Goal: Task Accomplishment & Management: Manage account settings

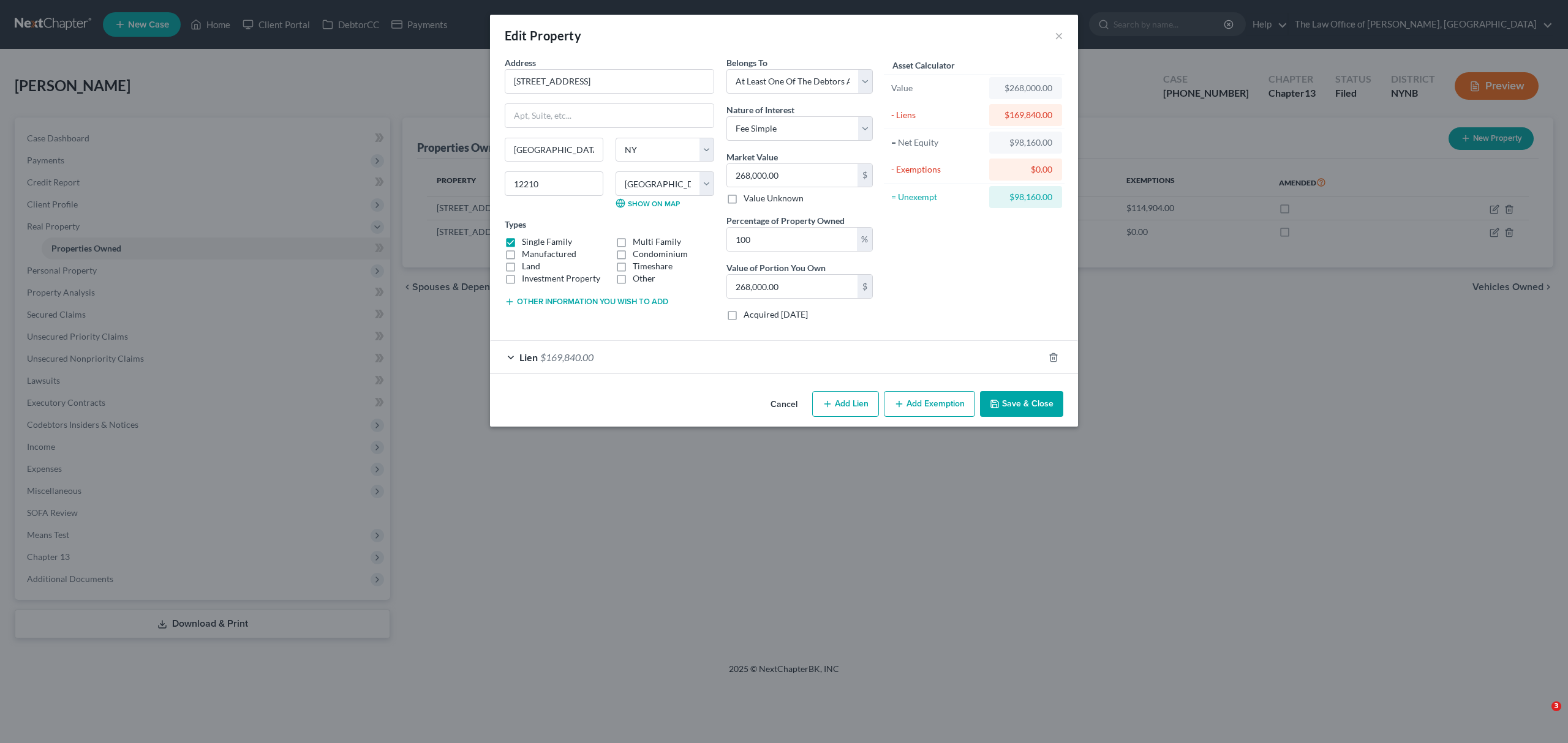
select select "35"
select select "0"
select select "3"
select select "0"
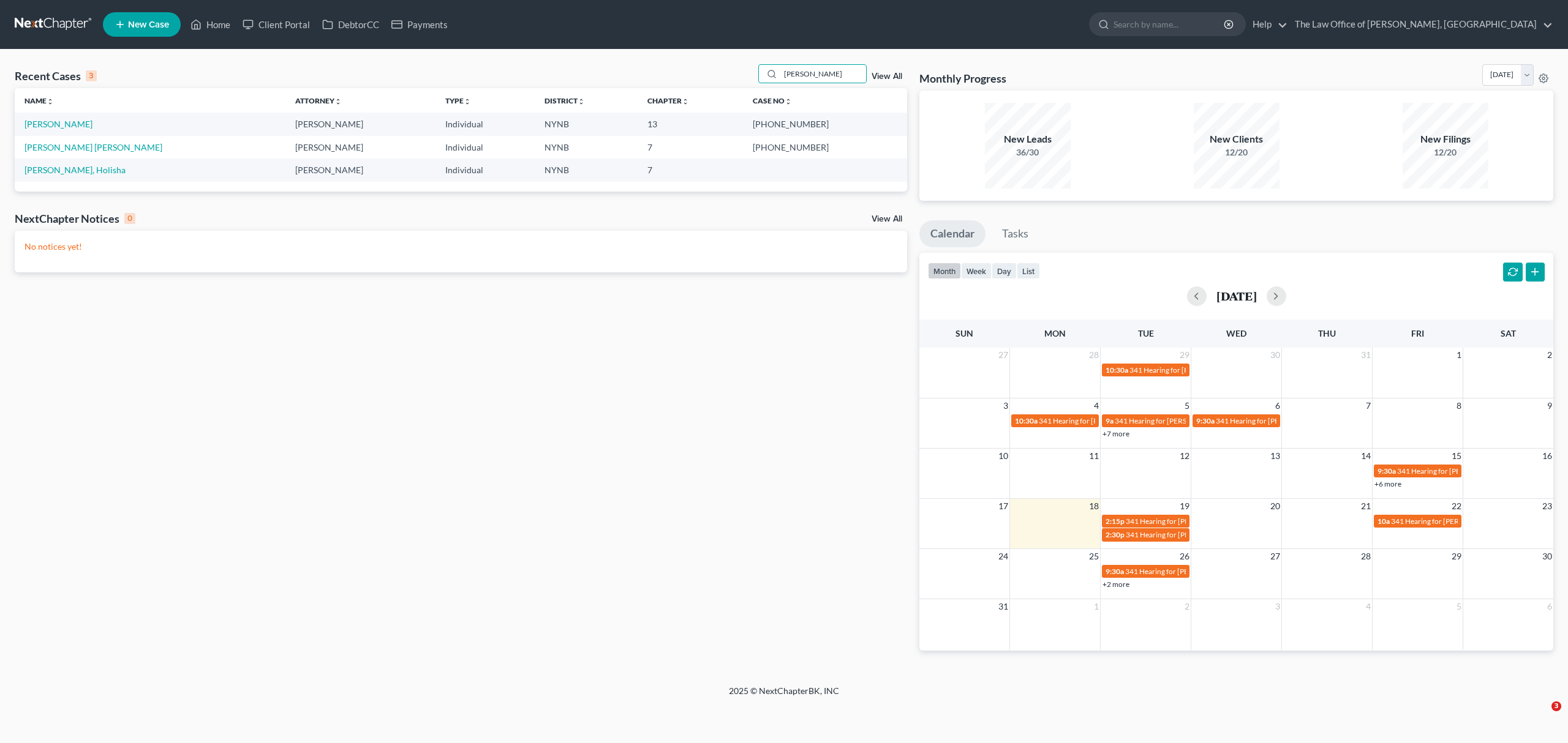
click at [800, 71] on input "hernan" at bounding box center [823, 73] width 86 height 18
drag, startPoint x: 0, startPoint y: 0, endPoint x: 800, endPoint y: 71, distance: 803.1
click at [800, 71] on input "hernan" at bounding box center [823, 73] width 86 height 18
type input "daa"
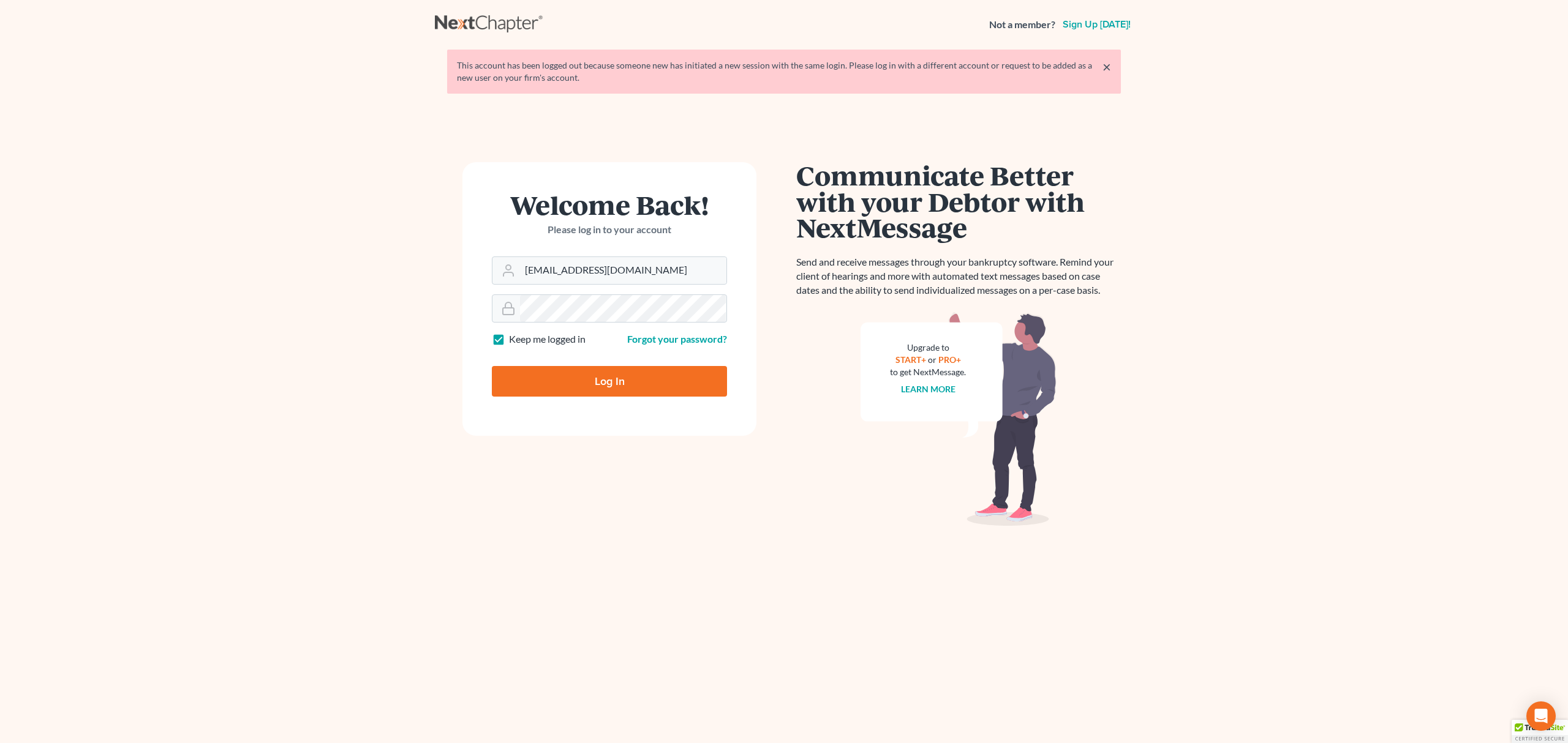
click at [631, 383] on input "Log In" at bounding box center [609, 381] width 235 height 31
type input "Thinking..."
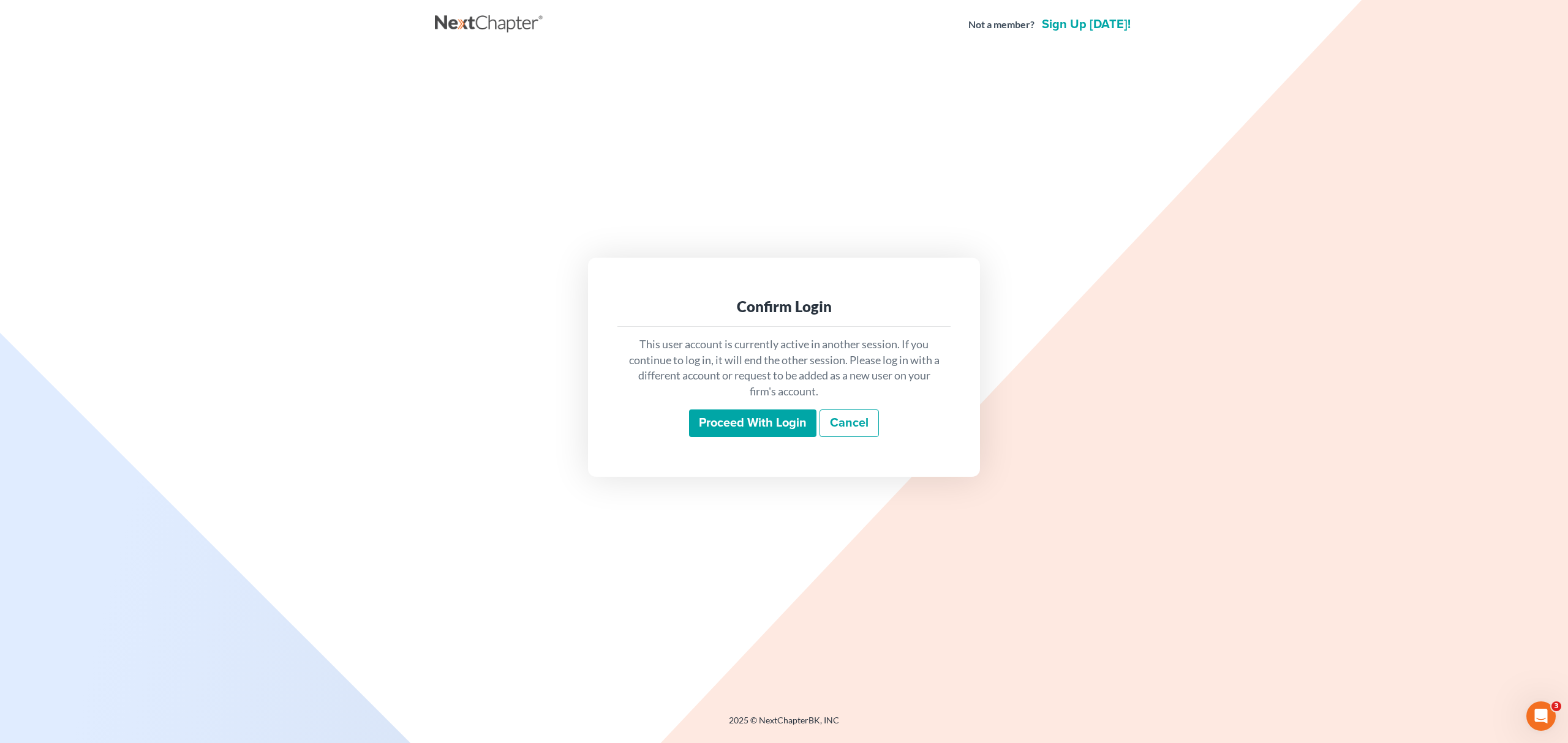
click at [757, 413] on input "Proceed with login" at bounding box center [753, 424] width 128 height 28
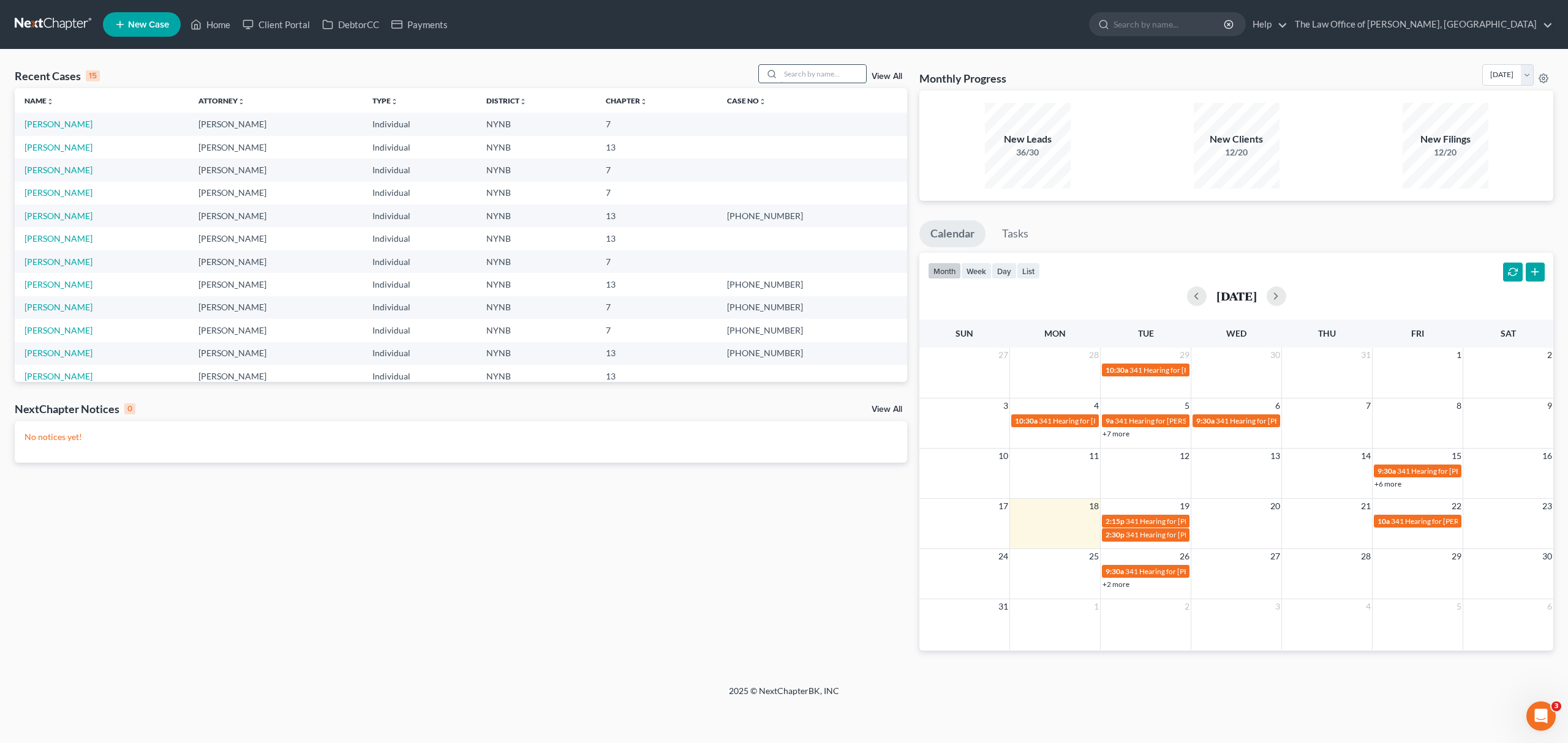
click at [839, 73] on input "search" at bounding box center [823, 73] width 86 height 18
click at [84, 125] on link "[PERSON_NAME]" at bounding box center [57, 123] width 68 height 10
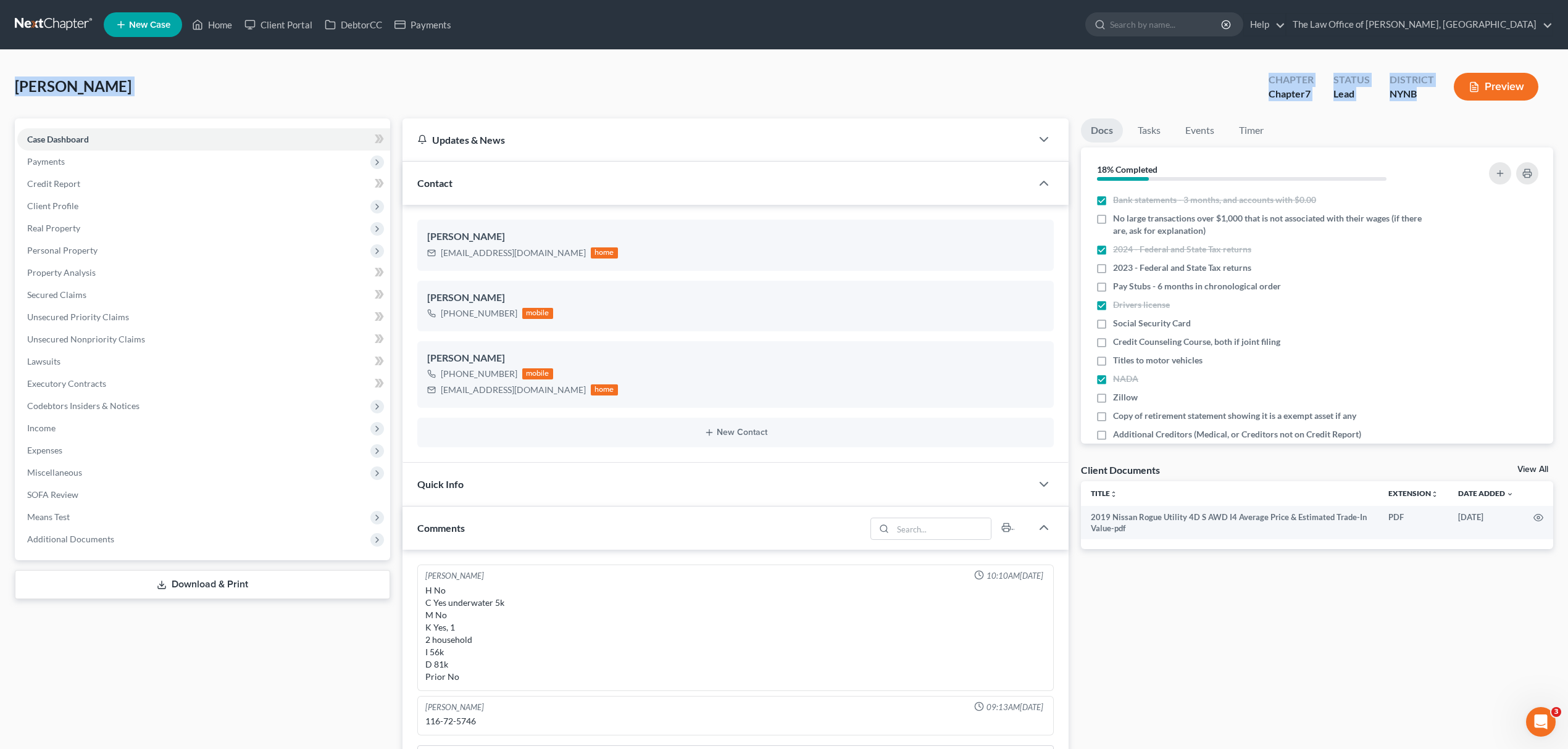
drag, startPoint x: 1421, startPoint y: 92, endPoint x: 8, endPoint y: 77, distance: 1413.1
click at [8, 77] on div "[PERSON_NAME] Upgraded Chapter Chapter 7 Status Lead District [GEOGRAPHIC_DATA]…" at bounding box center [784, 628] width 1568 height 1156
click at [227, 26] on link "Home" at bounding box center [212, 25] width 52 height 22
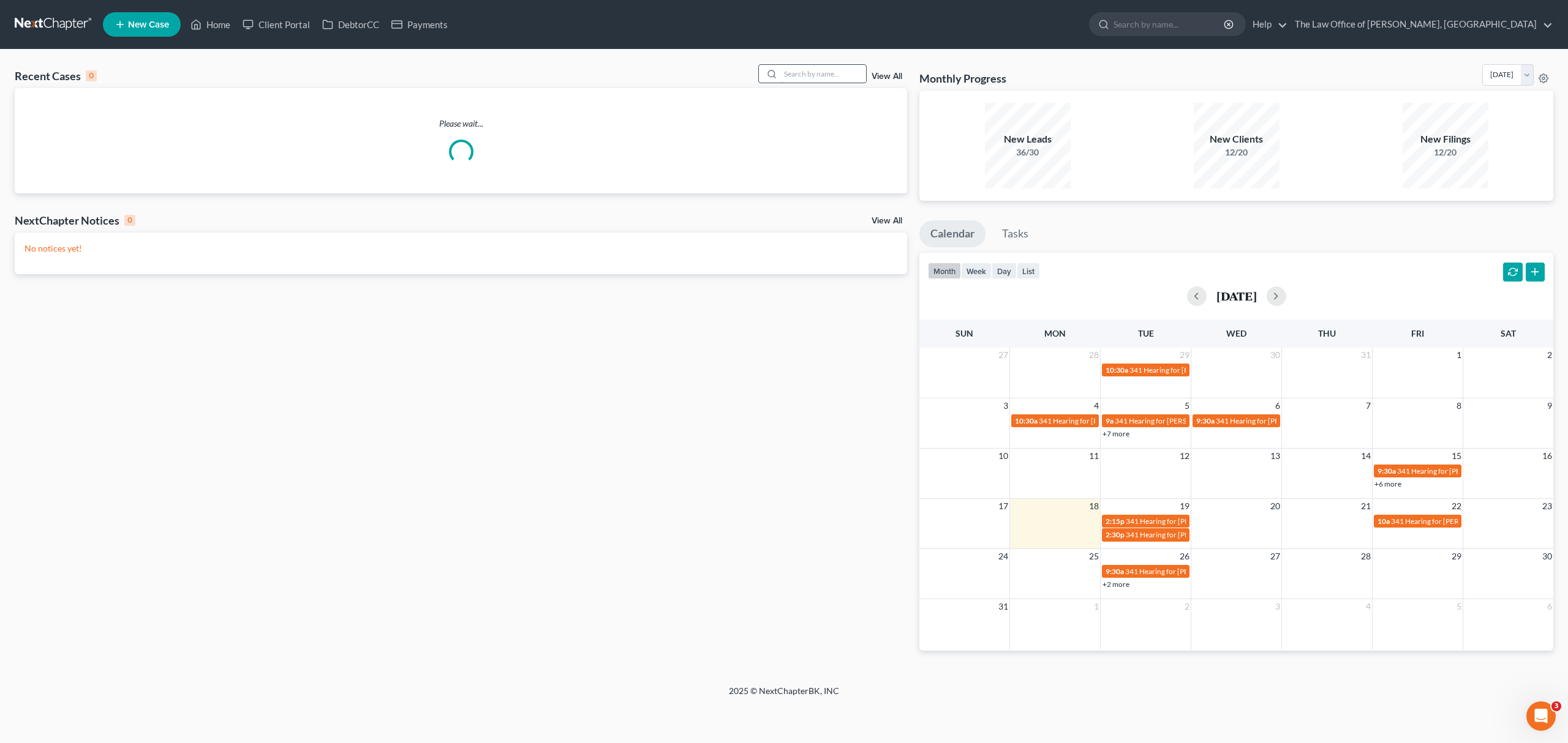
click at [853, 76] on input "search" at bounding box center [823, 73] width 86 height 18
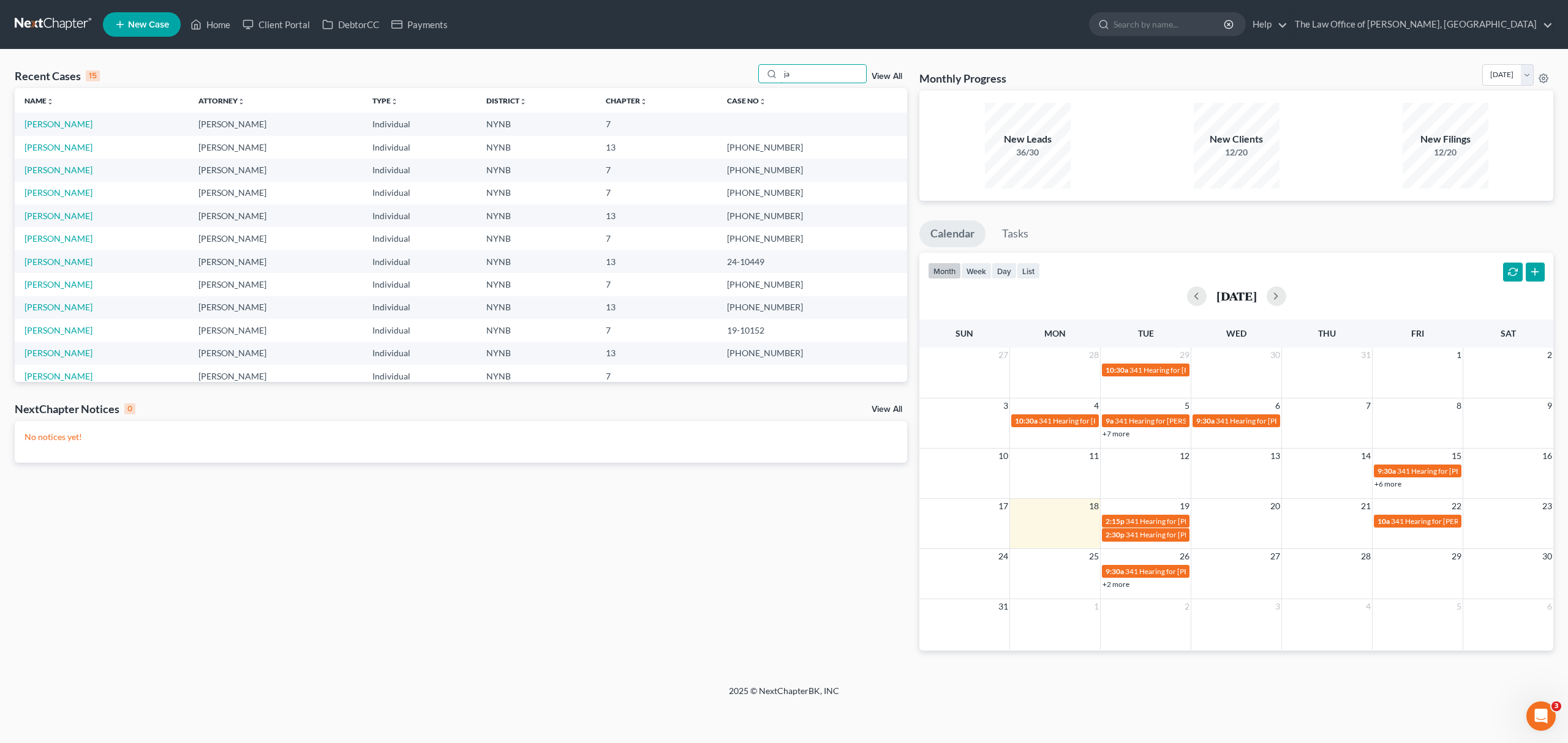
type input "j"
type input "[PERSON_NAME]"
click at [38, 147] on link "[PERSON_NAME]" at bounding box center [57, 147] width 68 height 10
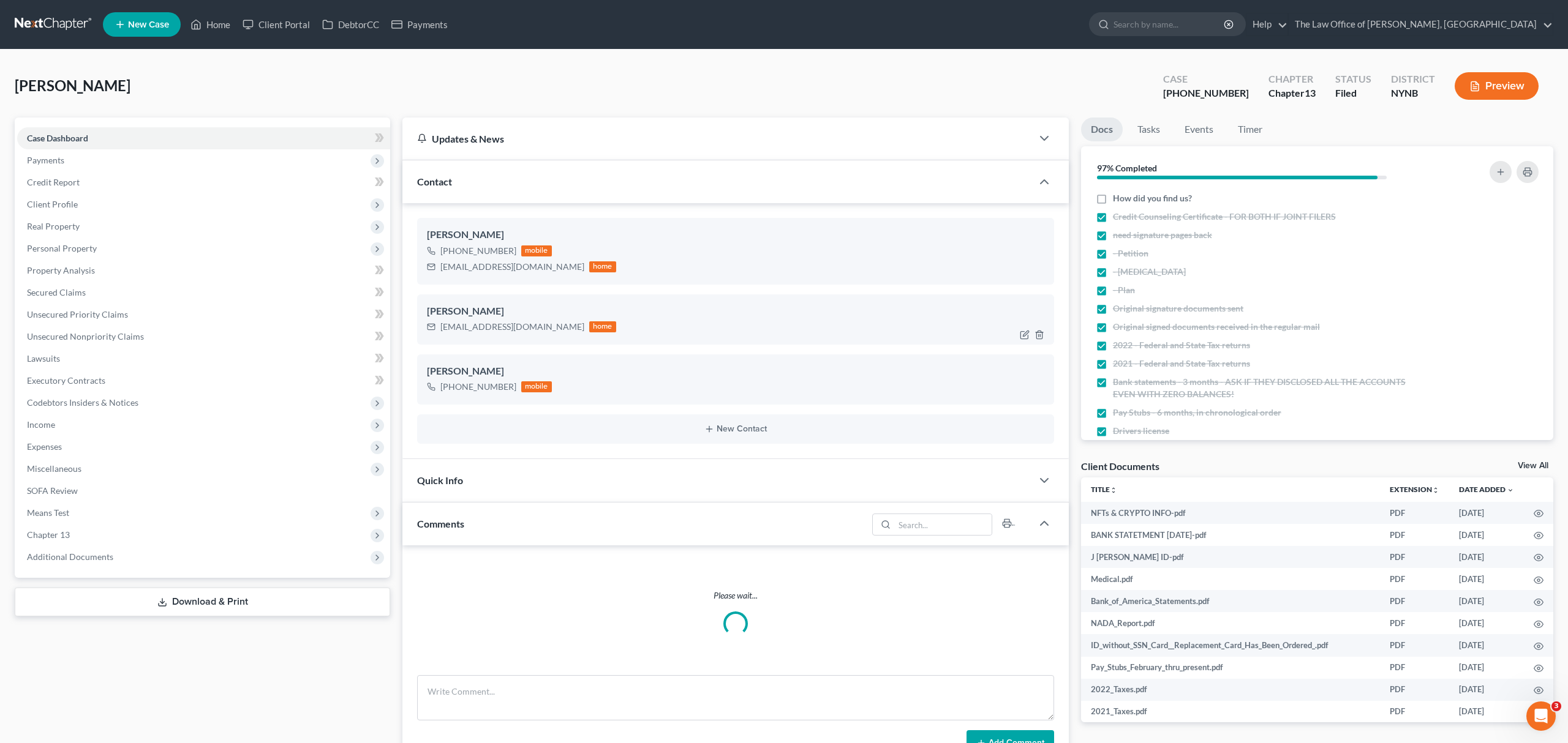
click at [507, 327] on div "[EMAIL_ADDRESS][DOMAIN_NAME]" at bounding box center [512, 327] width 143 height 12
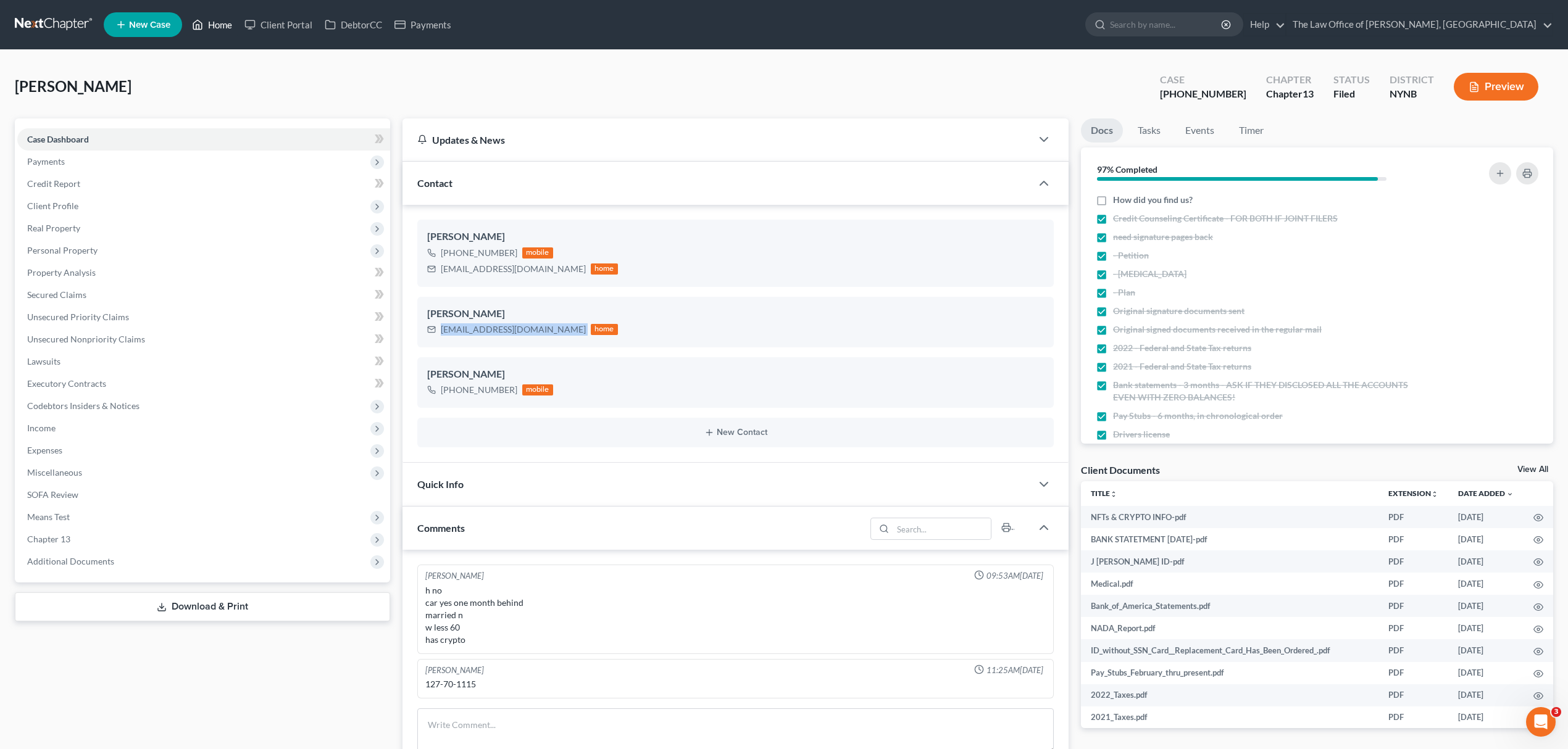
click at [229, 21] on link "Home" at bounding box center [212, 25] width 52 height 22
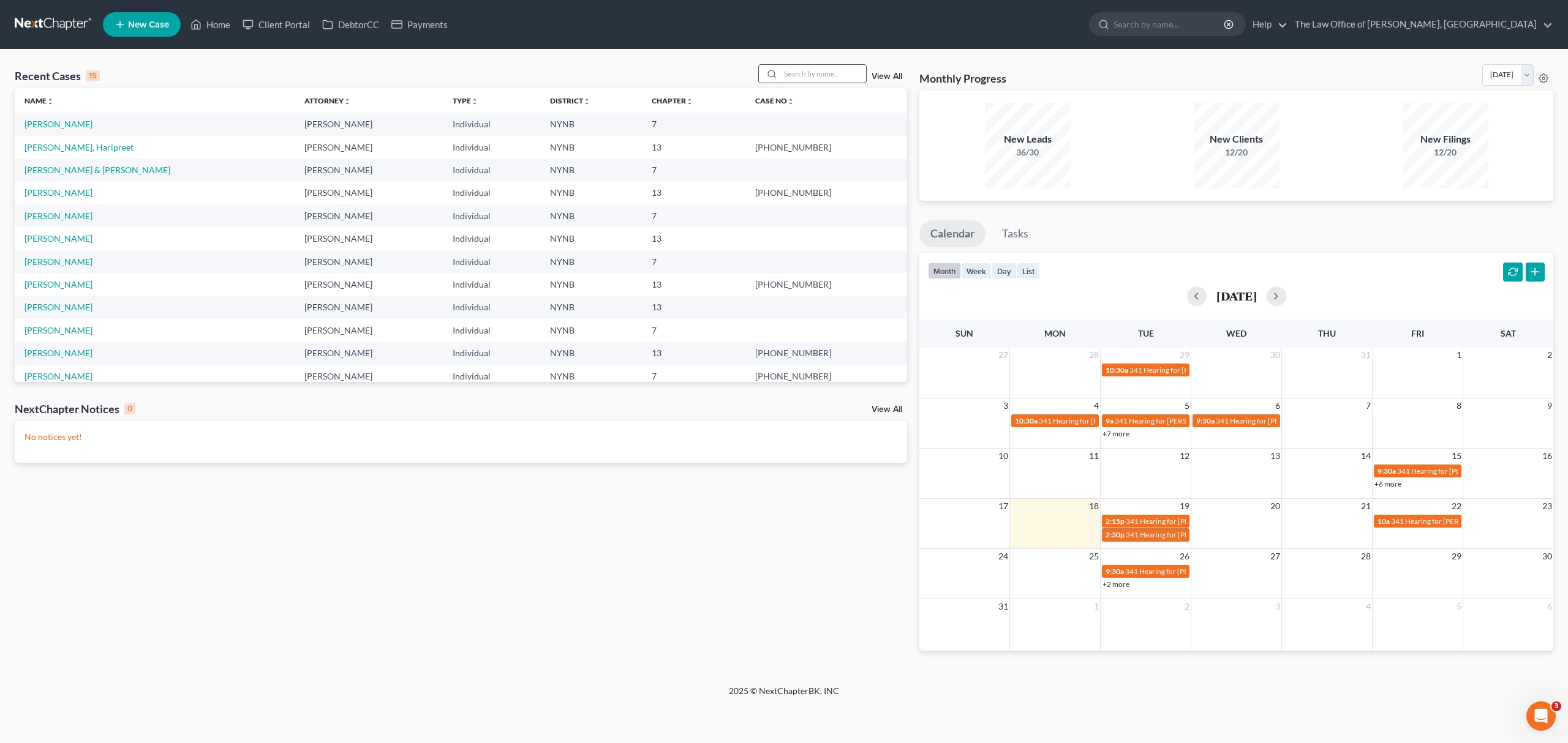
click at [827, 80] on input "search" at bounding box center [823, 73] width 86 height 18
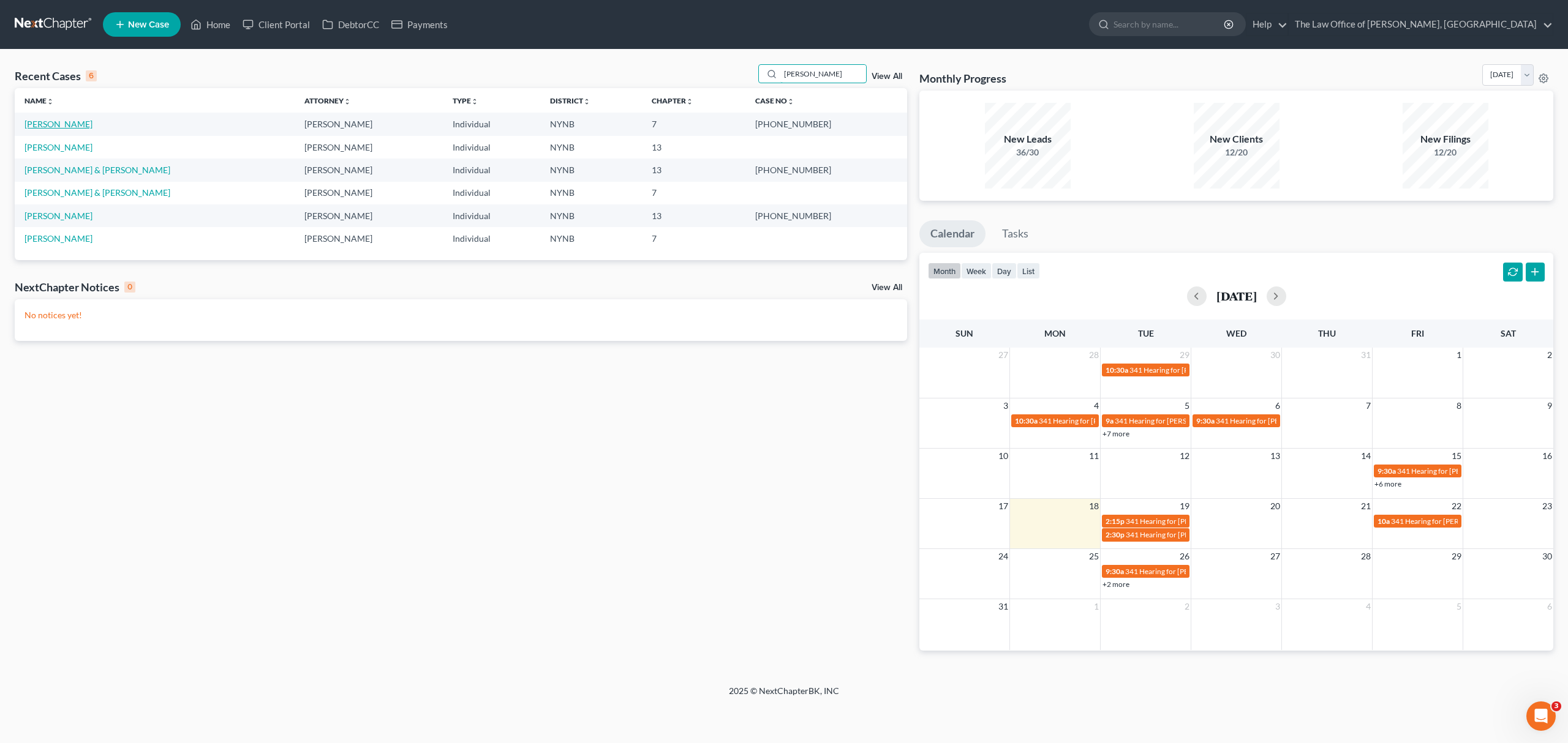
type input "[PERSON_NAME]"
click at [68, 123] on link "[PERSON_NAME]" at bounding box center [57, 123] width 68 height 10
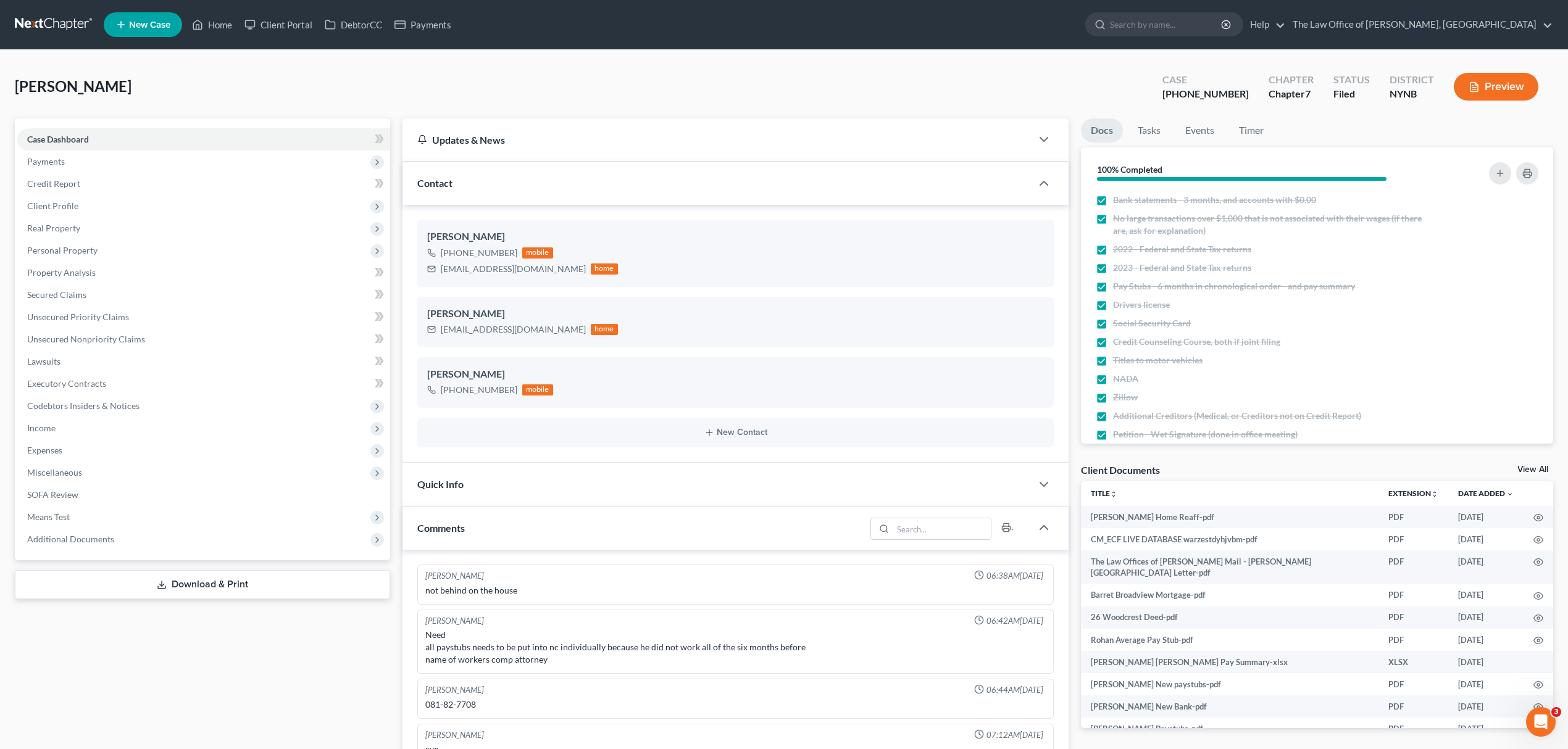
scroll to position [249, 0]
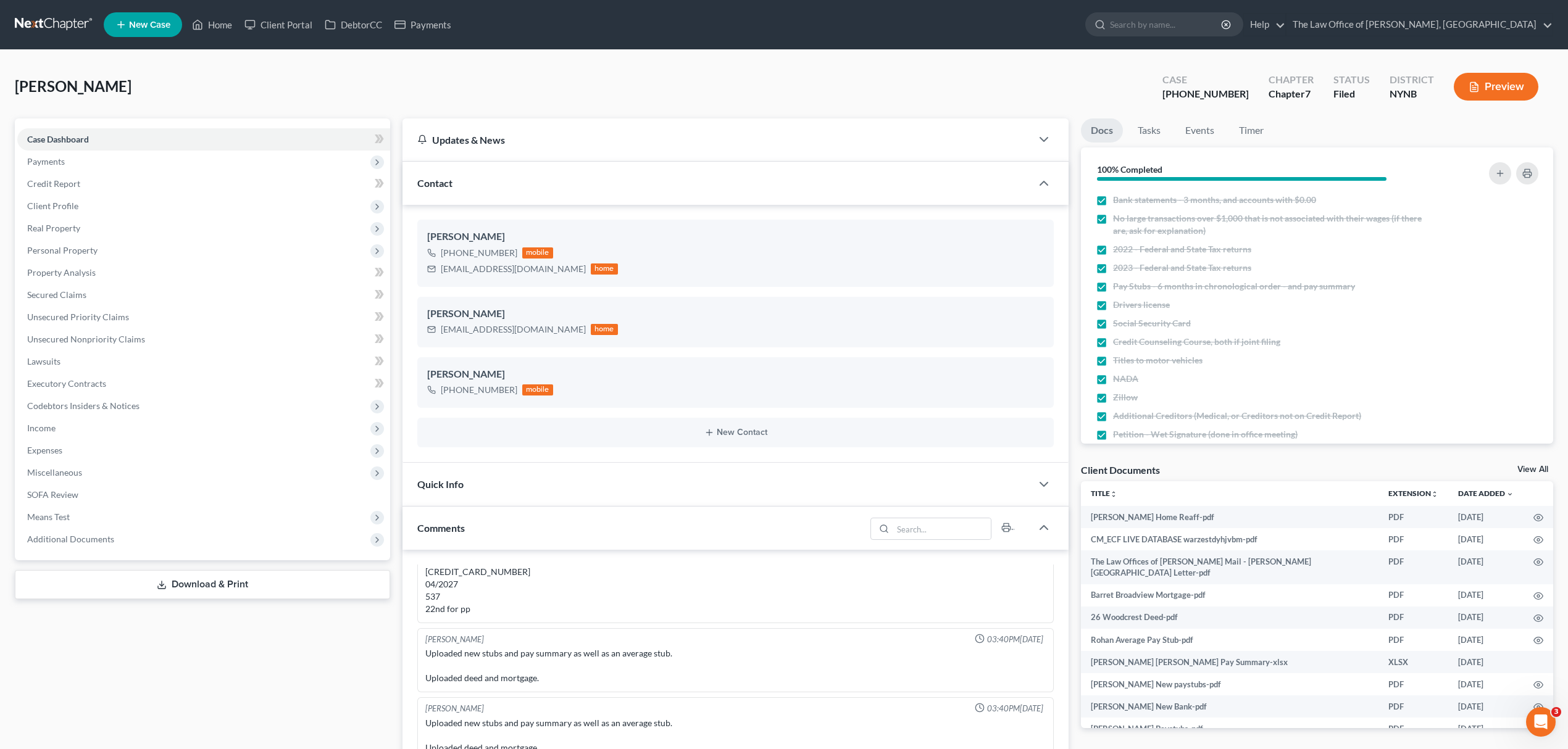
click at [1526, 464] on div "Client Documents View All" at bounding box center [1317, 472] width 472 height 18
click at [1533, 467] on link "View All" at bounding box center [1532, 469] width 31 height 8
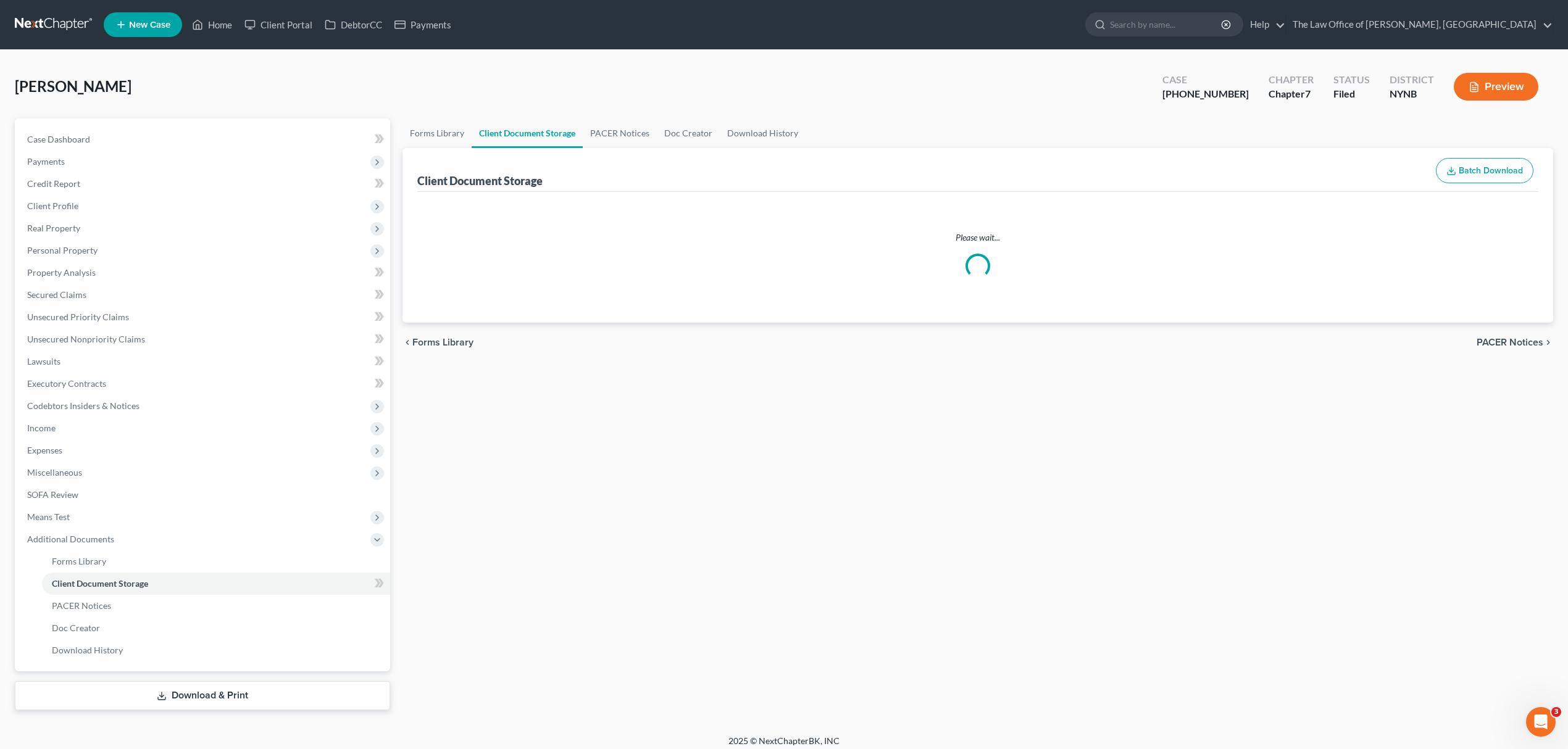
select select "1"
select select "5"
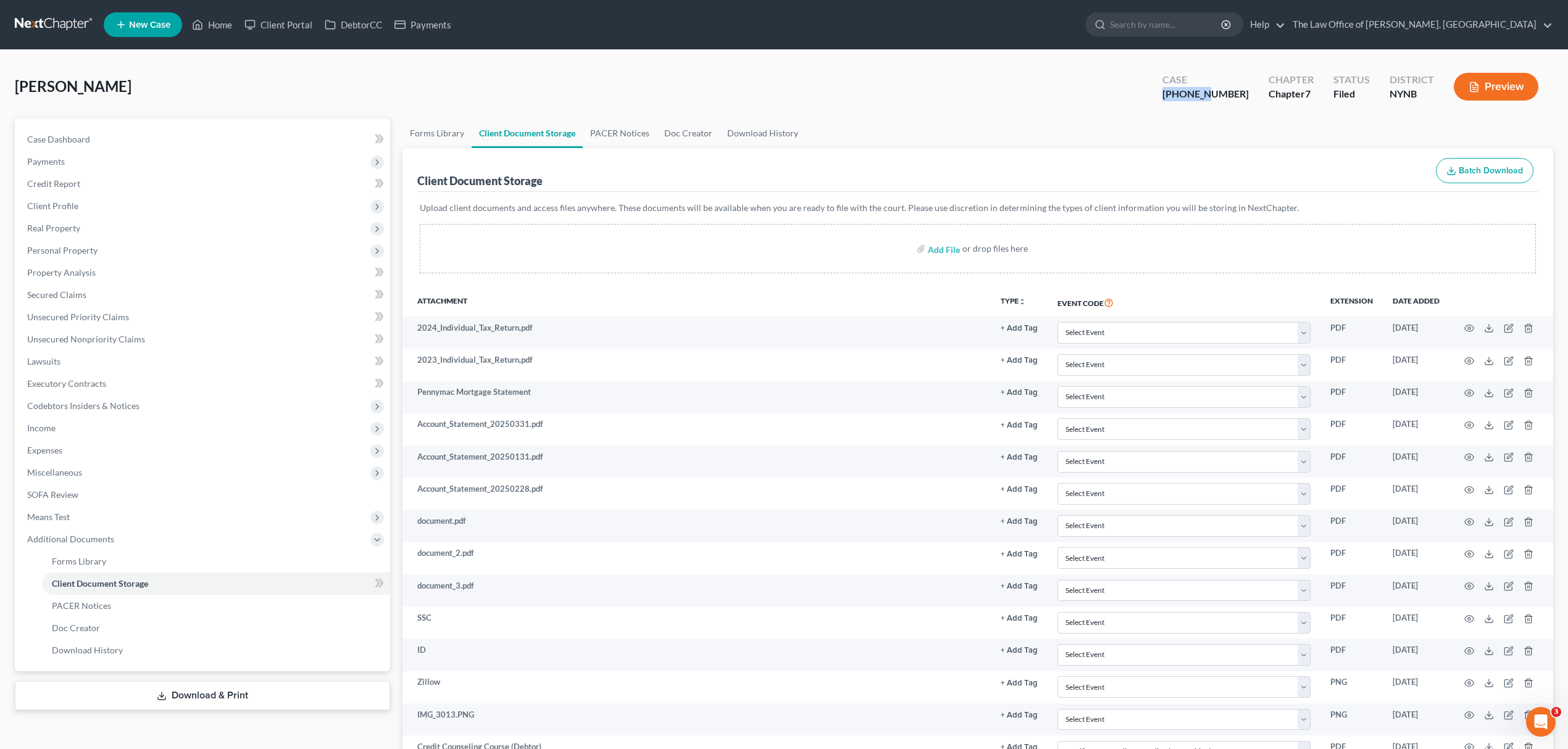
drag, startPoint x: 1241, startPoint y: 92, endPoint x: 1175, endPoint y: 104, distance: 67.1
click at [1175, 104] on div "[PERSON_NAME] Upgraded Case [PHONE_NUMBER] Chapter Chapter 7 Status [GEOGRAPHIC…" at bounding box center [784, 91] width 1538 height 54
copy div "25-10828"
drag, startPoint x: 112, startPoint y: 84, endPoint x: 0, endPoint y: 106, distance: 114.1
click at [0, 106] on div "[PERSON_NAME] Upgraded Case [PHONE_NUMBER] Chapter Chapter 7 Status Filed Distr…" at bounding box center [784, 607] width 1568 height 1115
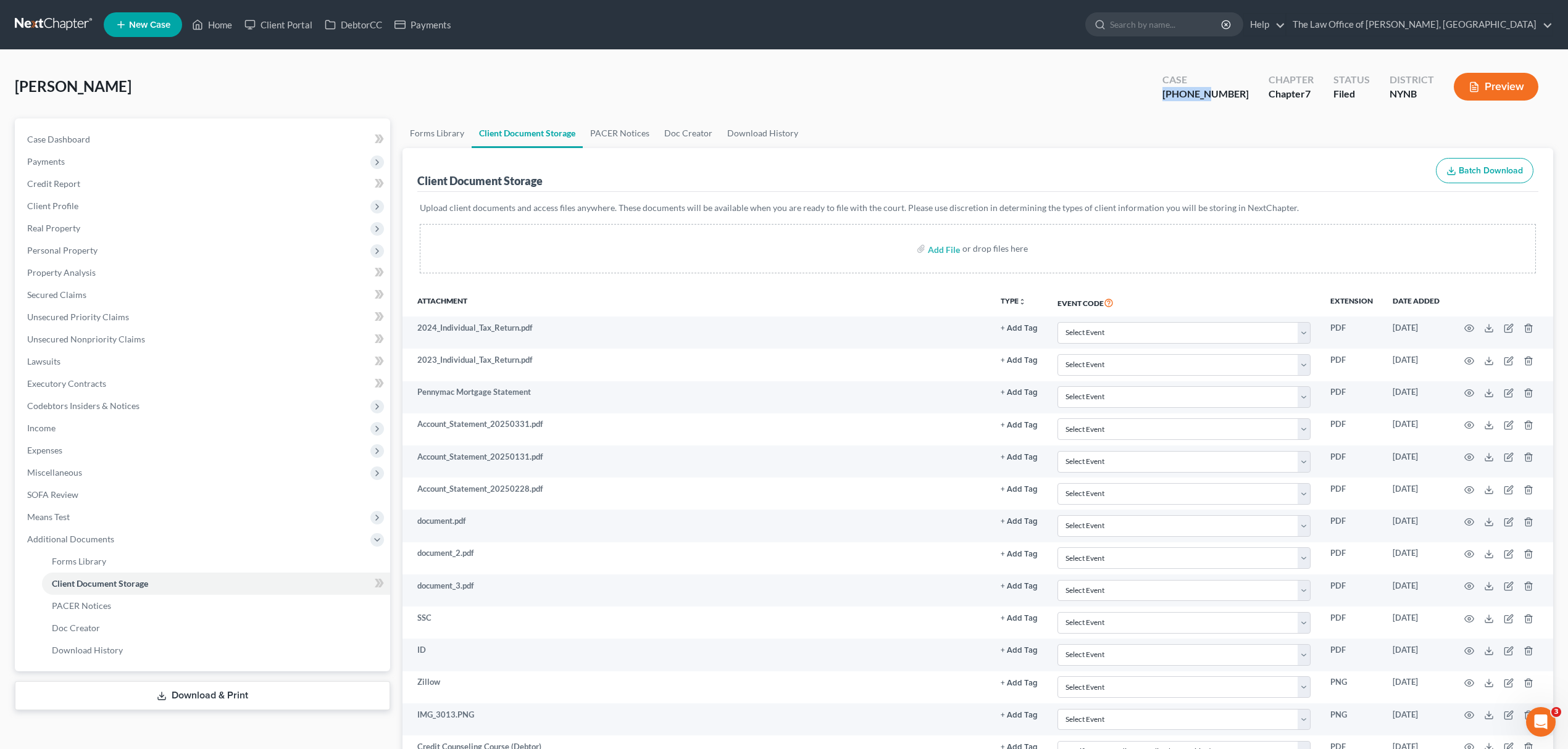
copy span "[PERSON_NAME]"
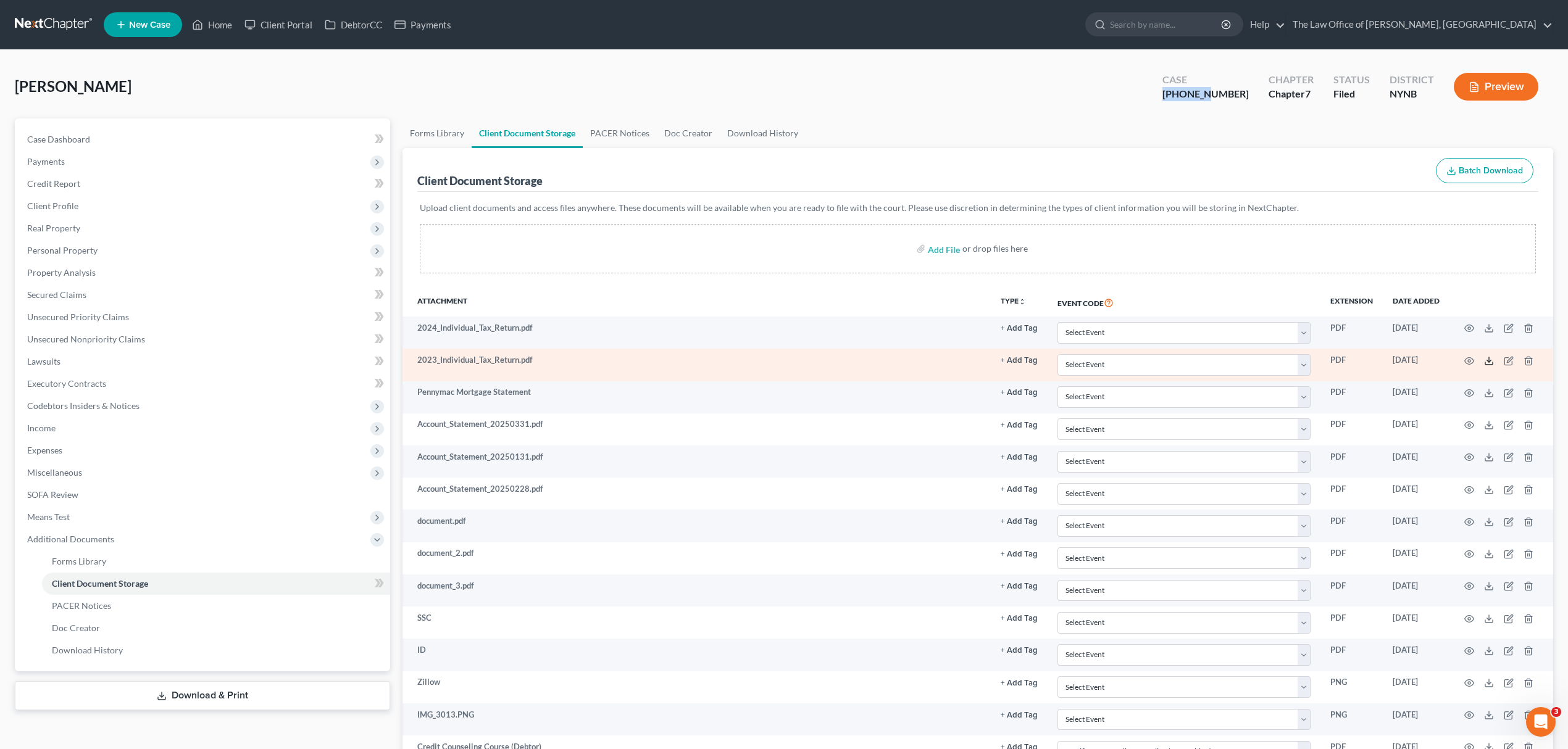
click at [1486, 362] on icon at bounding box center [1489, 361] width 10 height 10
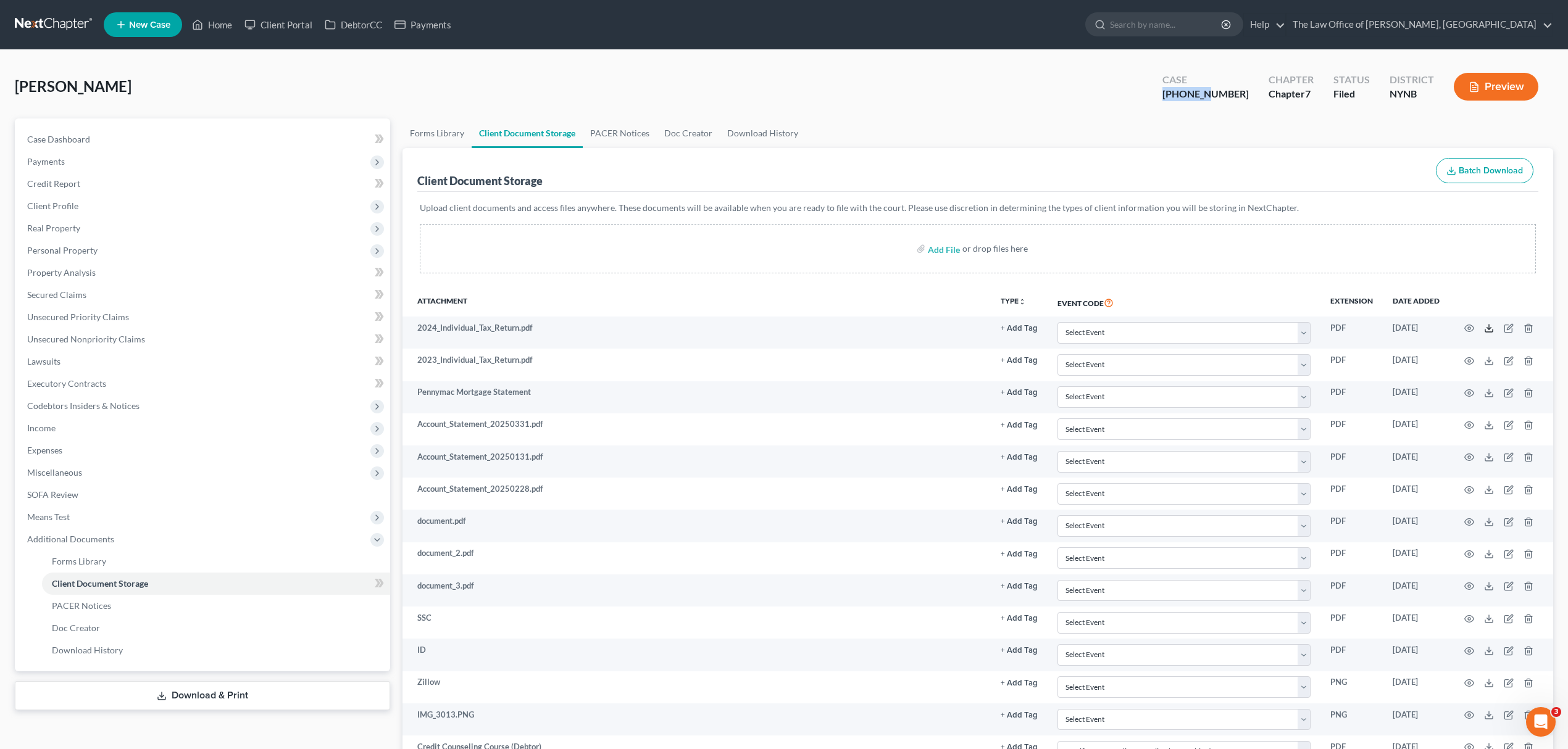
drag, startPoint x: 1490, startPoint y: 331, endPoint x: 1484, endPoint y: 306, distance: 25.7
click at [1490, 331] on icon at bounding box center [1489, 328] width 10 height 10
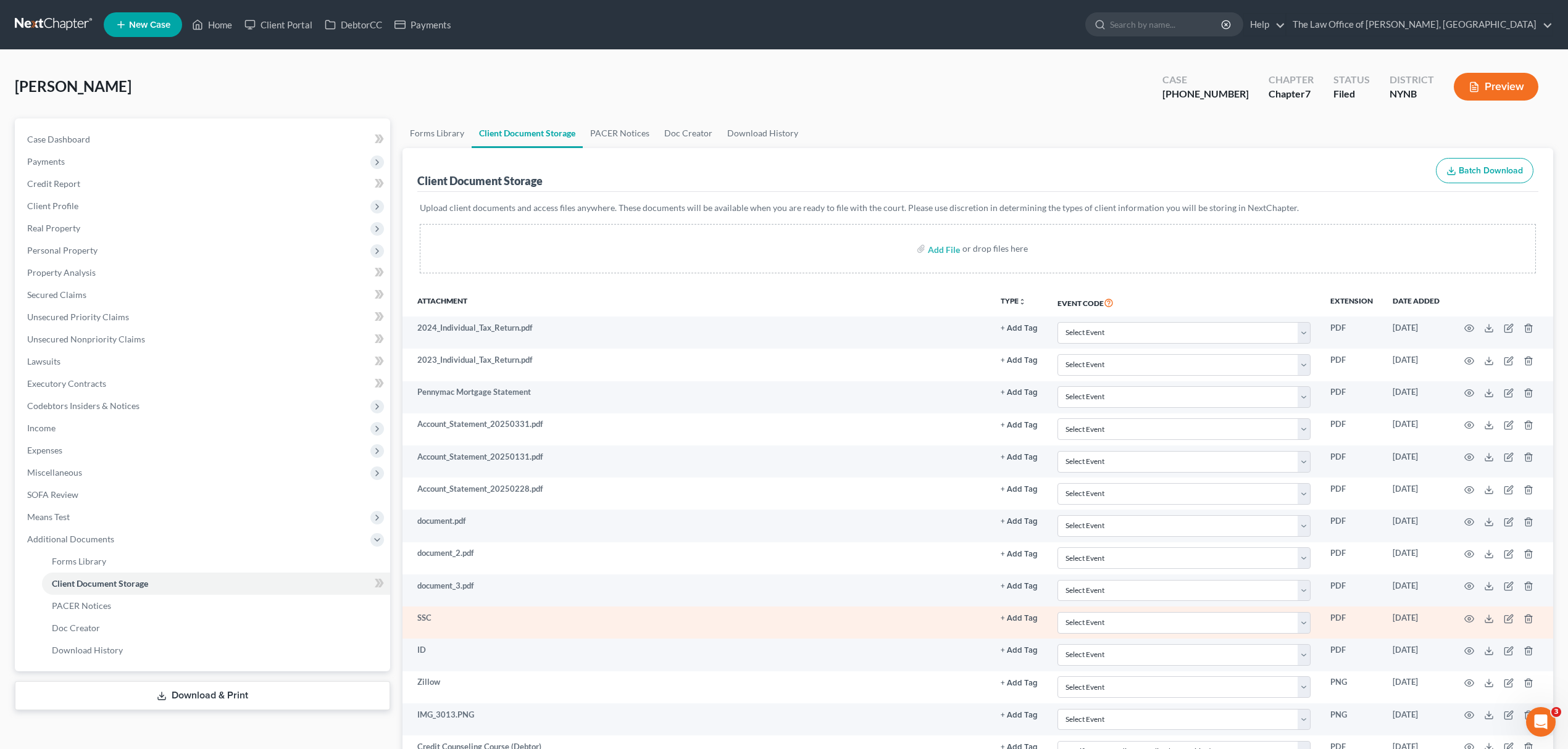
click at [1487, 614] on td at bounding box center [1501, 622] width 104 height 32
click at [1488, 617] on icon at bounding box center [1489, 618] width 10 height 10
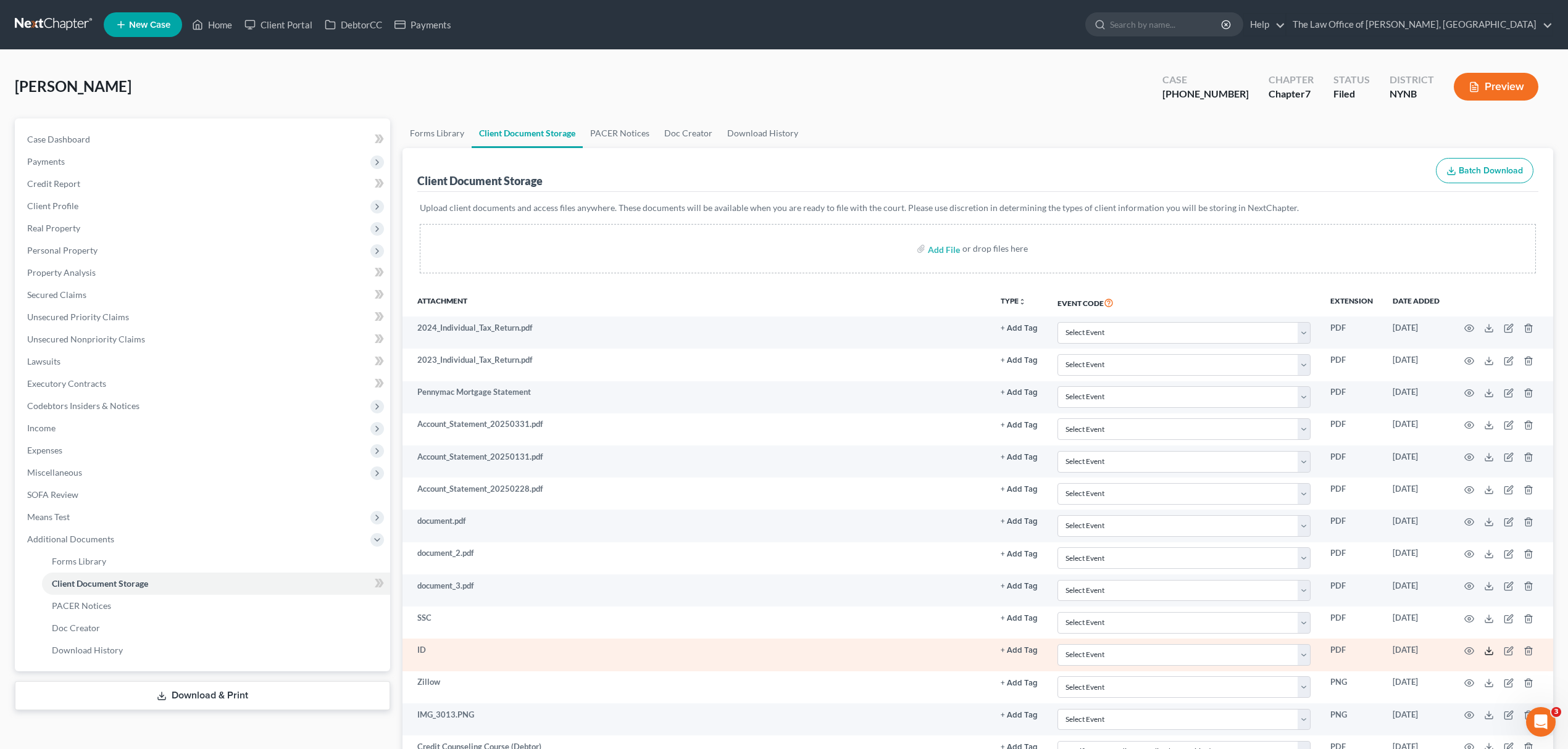
click at [1492, 655] on icon at bounding box center [1489, 651] width 10 height 10
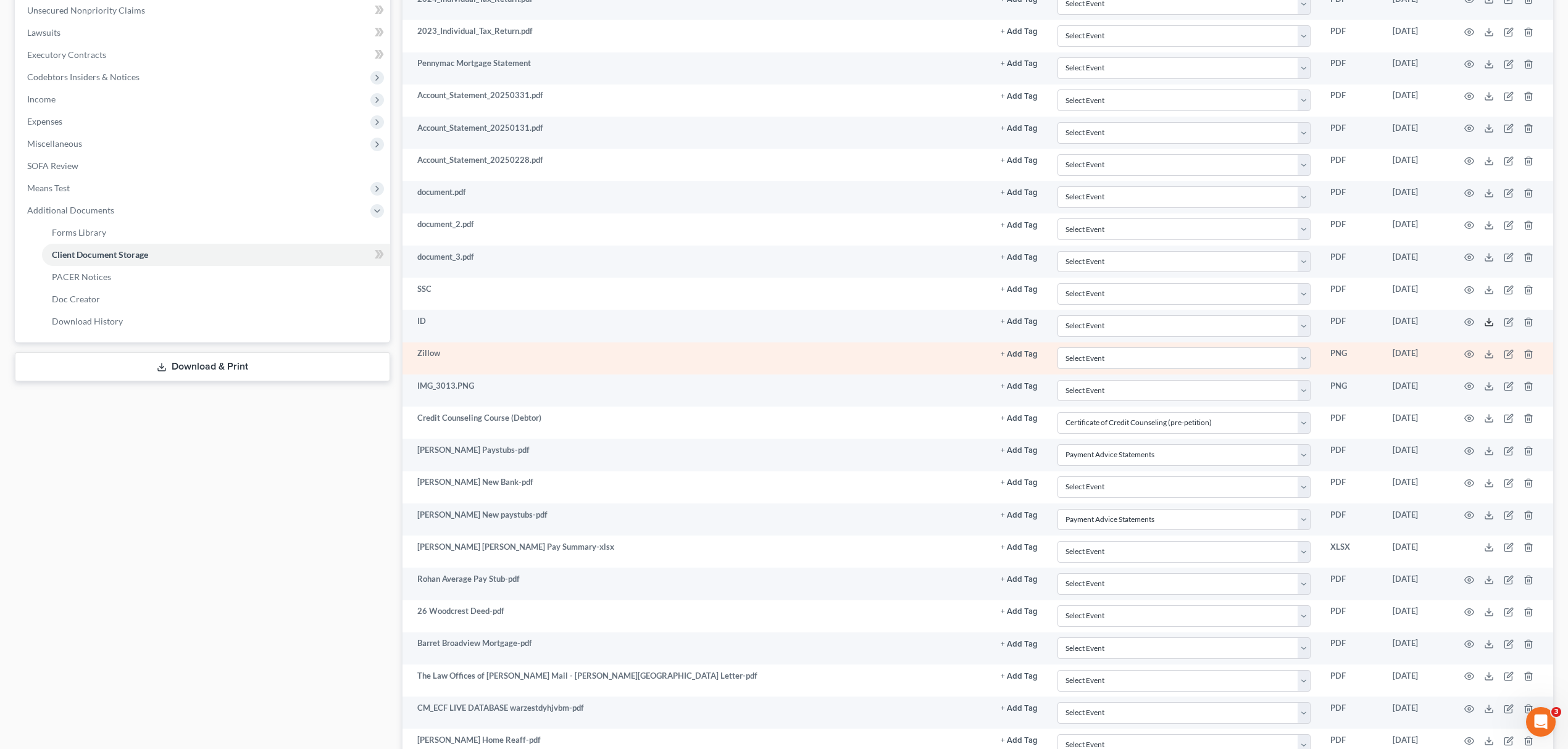
scroll to position [411, 0]
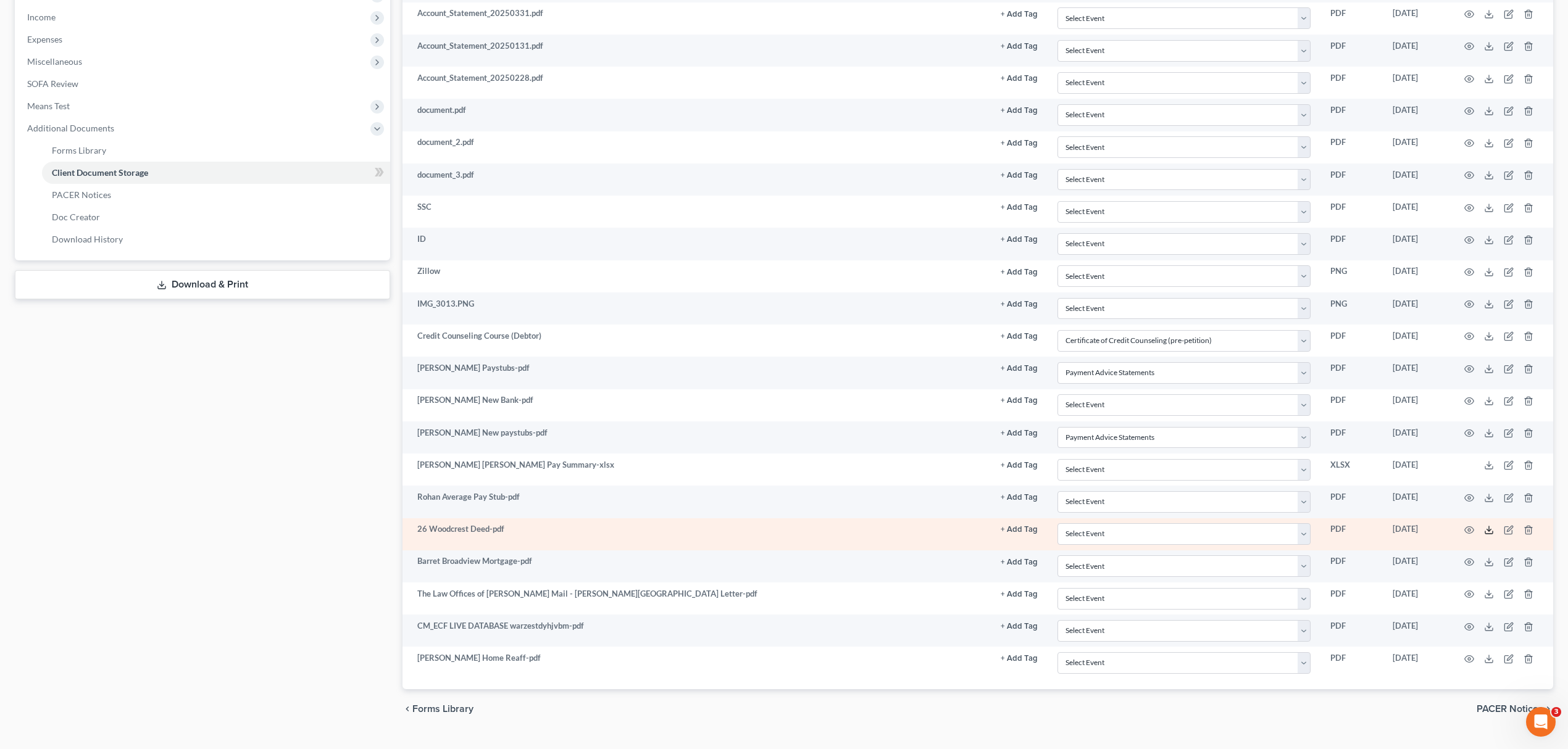
click at [1487, 532] on polyline at bounding box center [1489, 531] width 5 height 2
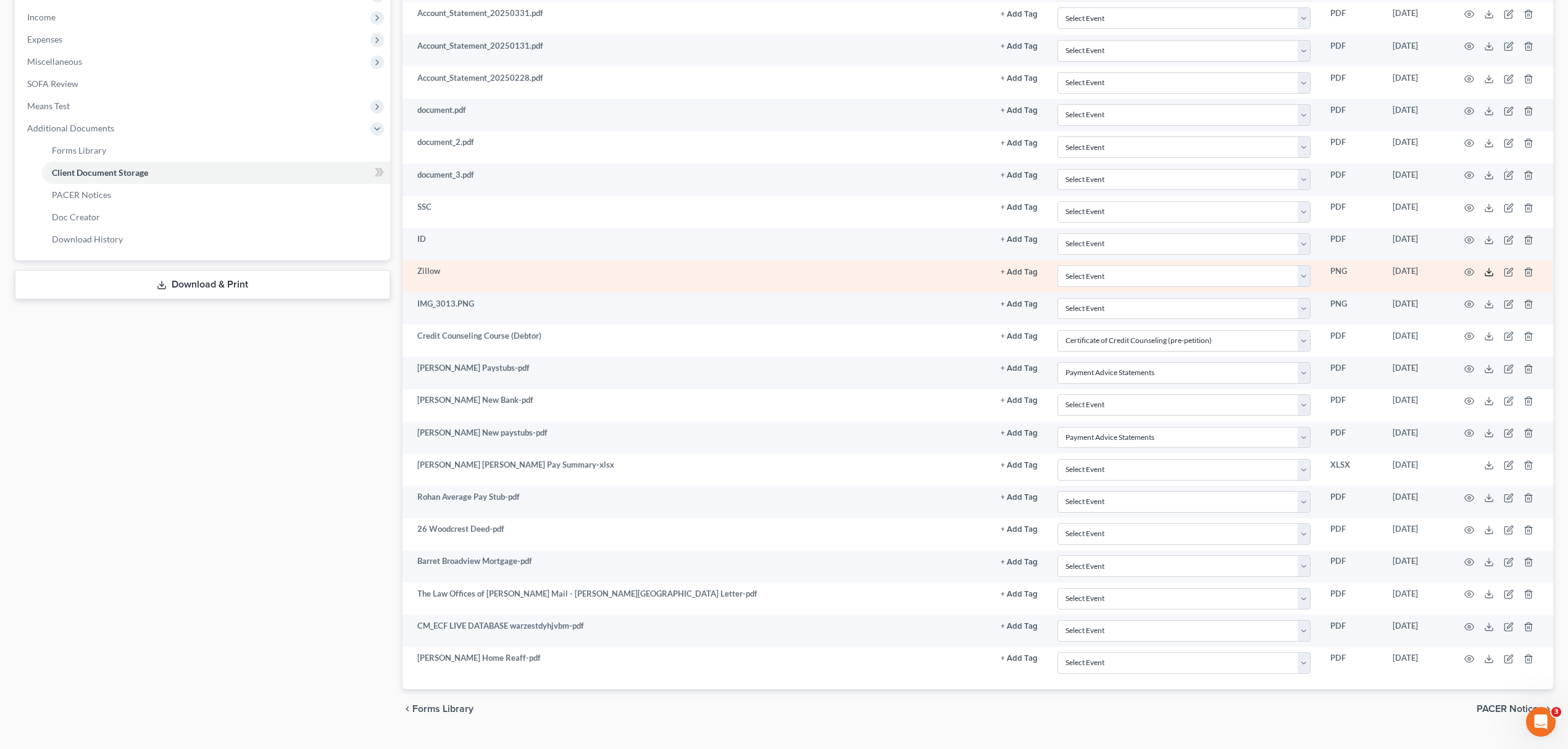
click at [1487, 274] on icon at bounding box center [1489, 272] width 10 height 10
click at [1458, 282] on td at bounding box center [1501, 276] width 104 height 32
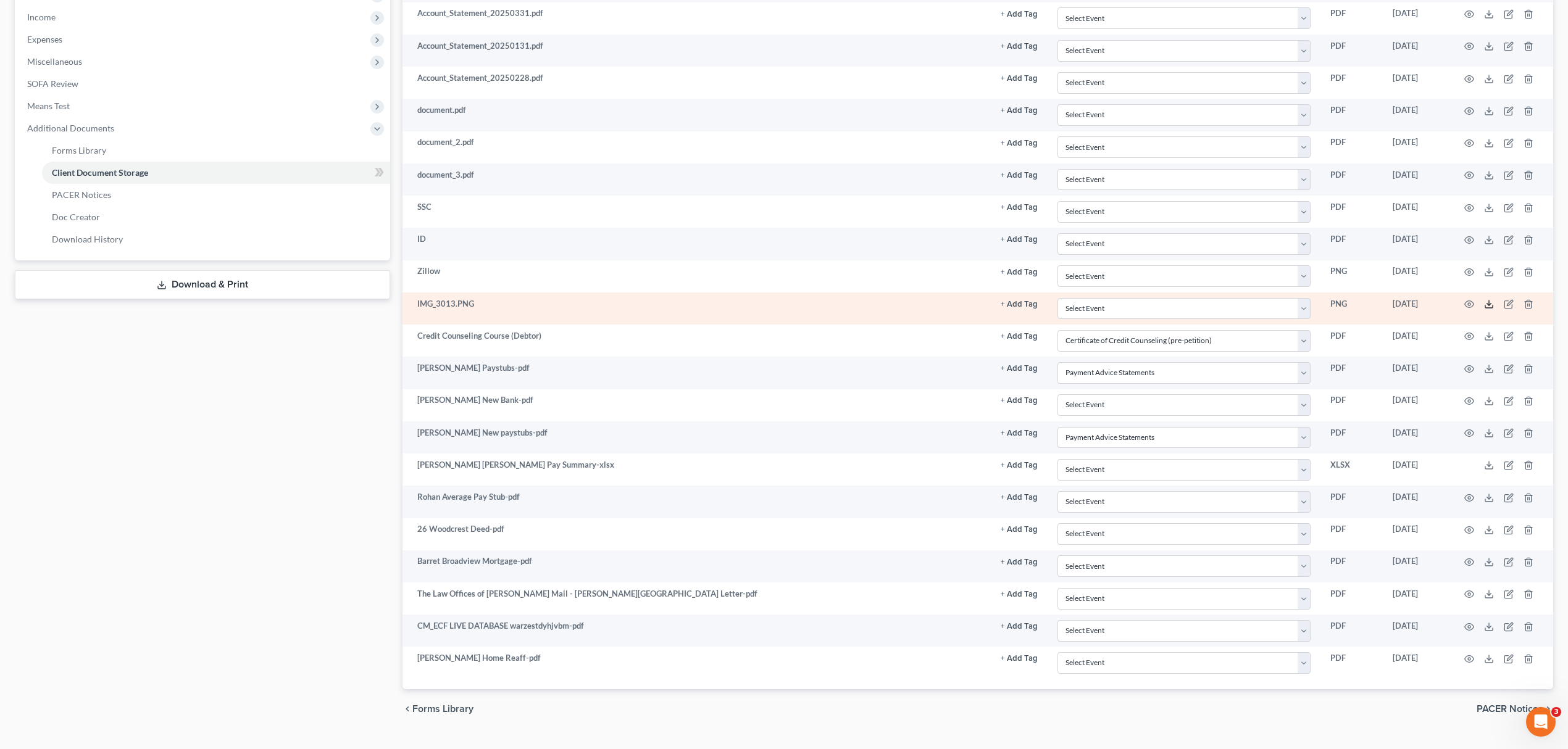
click at [1484, 310] on icon at bounding box center [1489, 304] width 10 height 10
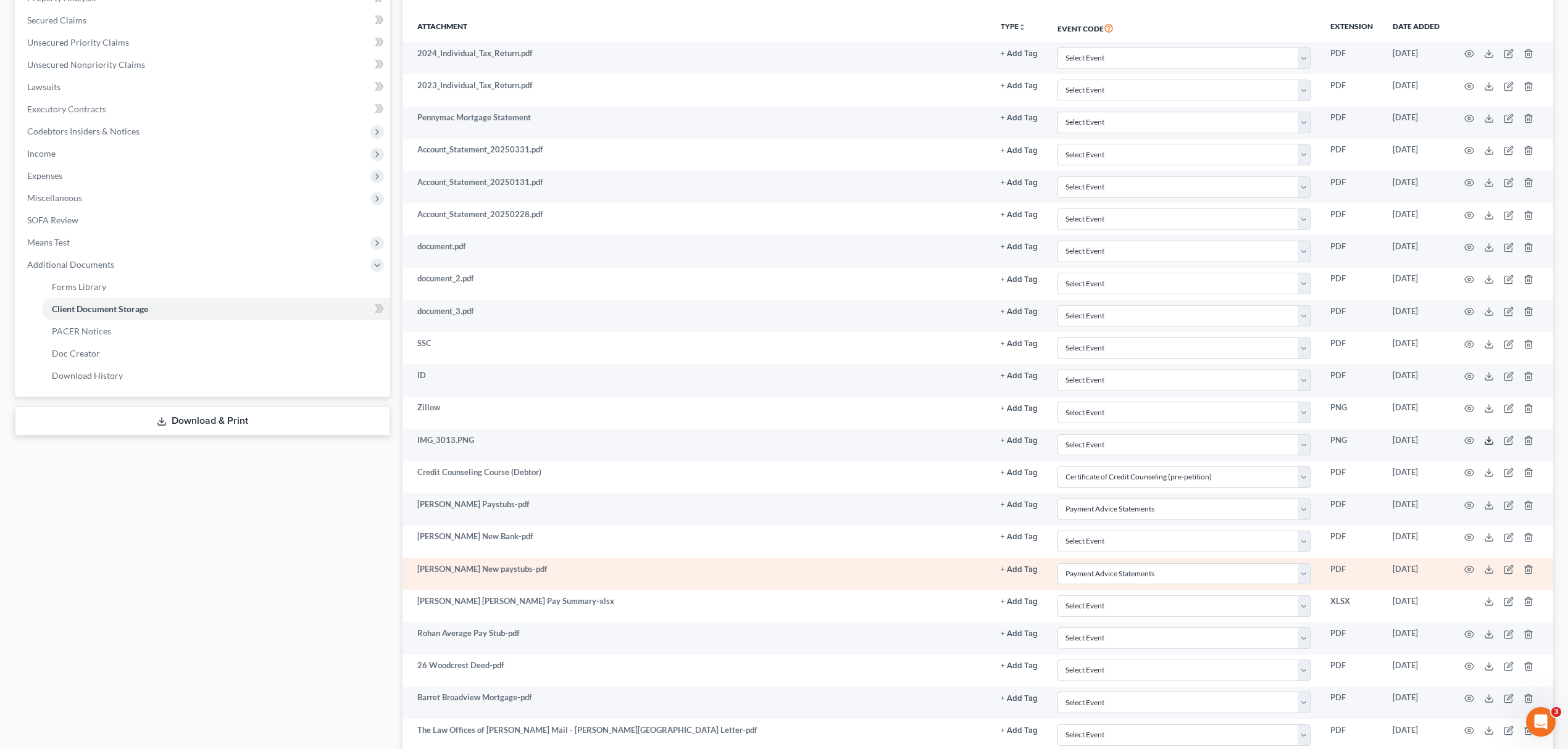
scroll to position [247, 0]
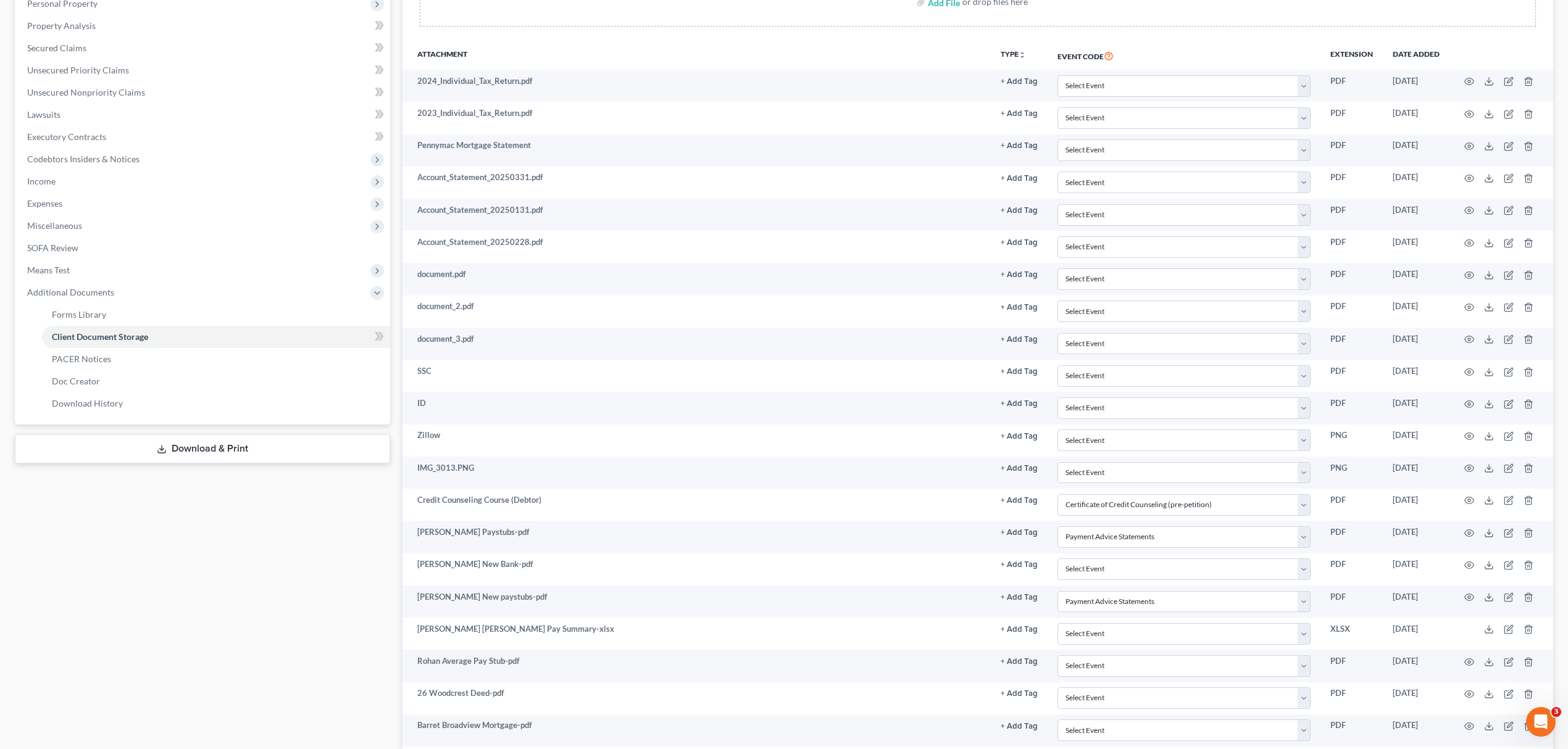
click at [240, 442] on link "Download & Print" at bounding box center [202, 449] width 375 height 29
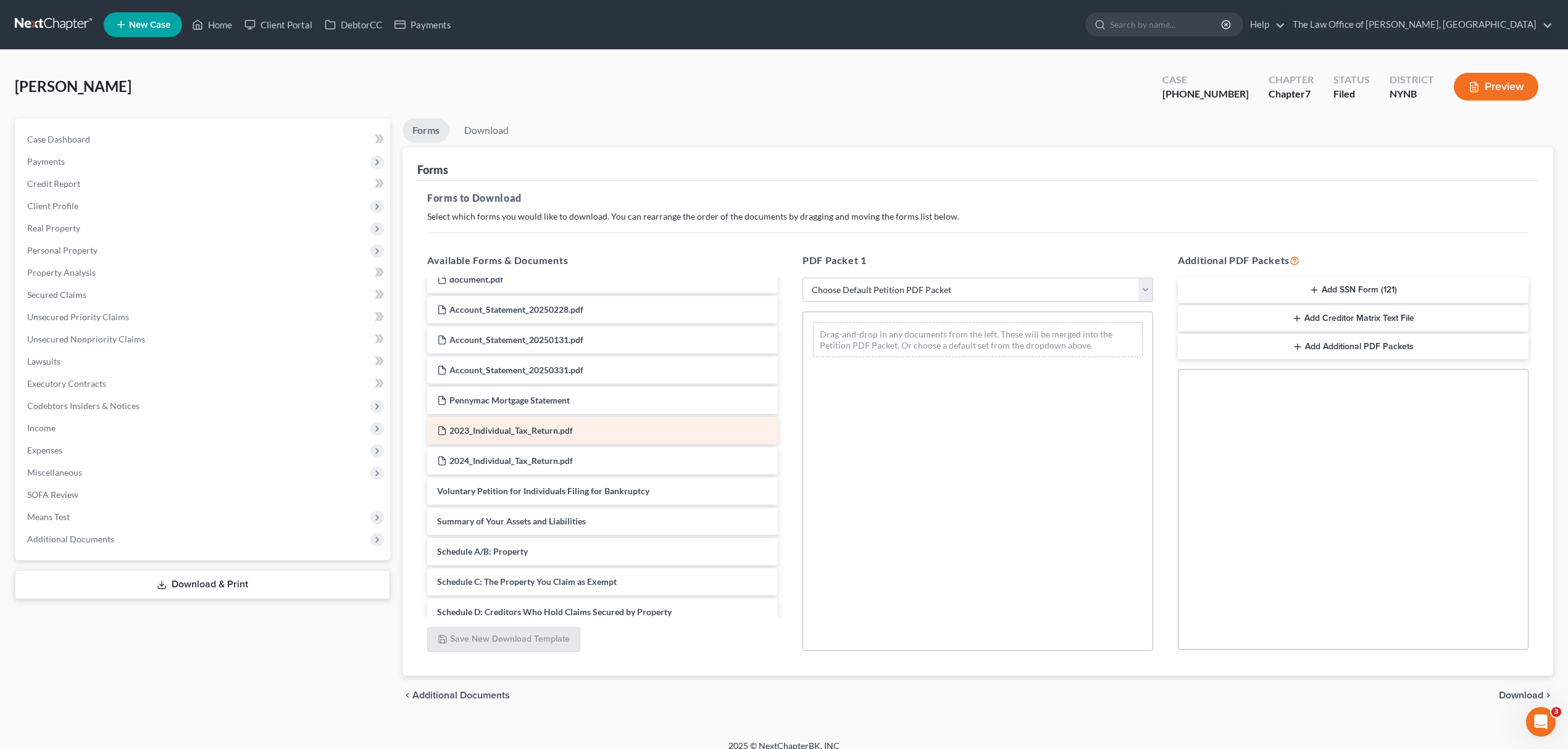
scroll to position [411, 0]
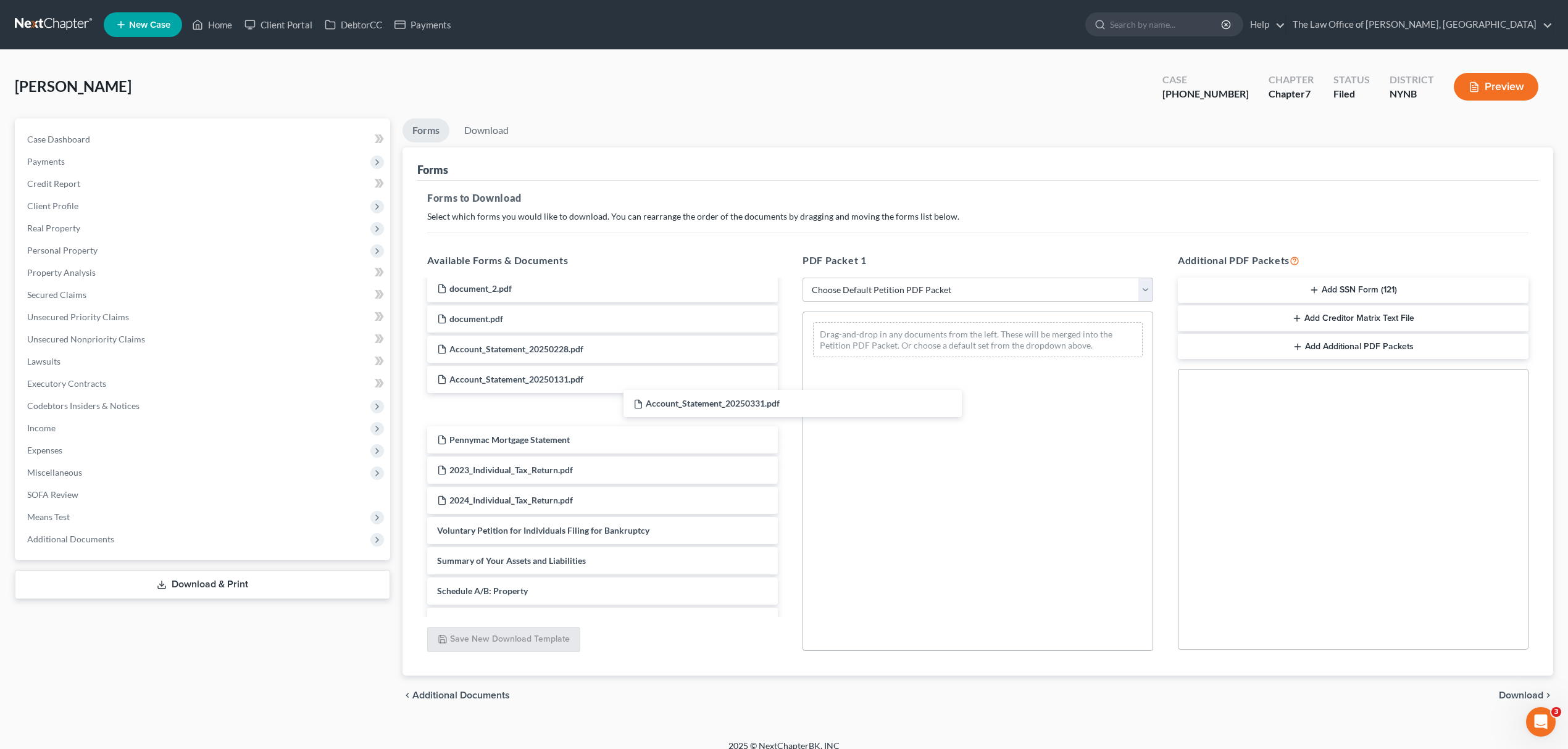
drag, startPoint x: 548, startPoint y: 384, endPoint x: 865, endPoint y: 369, distance: 317.4
click at [768, 392] on div "Account_Statement_20250331.pdf [PERSON_NAME] Home Reaff-pdf CM_ECF LIVE DATABAS…" at bounding box center [602, 464] width 370 height 1188
click at [911, 360] on div "Drag-and-drop in any documents from the left. These will be merged into the Pet…" at bounding box center [978, 340] width 350 height 55
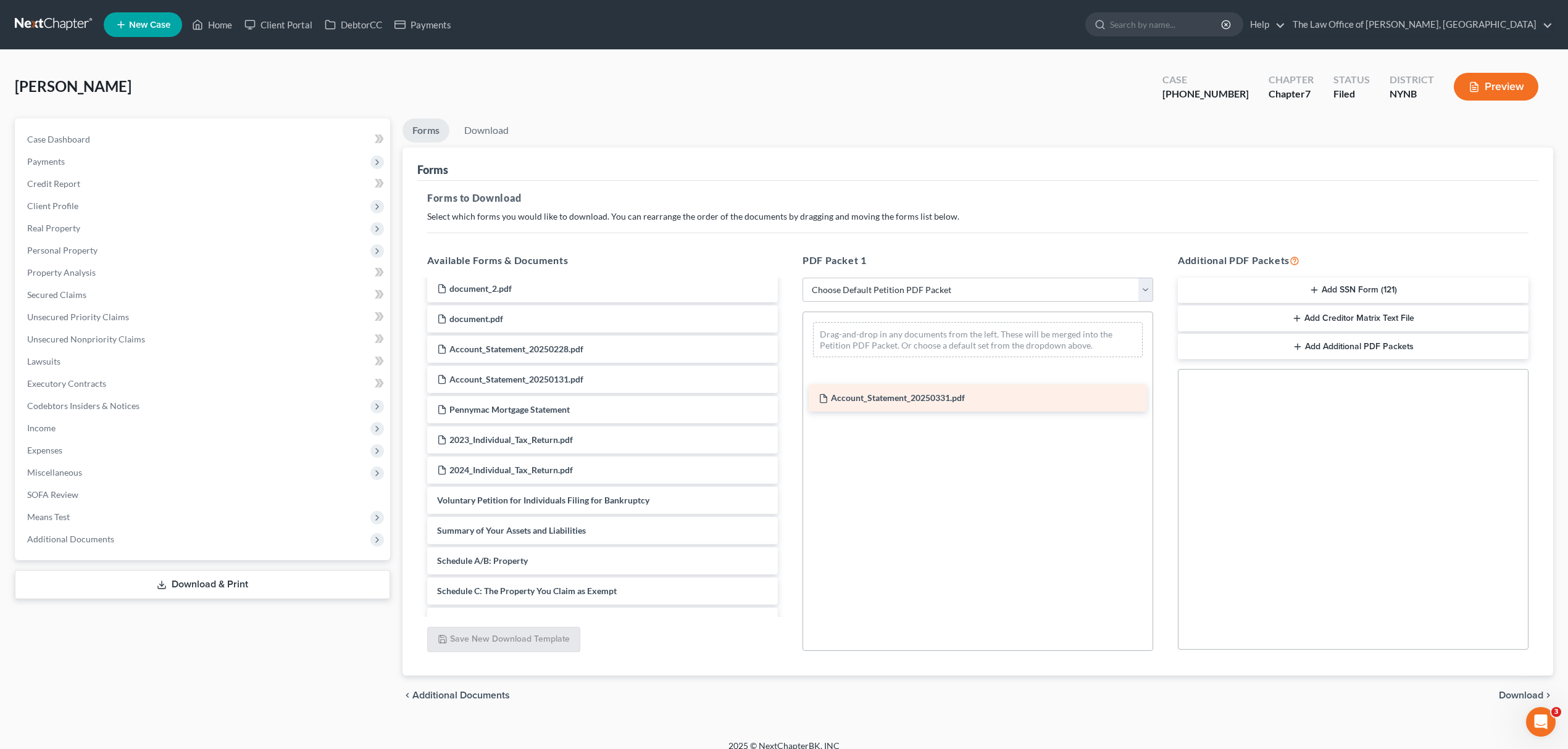
drag, startPoint x: 596, startPoint y: 395, endPoint x: 978, endPoint y: 395, distance: 382.0
click at [787, 395] on div "Account_Statement_20250331.pdf [PERSON_NAME] Home Reaff-pdf CM_ECF LIVE DATABAS…" at bounding box center [602, 449] width 370 height 1158
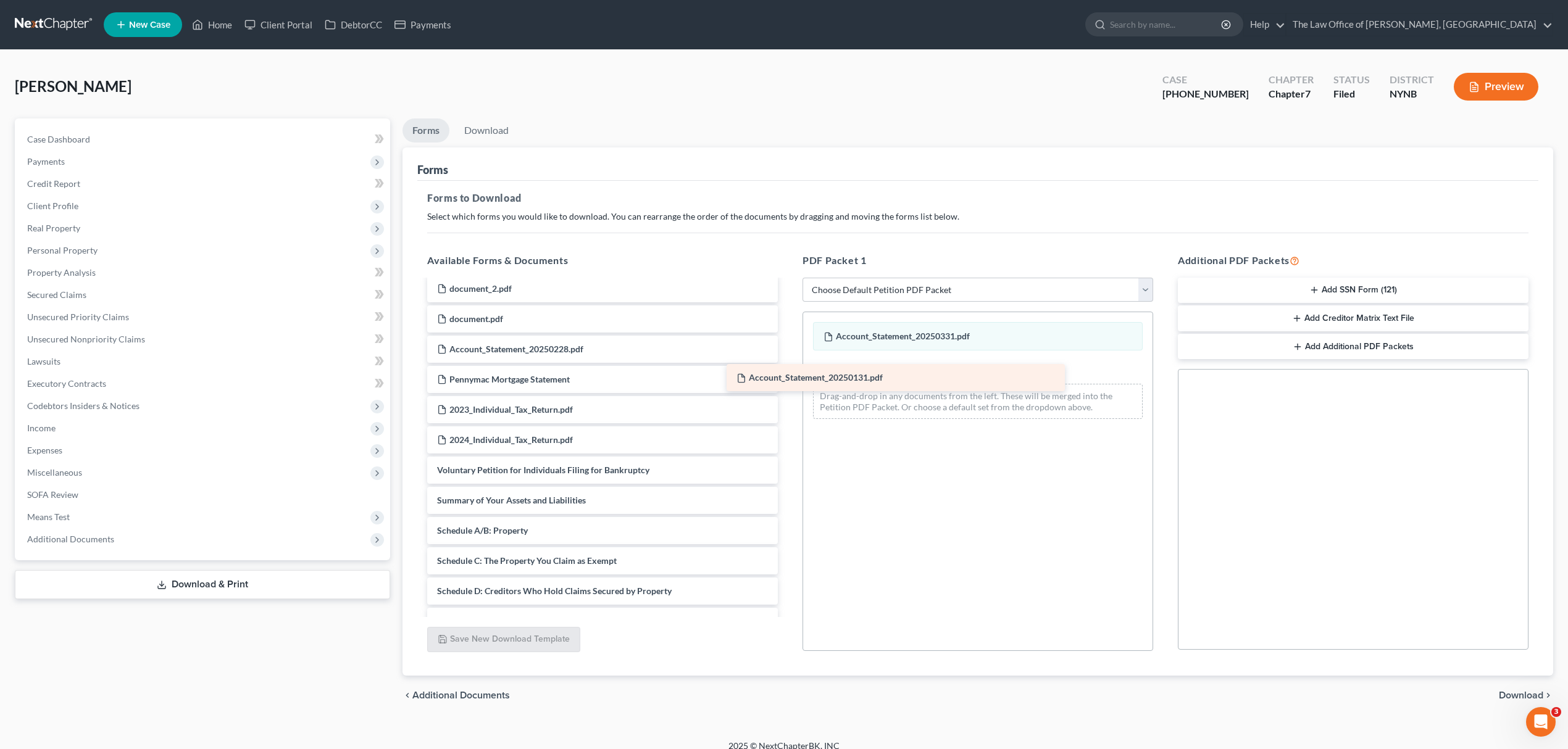
drag, startPoint x: 645, startPoint y: 366, endPoint x: 944, endPoint y: 378, distance: 299.2
click at [787, 378] on div "Account_Statement_20250131.pdf [PERSON_NAME] Home Reaff-pdf CM_ECF LIVE DATABAS…" at bounding box center [602, 434] width 370 height 1129
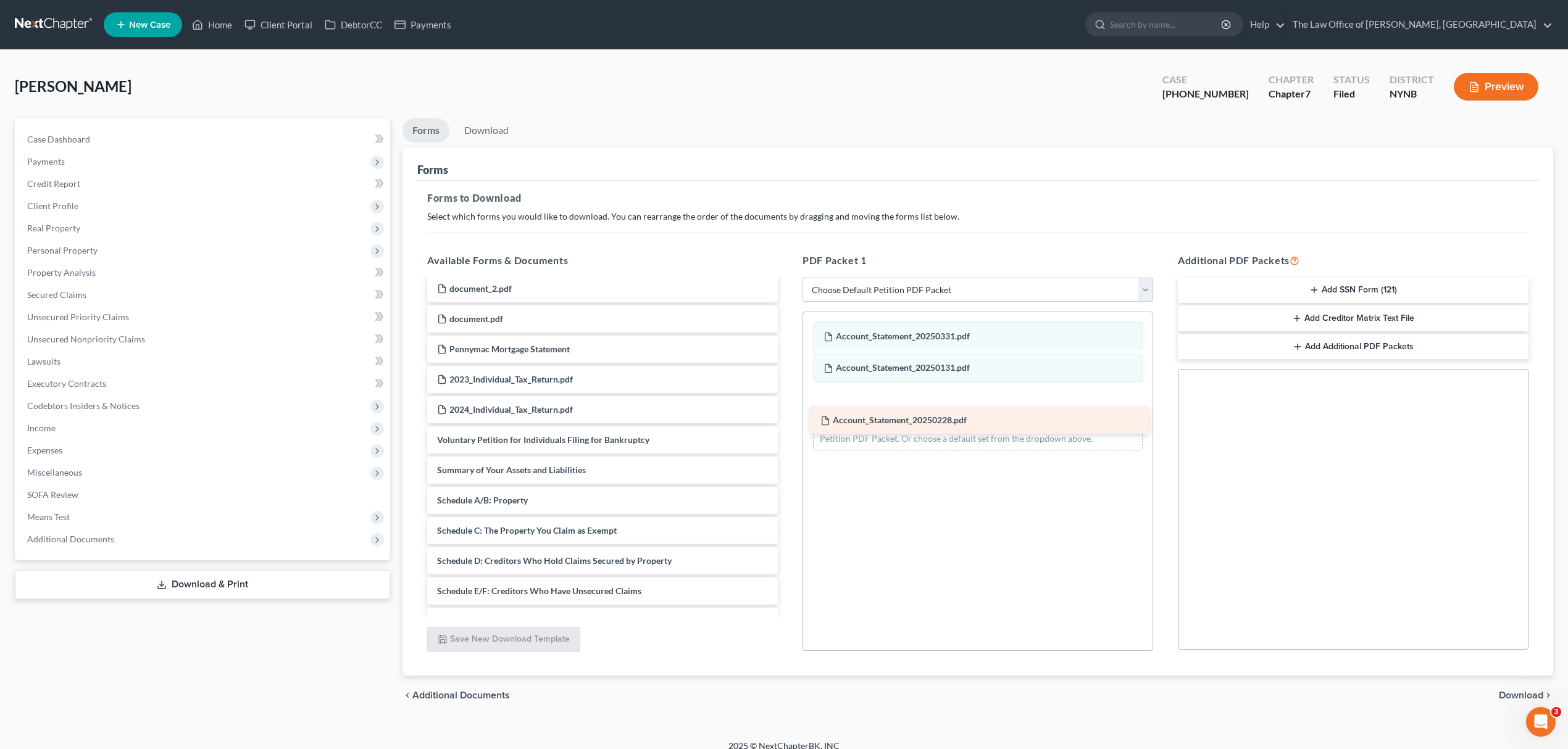
drag, startPoint x: 526, startPoint y: 344, endPoint x: 909, endPoint y: 428, distance: 392.1
click at [787, 428] on div "Account_Statement_20250228.pdf [PERSON_NAME] Home Reaff-pdf CM_ECF LIVE DATABAS…" at bounding box center [602, 418] width 370 height 1098
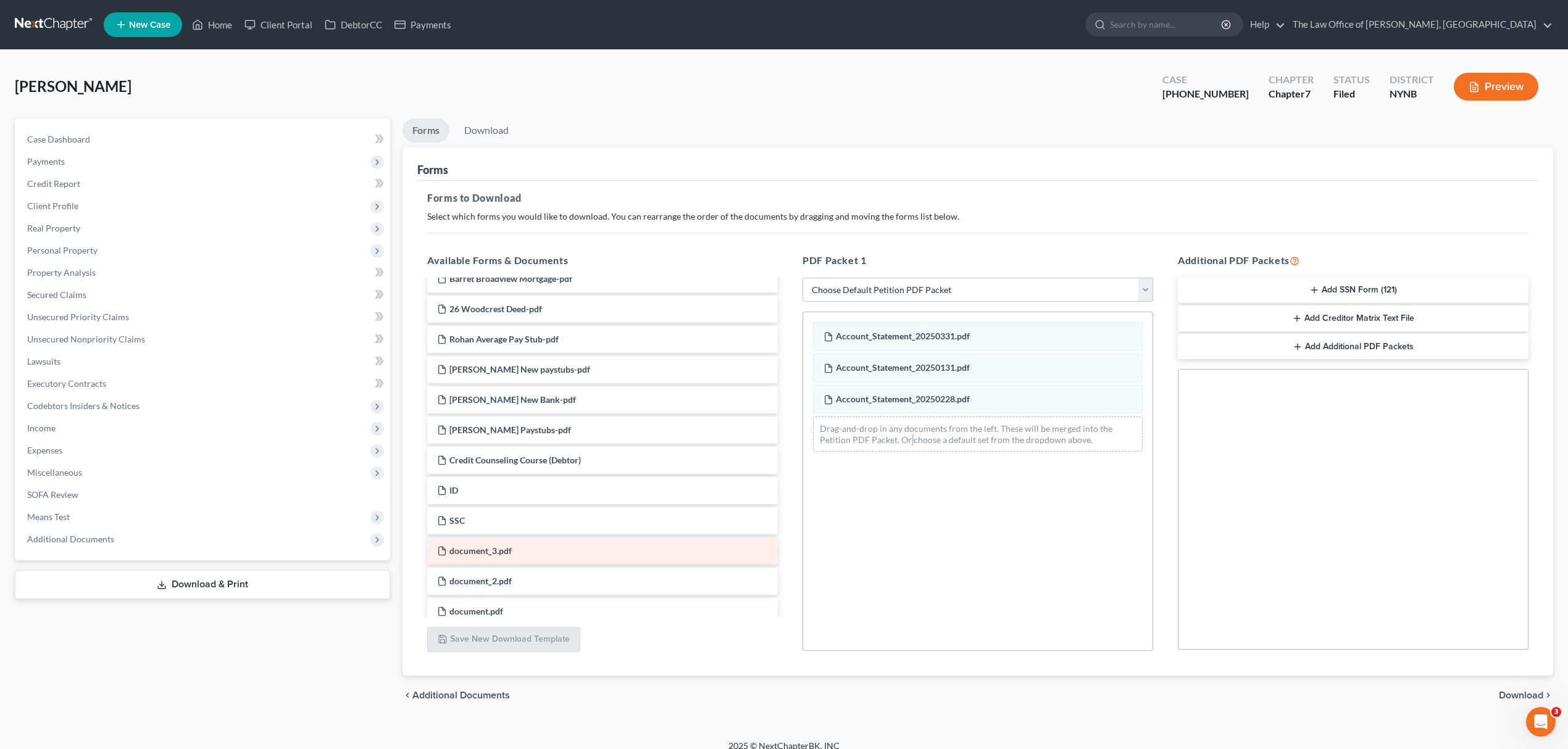
scroll to position [82, 0]
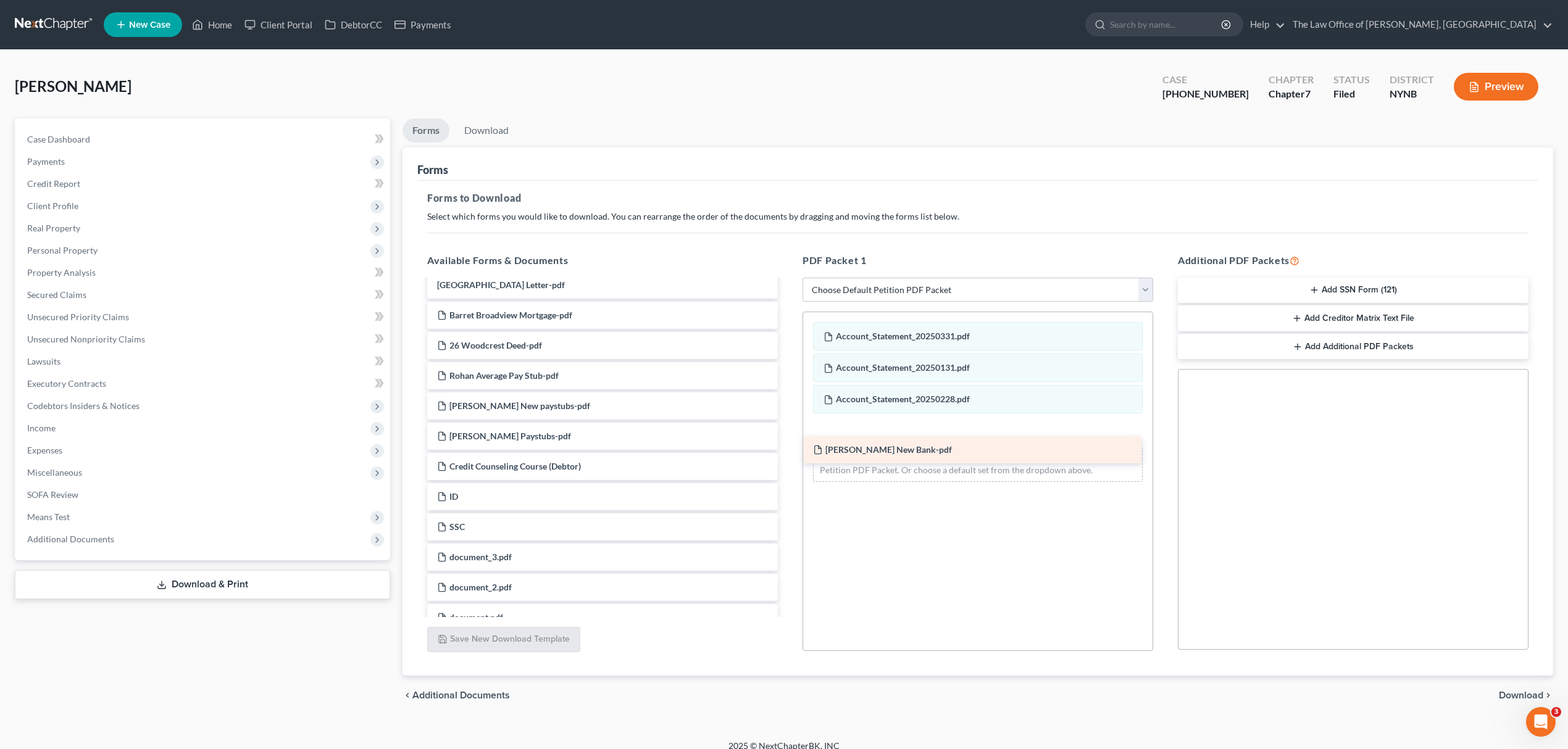
drag, startPoint x: 520, startPoint y: 415, endPoint x: 915, endPoint y: 443, distance: 396.0
click at [787, 443] on div "[PERSON_NAME] New Bank-pdf [PERSON_NAME] Home Reaff-pdf CM_ECF LIVE DATABASE wa…" at bounding box center [602, 732] width 370 height 1068
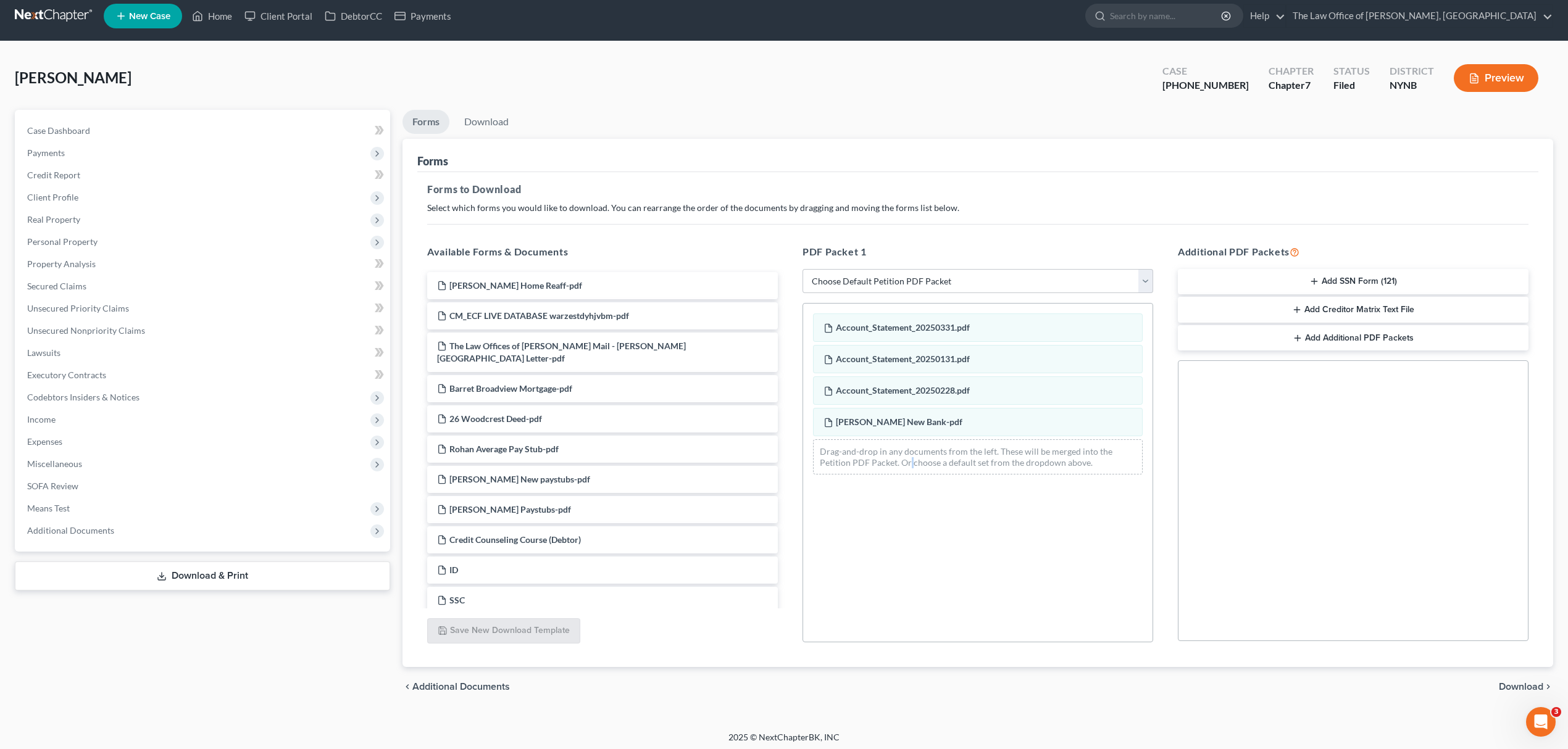
scroll to position [13, 0]
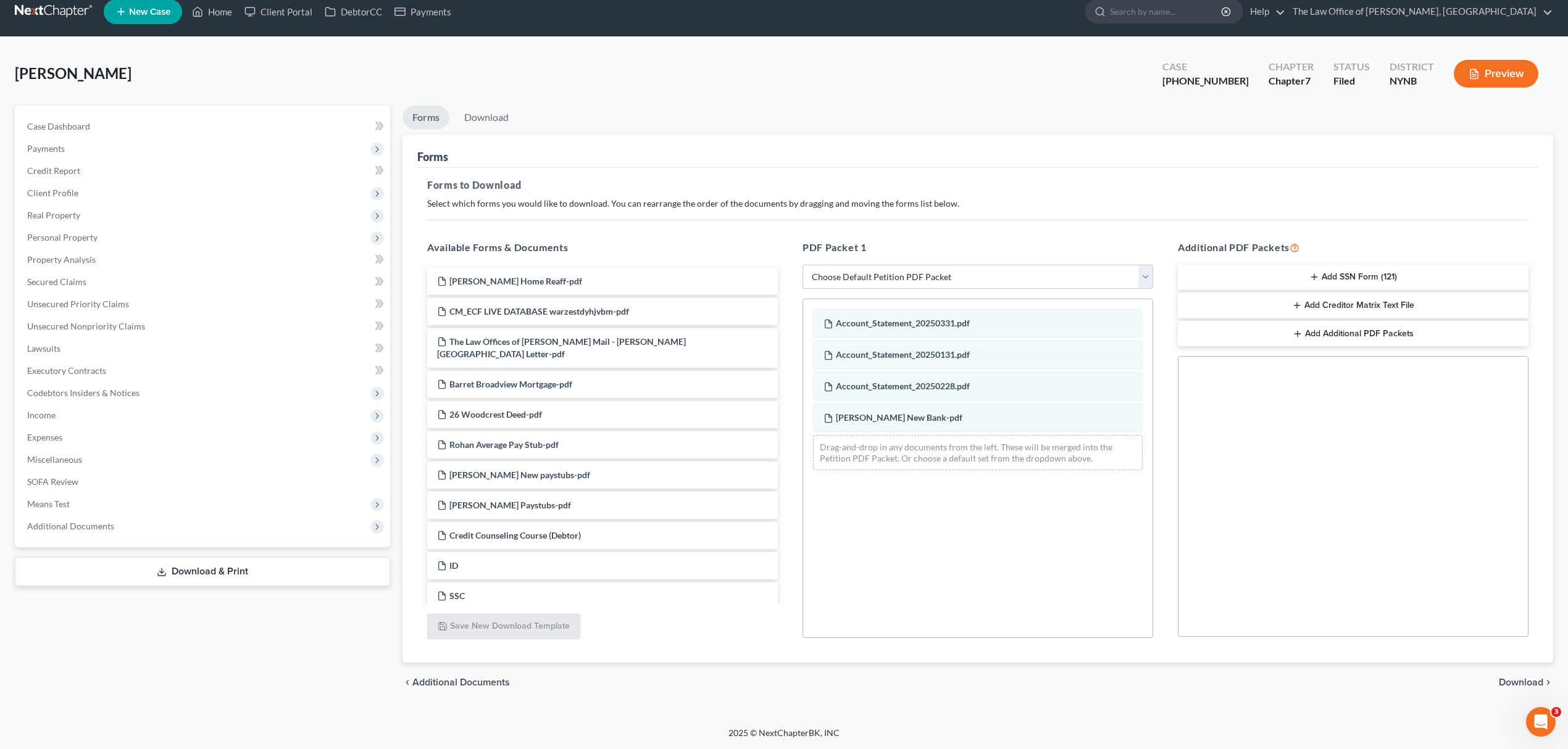
click at [1505, 674] on div "chevron_left Additional Documents Download chevron_right" at bounding box center [977, 683] width 1150 height 39
click at [1505, 678] on span "Download" at bounding box center [1521, 683] width 45 height 10
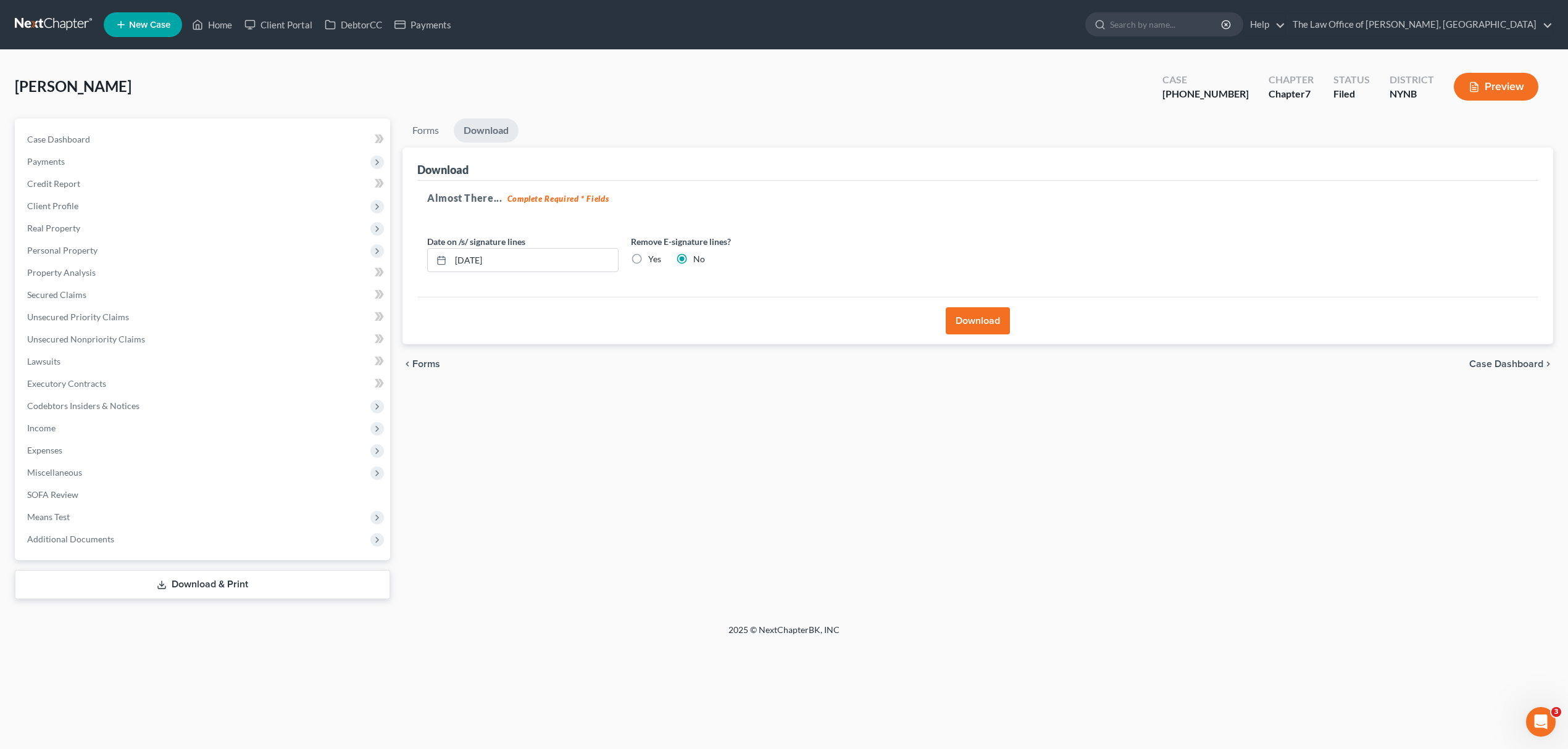
scroll to position [0, 0]
click at [966, 319] on button "Download" at bounding box center [985, 321] width 64 height 27
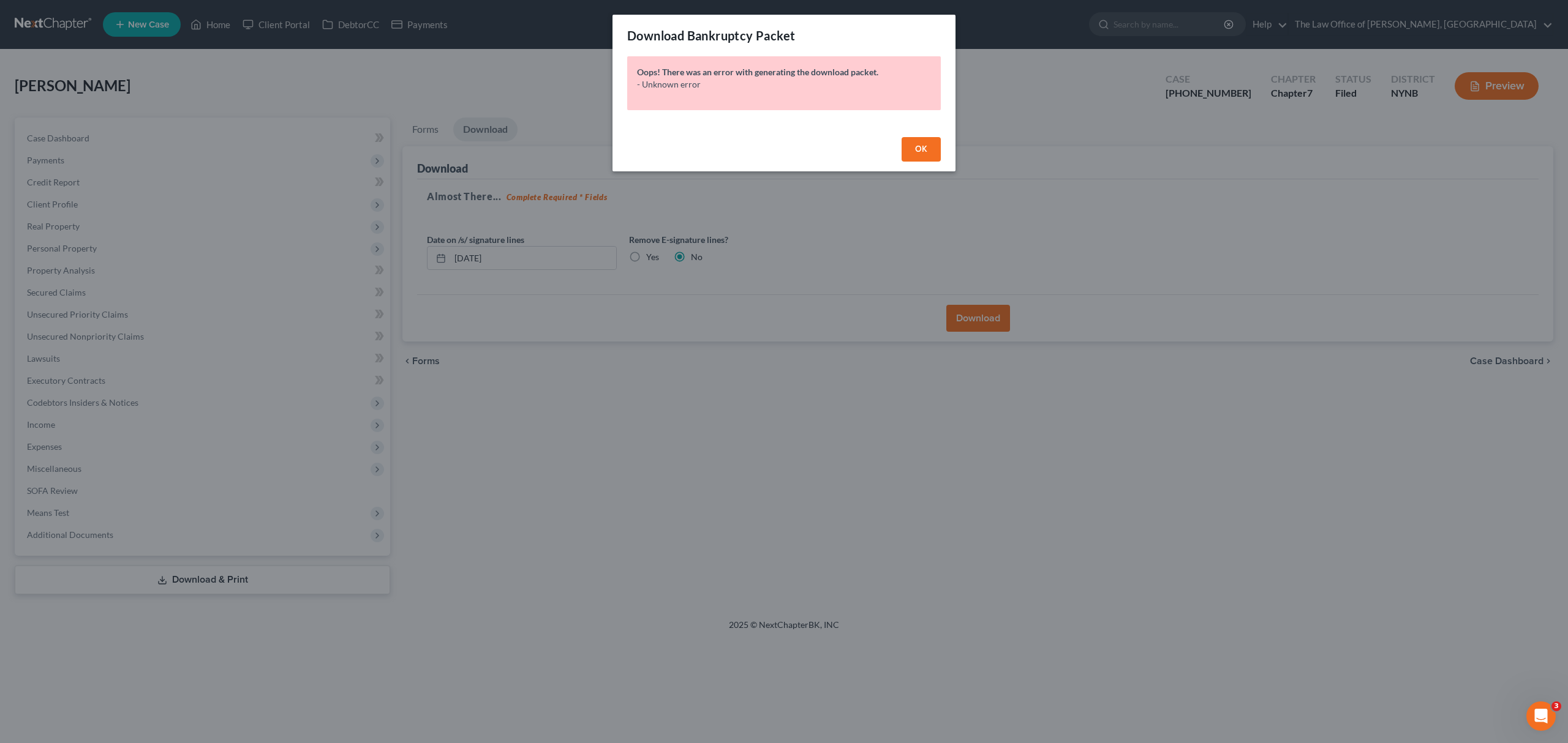
click at [940, 141] on button "OK" at bounding box center [921, 149] width 39 height 24
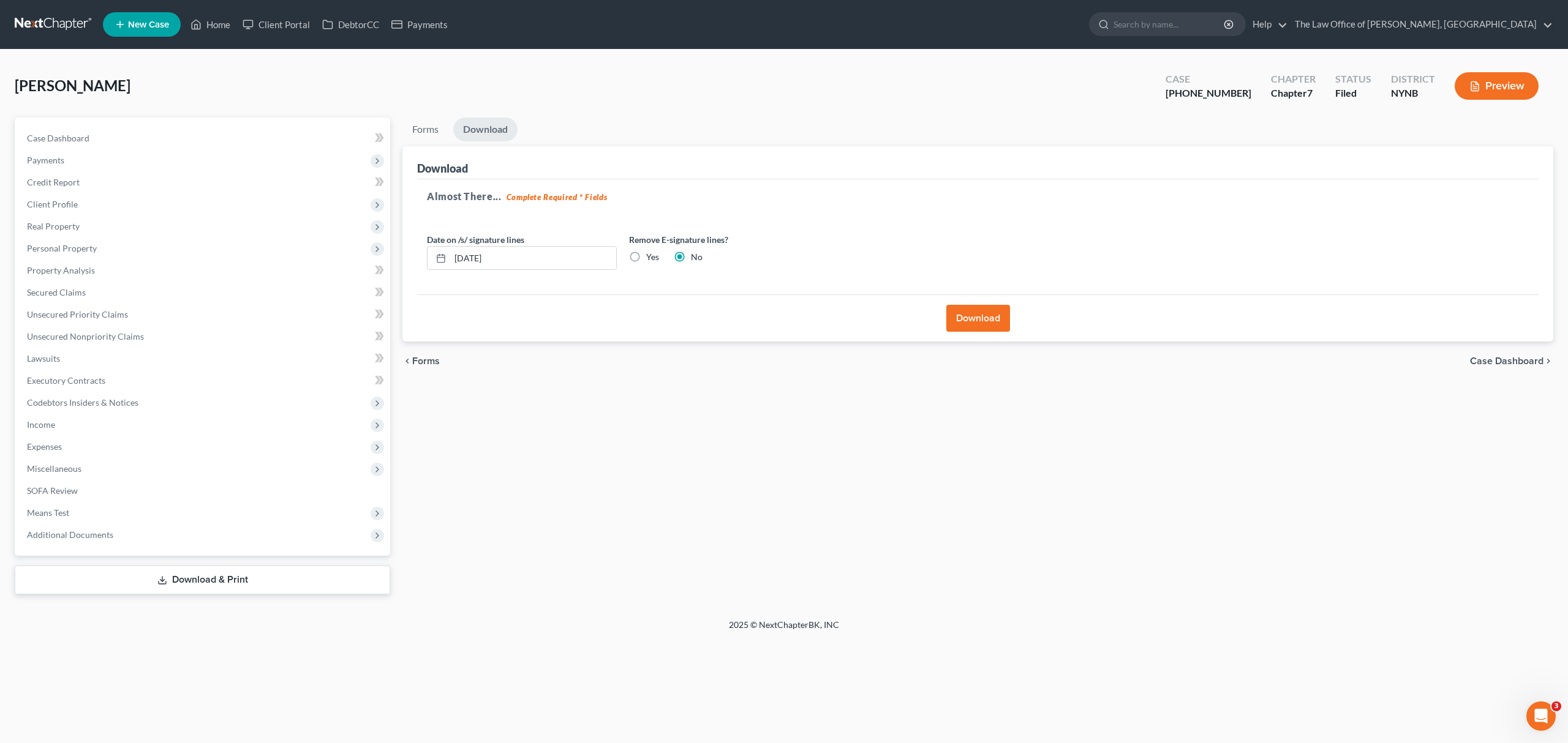
click at [952, 312] on button "Download" at bounding box center [977, 318] width 64 height 27
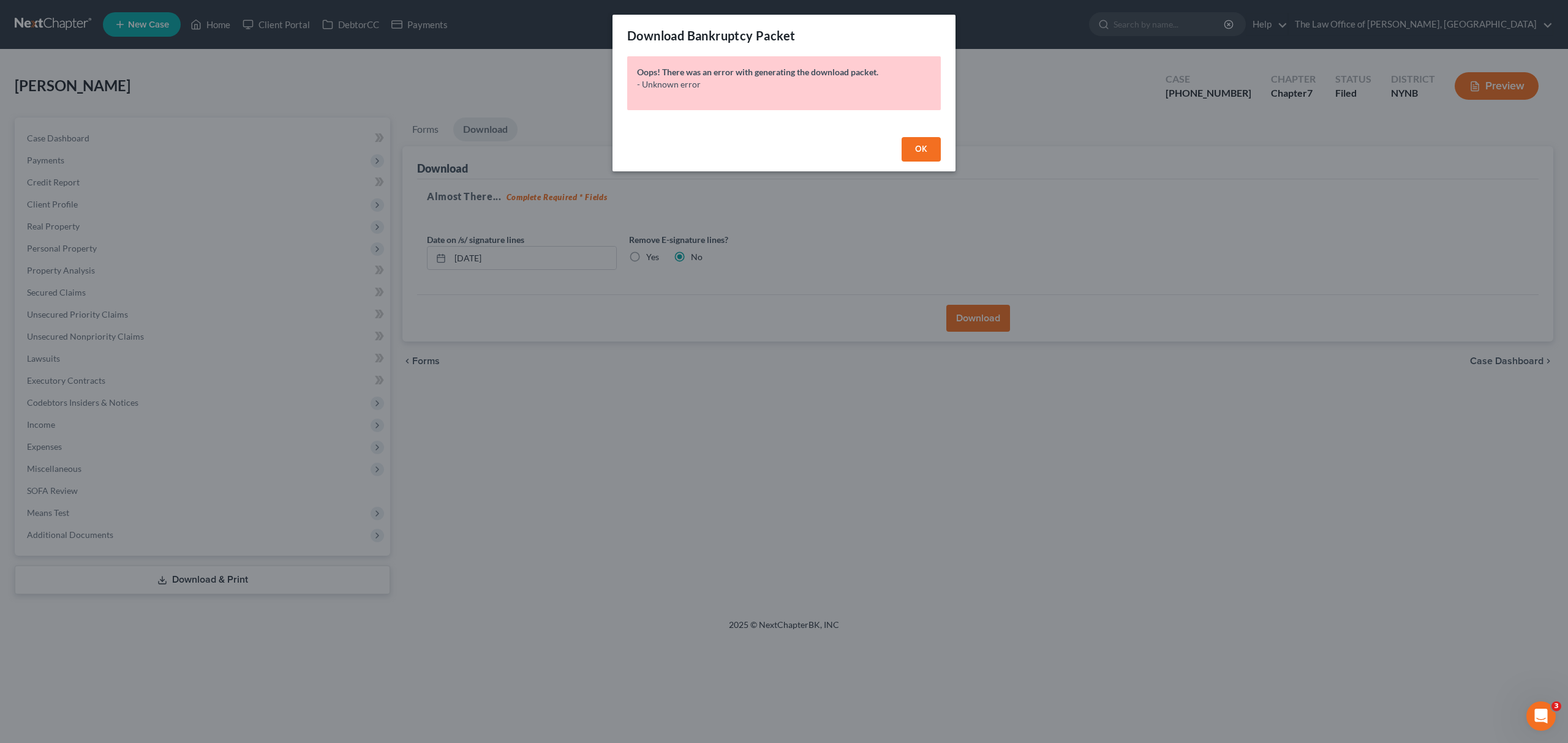
click at [917, 147] on span "OK" at bounding box center [921, 148] width 12 height 10
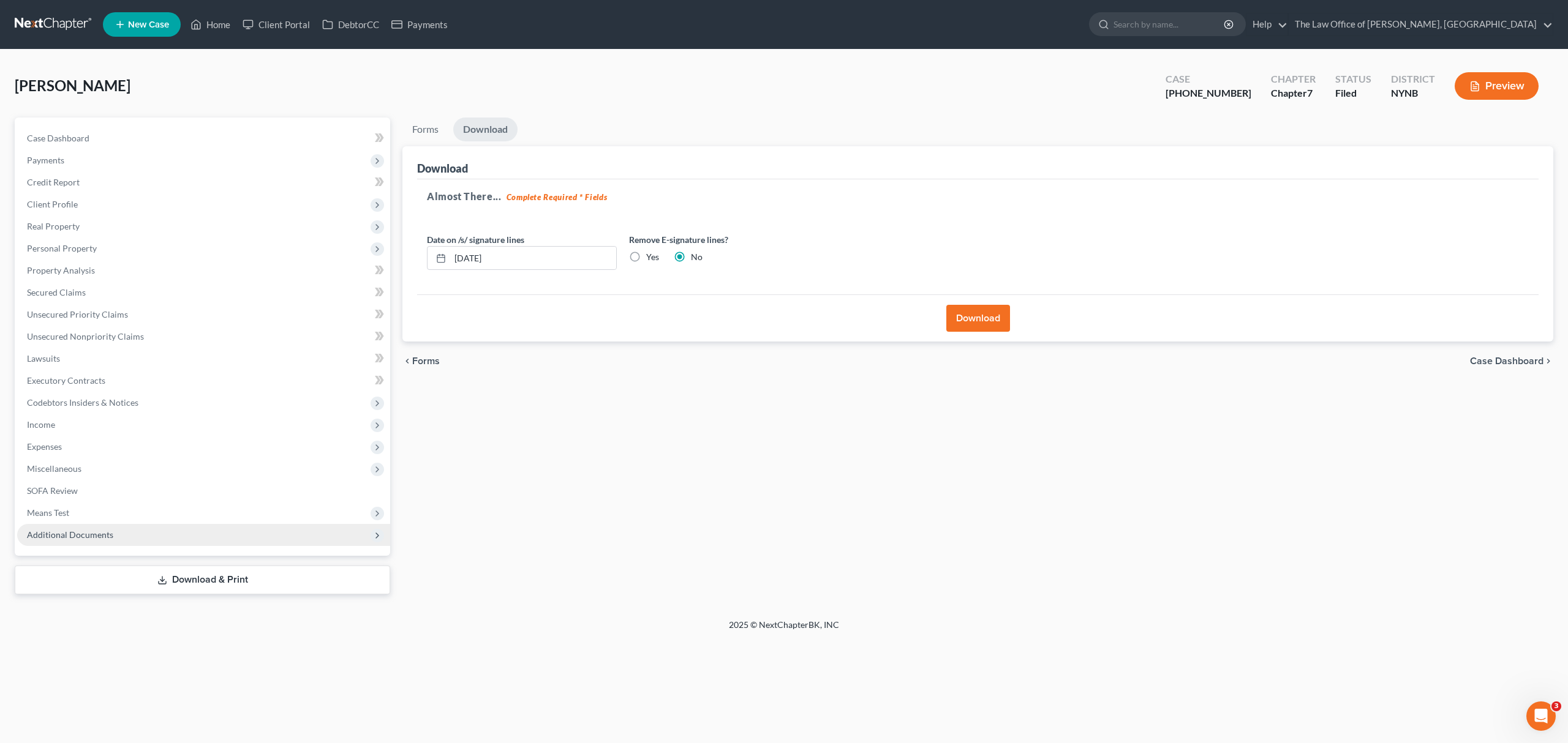
click at [106, 529] on span "Additional Documents" at bounding box center [69, 534] width 86 height 10
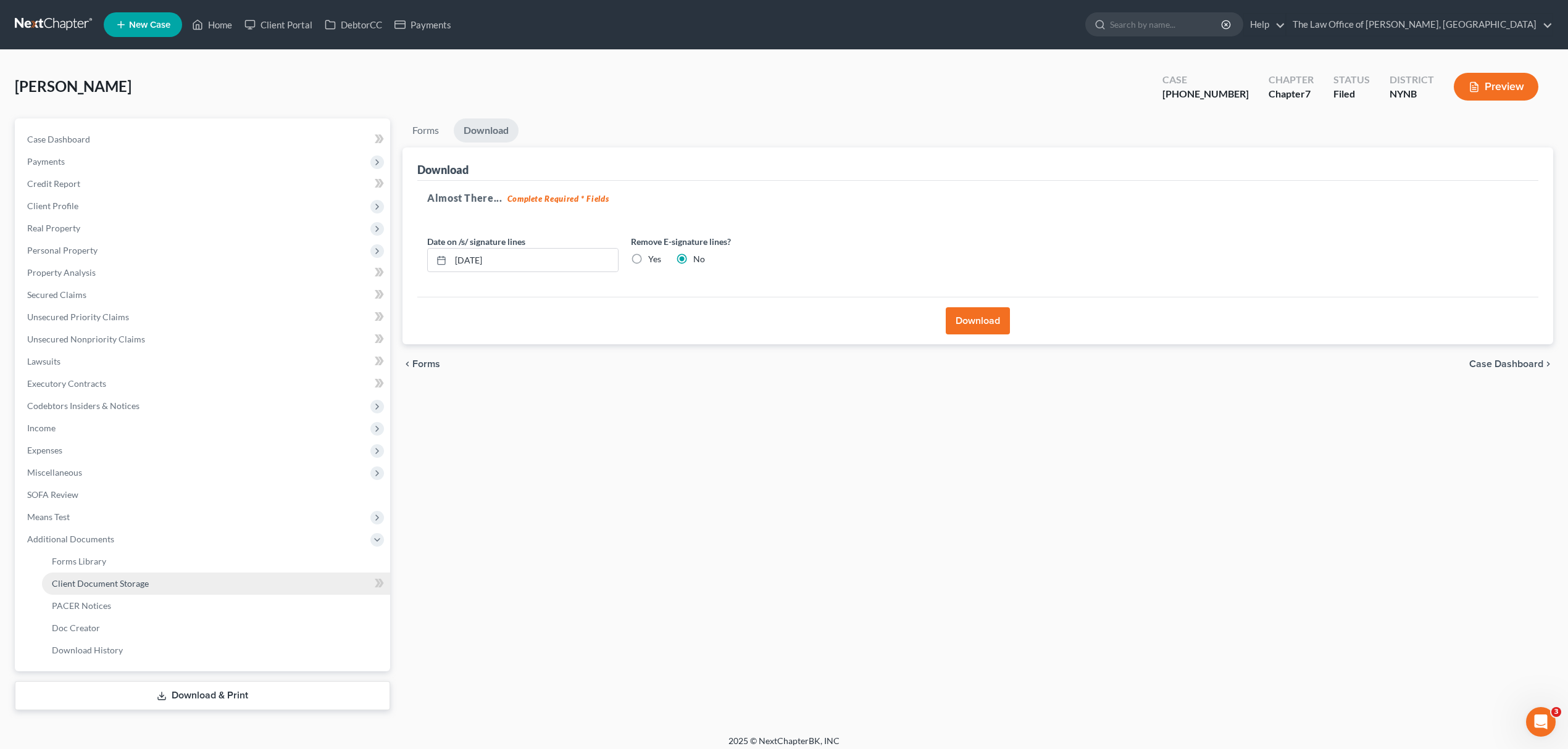
click at [154, 581] on link "Client Document Storage" at bounding box center [215, 584] width 348 height 22
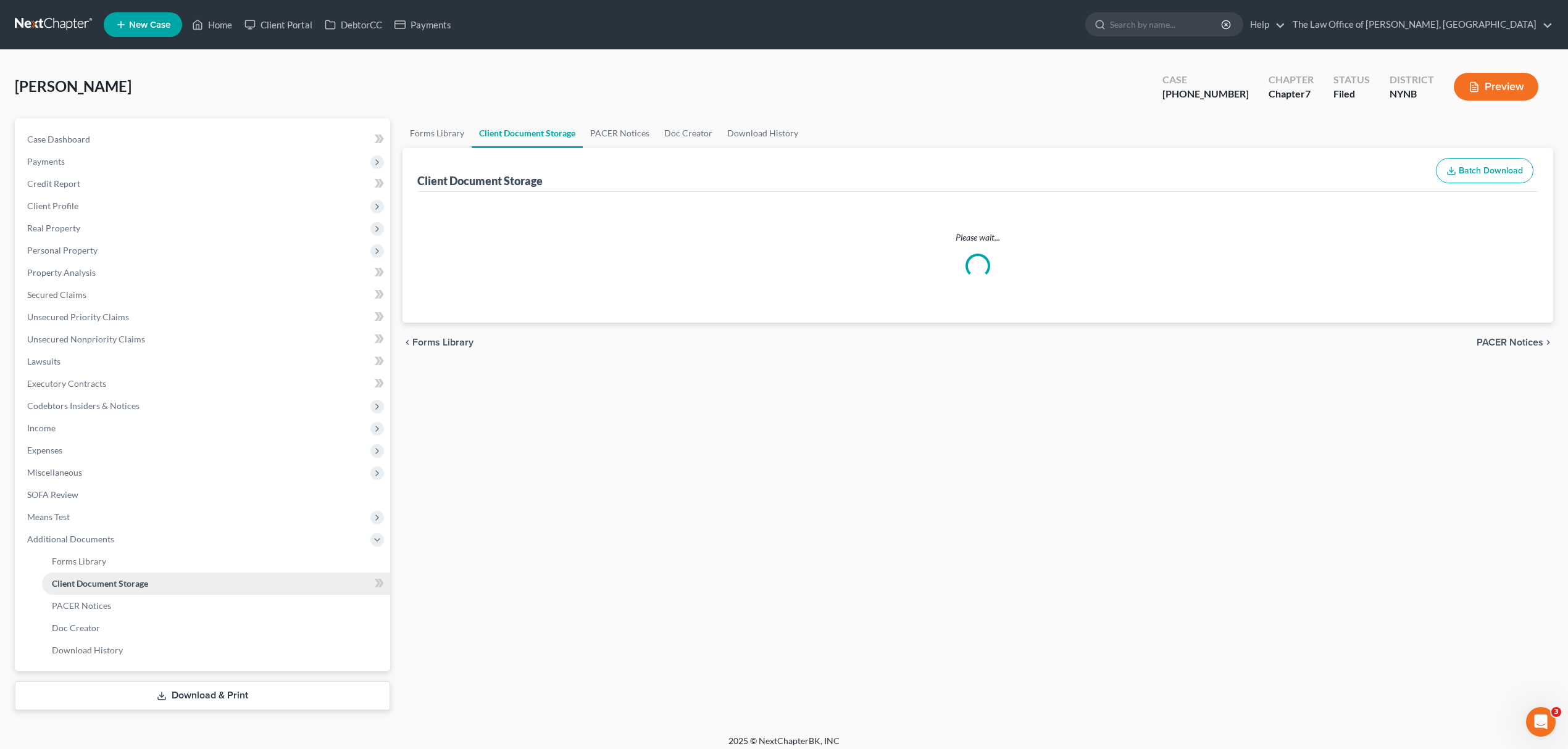
select select "1"
select select "5"
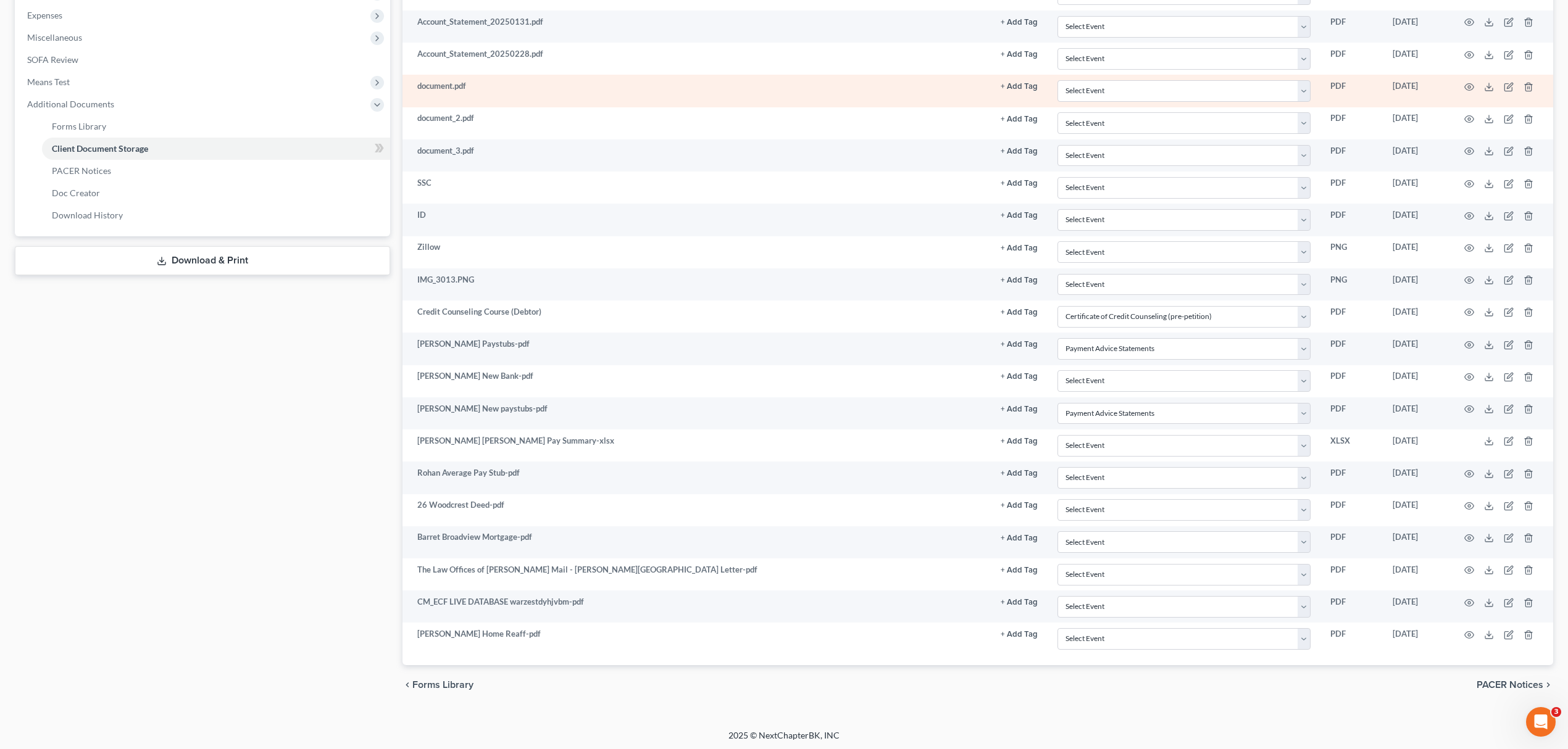
scroll to position [447, 0]
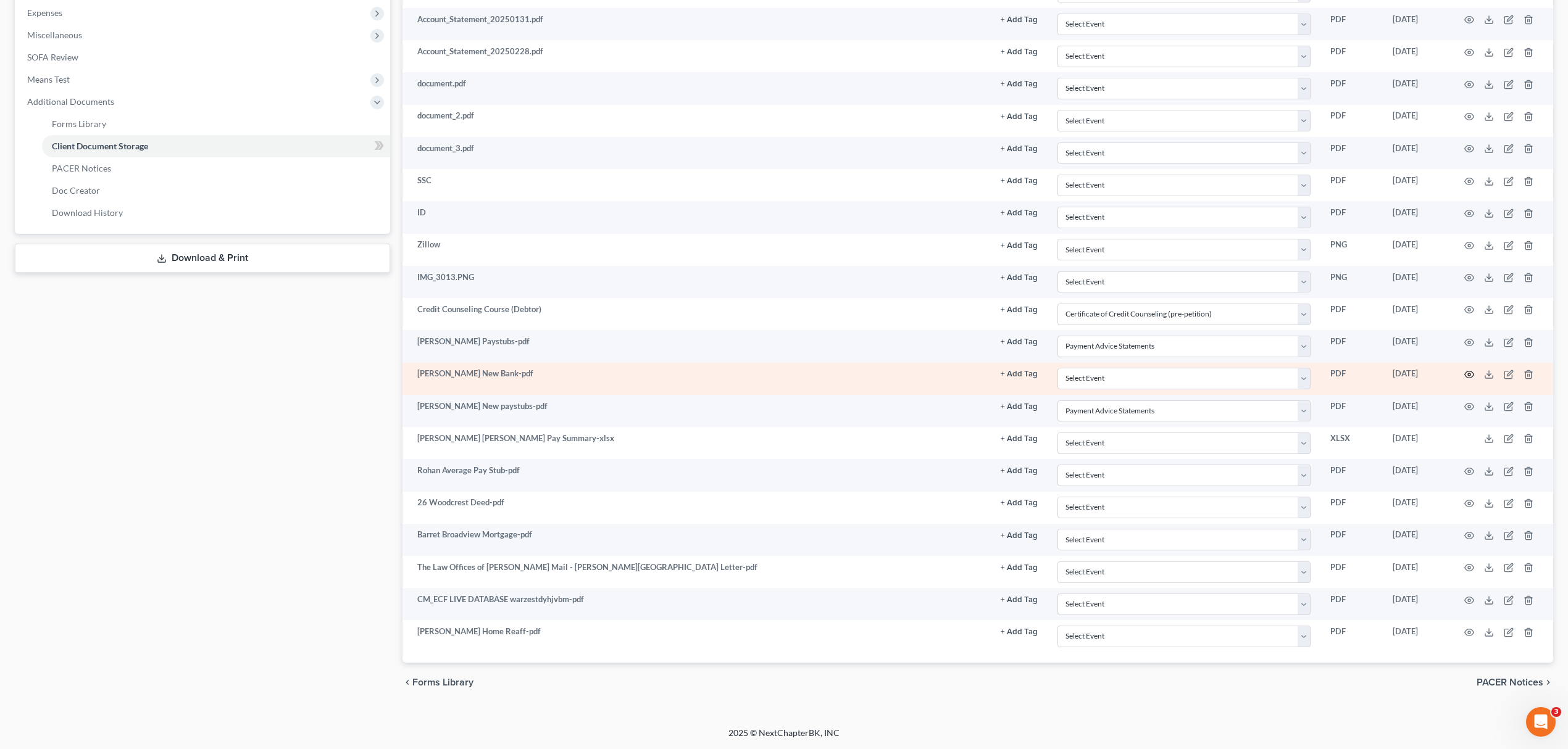
click at [1467, 369] on icon "button" at bounding box center [1469, 374] width 10 height 10
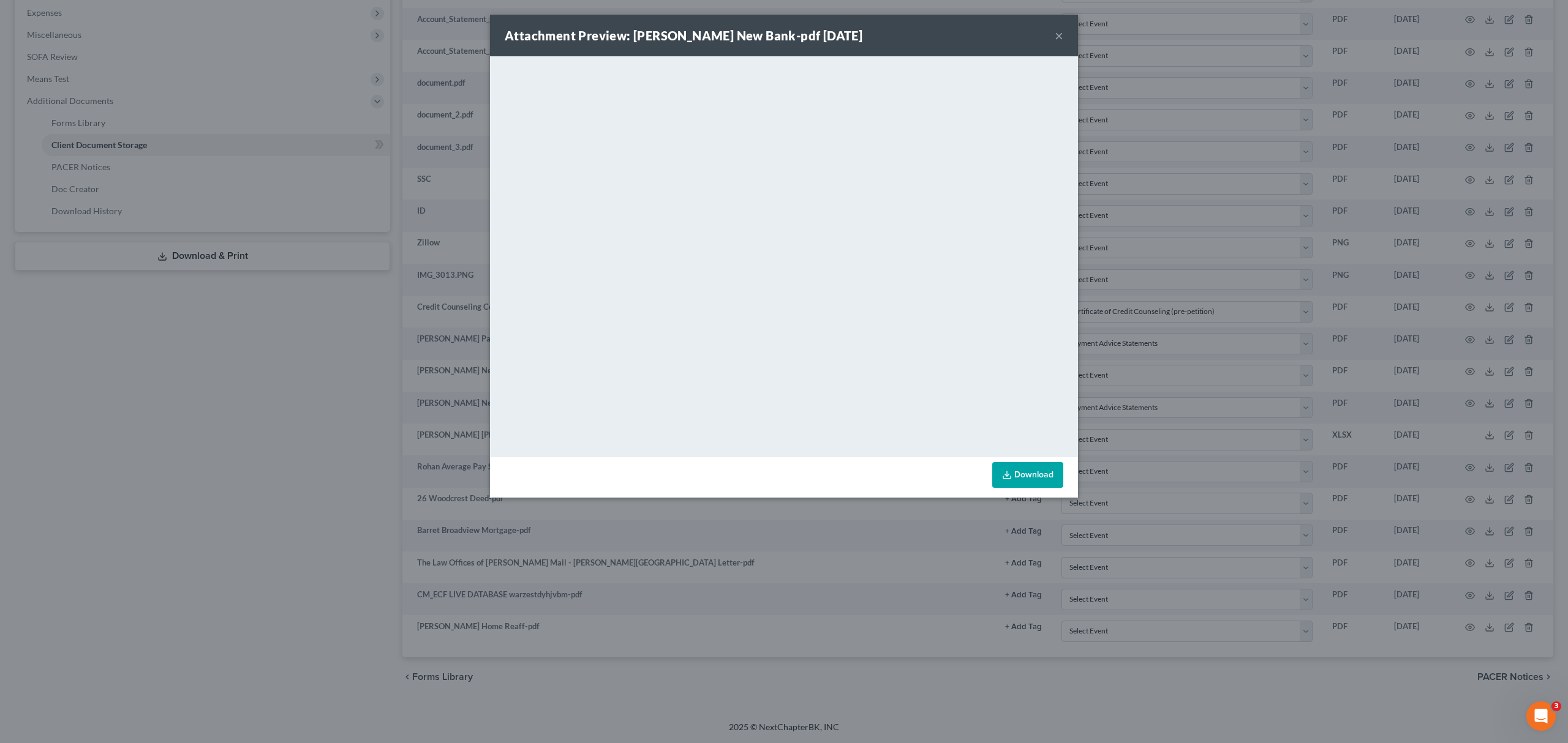
click at [1009, 469] on link "Download" at bounding box center [1027, 476] width 71 height 26
click at [1051, 30] on div "Attachment Preview: [PERSON_NAME] New Bank-pdf [DATE] ×" at bounding box center [783, 35] width 588 height 42
click at [1052, 34] on div "Attachment Preview: [PERSON_NAME] New Bank-pdf [DATE] ×" at bounding box center [783, 35] width 588 height 42
click at [1060, 35] on button "×" at bounding box center [1058, 35] width 8 height 15
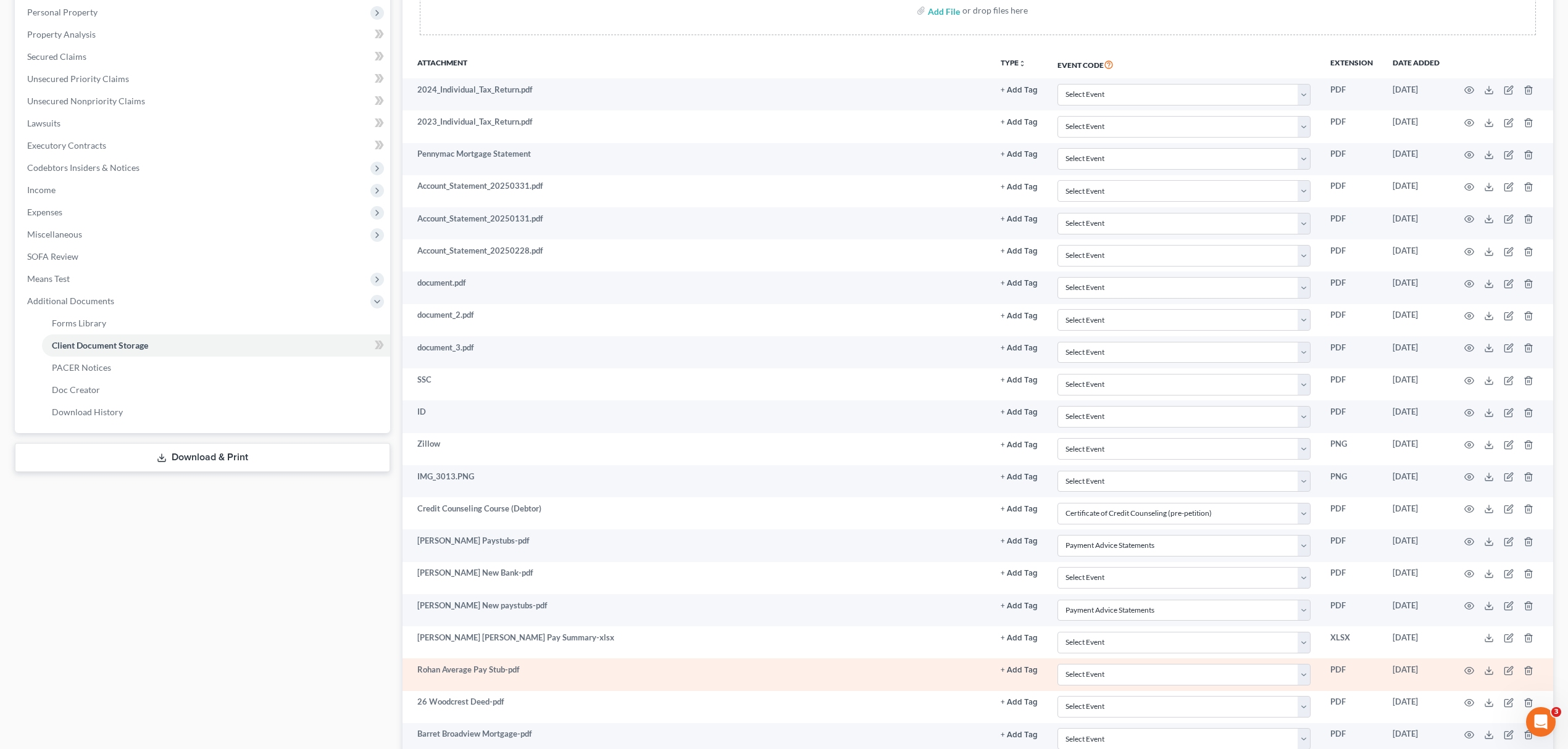
scroll to position [200, 0]
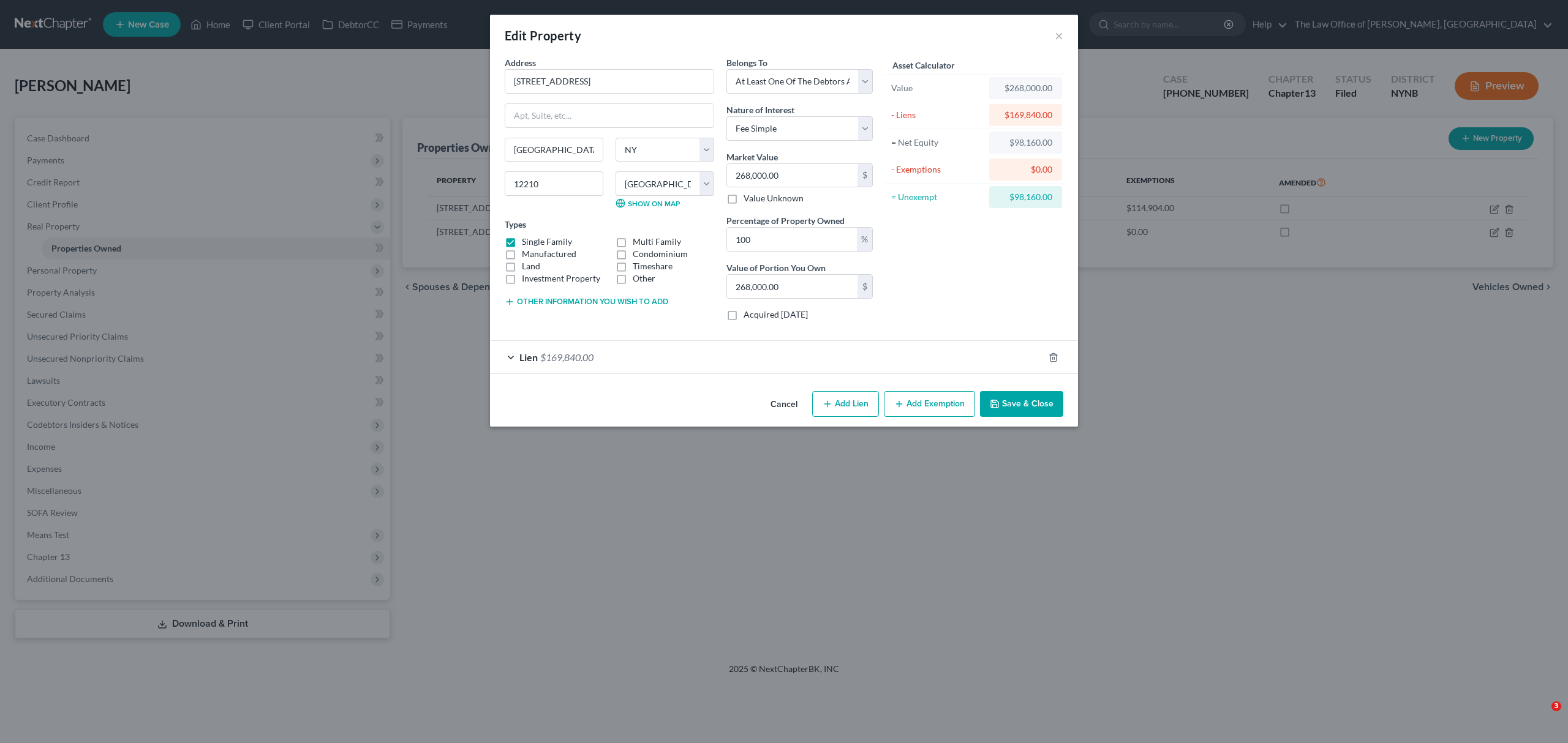
select select "35"
select select "0"
select select "3"
select select "0"
click at [895, 524] on div "Edit Property × Address * 75 1st Street Albany State AL AK AR AZ CA CO CT DE DC…" at bounding box center [784, 371] width 1568 height 743
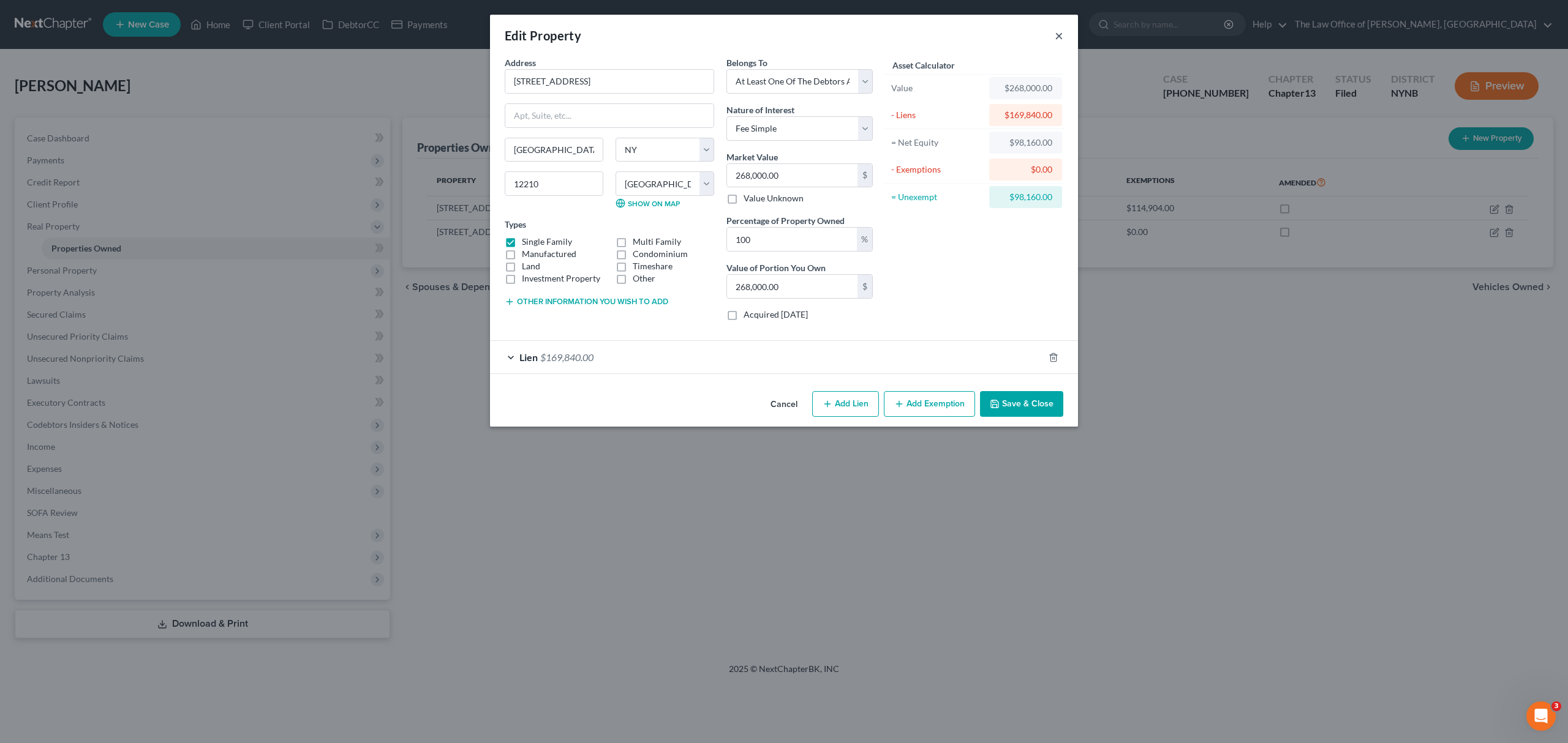
click at [1054, 35] on button "×" at bounding box center [1058, 35] width 8 height 15
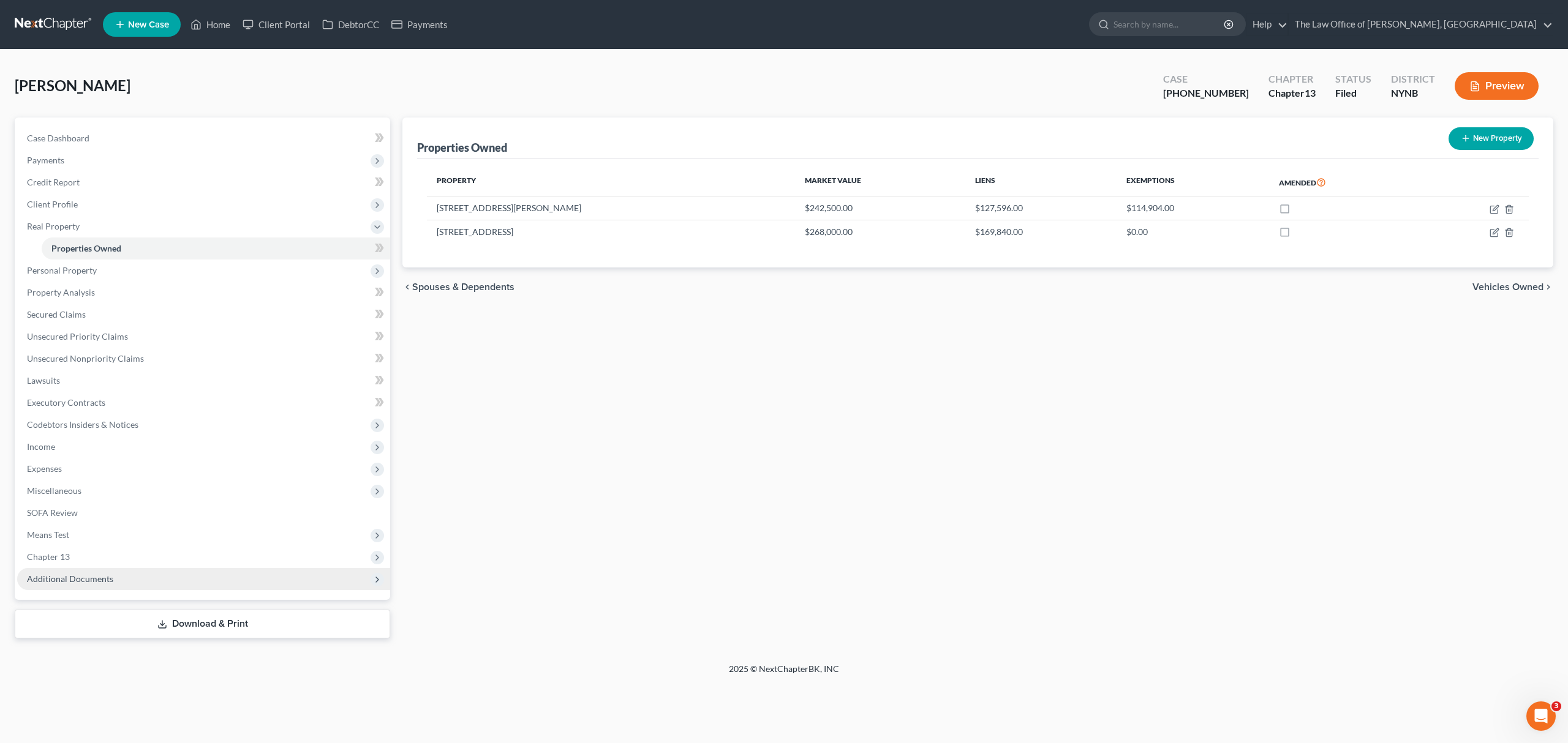
click at [129, 569] on span "Additional Documents" at bounding box center [204, 579] width 373 height 22
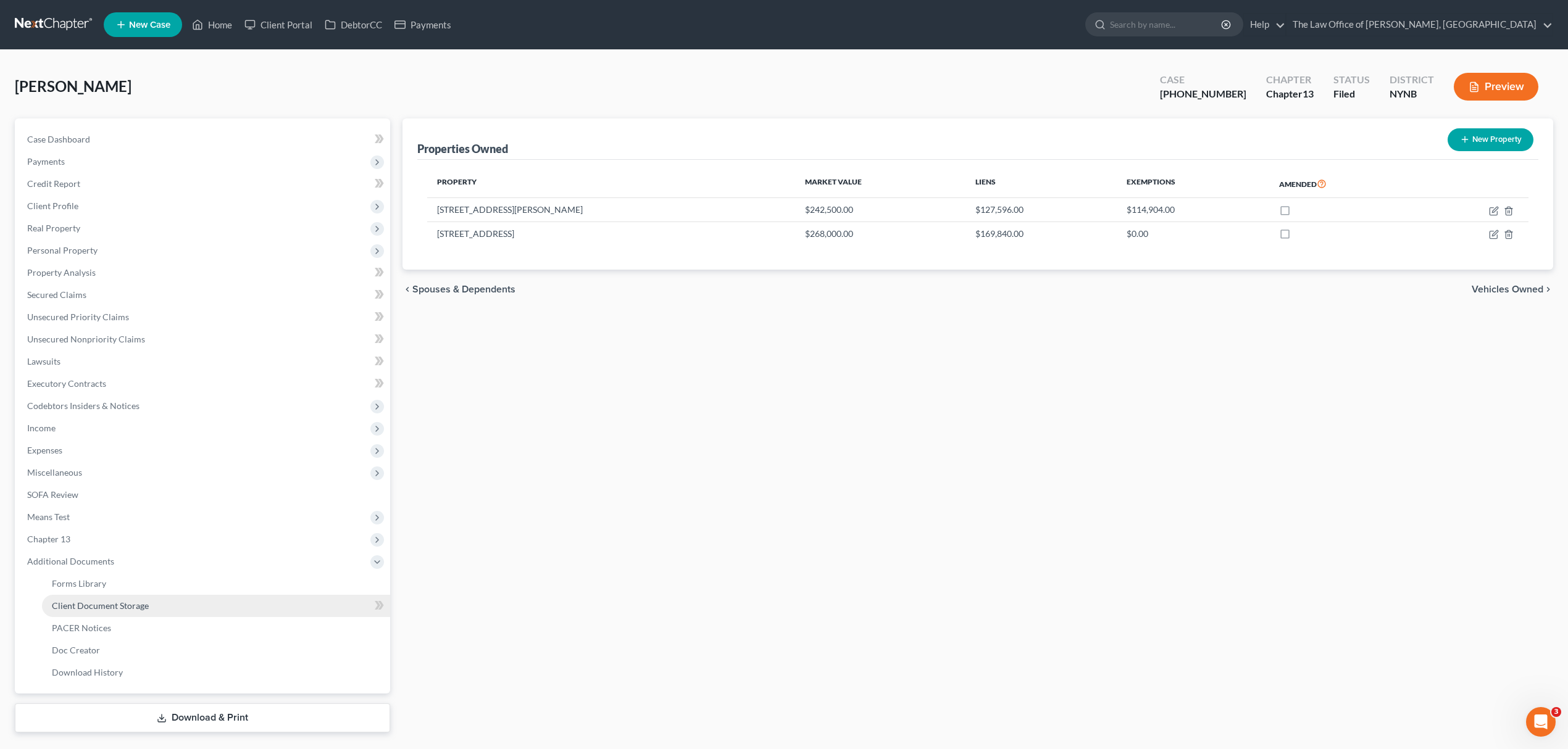
click at [125, 598] on link "Client Document Storage" at bounding box center [215, 606] width 348 height 22
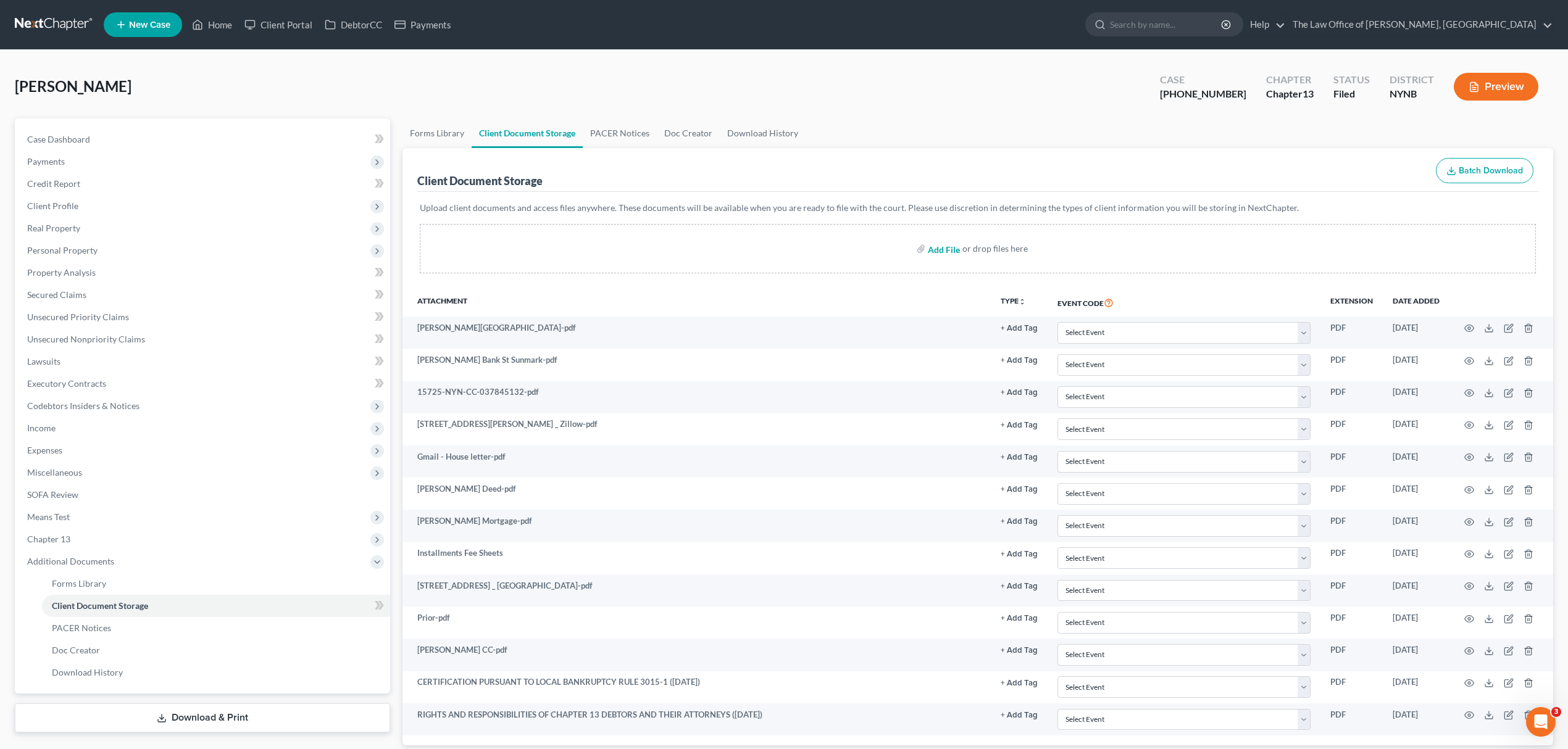
click at [938, 251] on input "file" at bounding box center [943, 249] width 30 height 22
type input "C:\fakepath\Images (31).pdf"
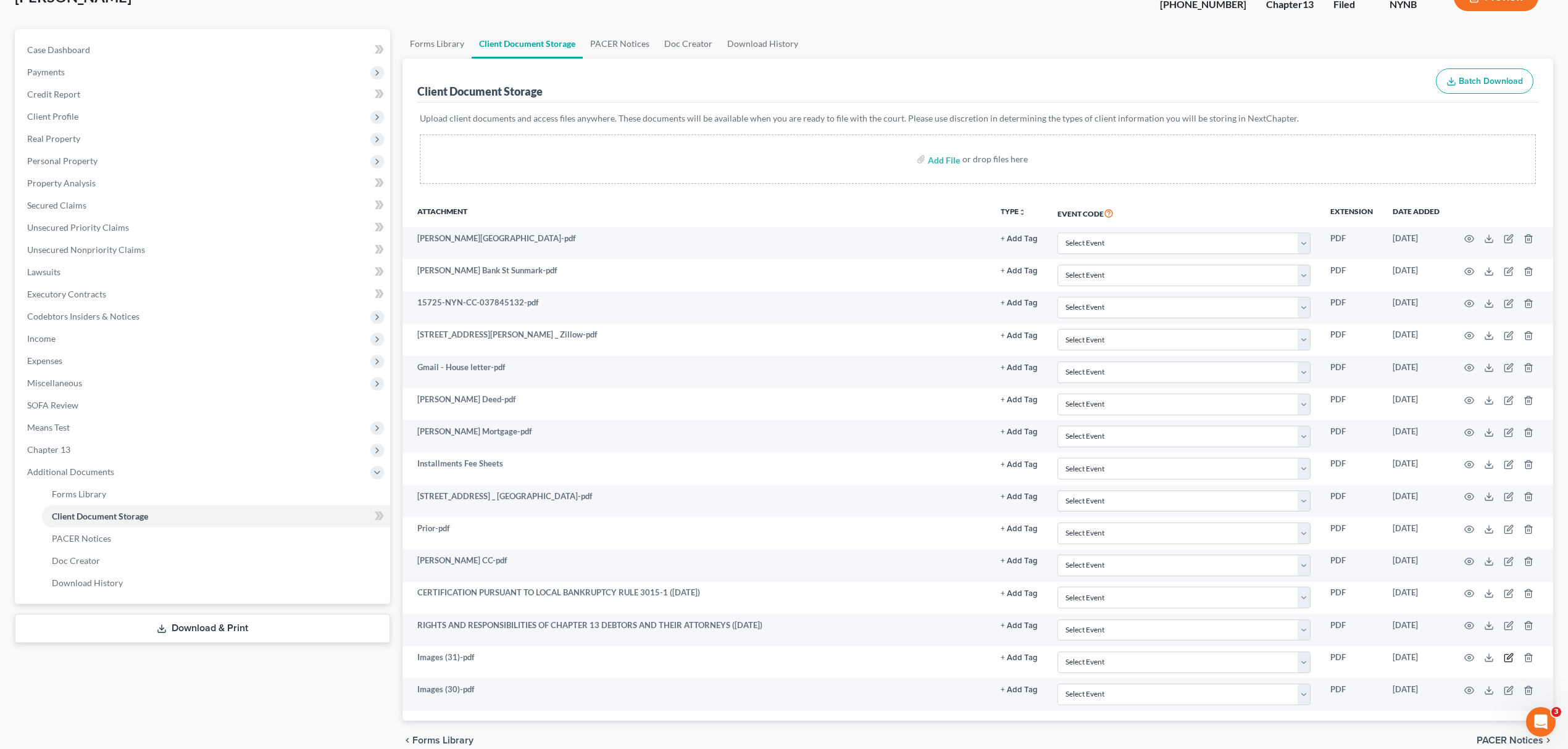
click at [1509, 659] on icon "button" at bounding box center [1508, 658] width 10 height 10
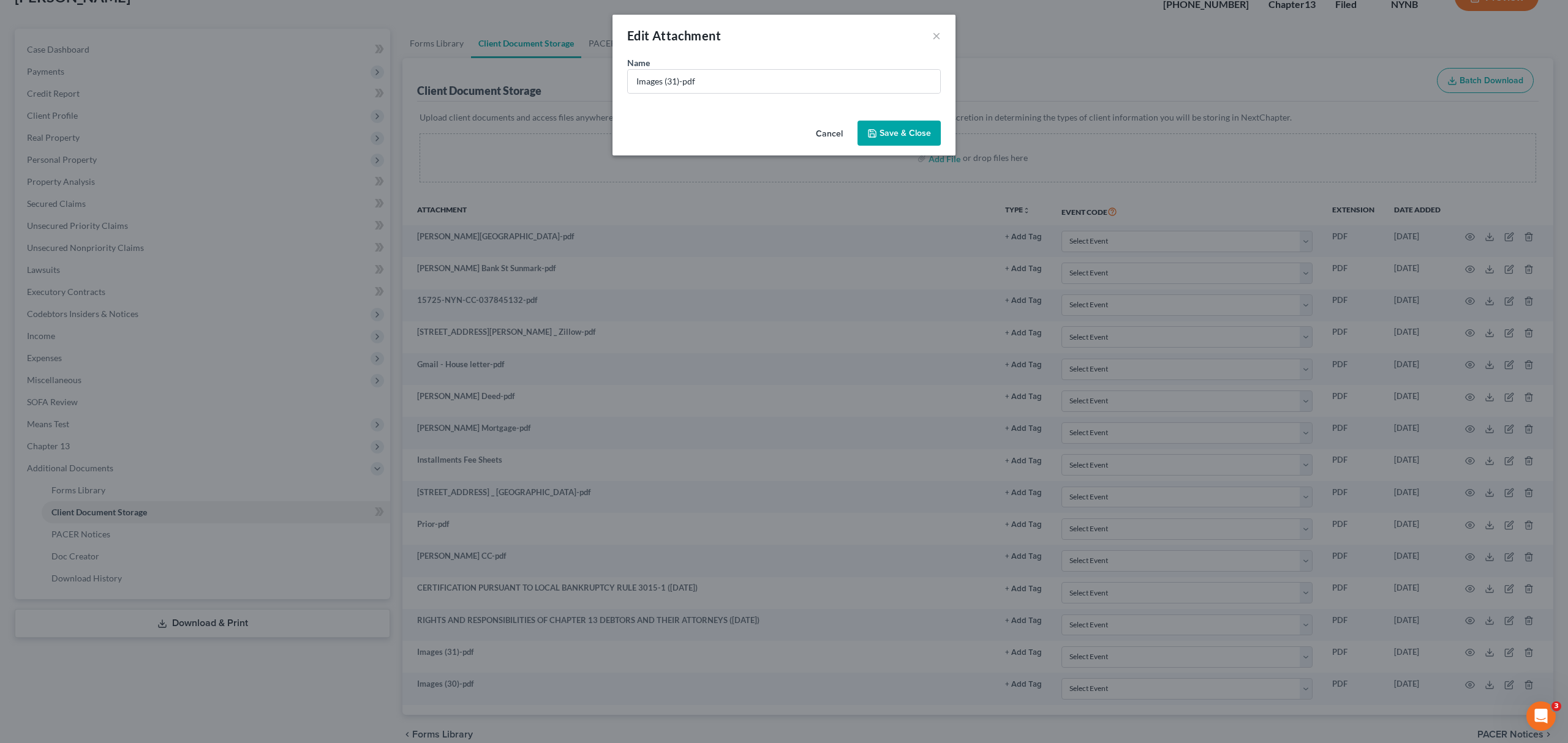
click at [663, 94] on div "Name * Images (31)-pdf" at bounding box center [784, 86] width 343 height 59
click at [660, 84] on input "Images (31)-pdf" at bounding box center [783, 80] width 312 height 23
type input "deed 75 first"
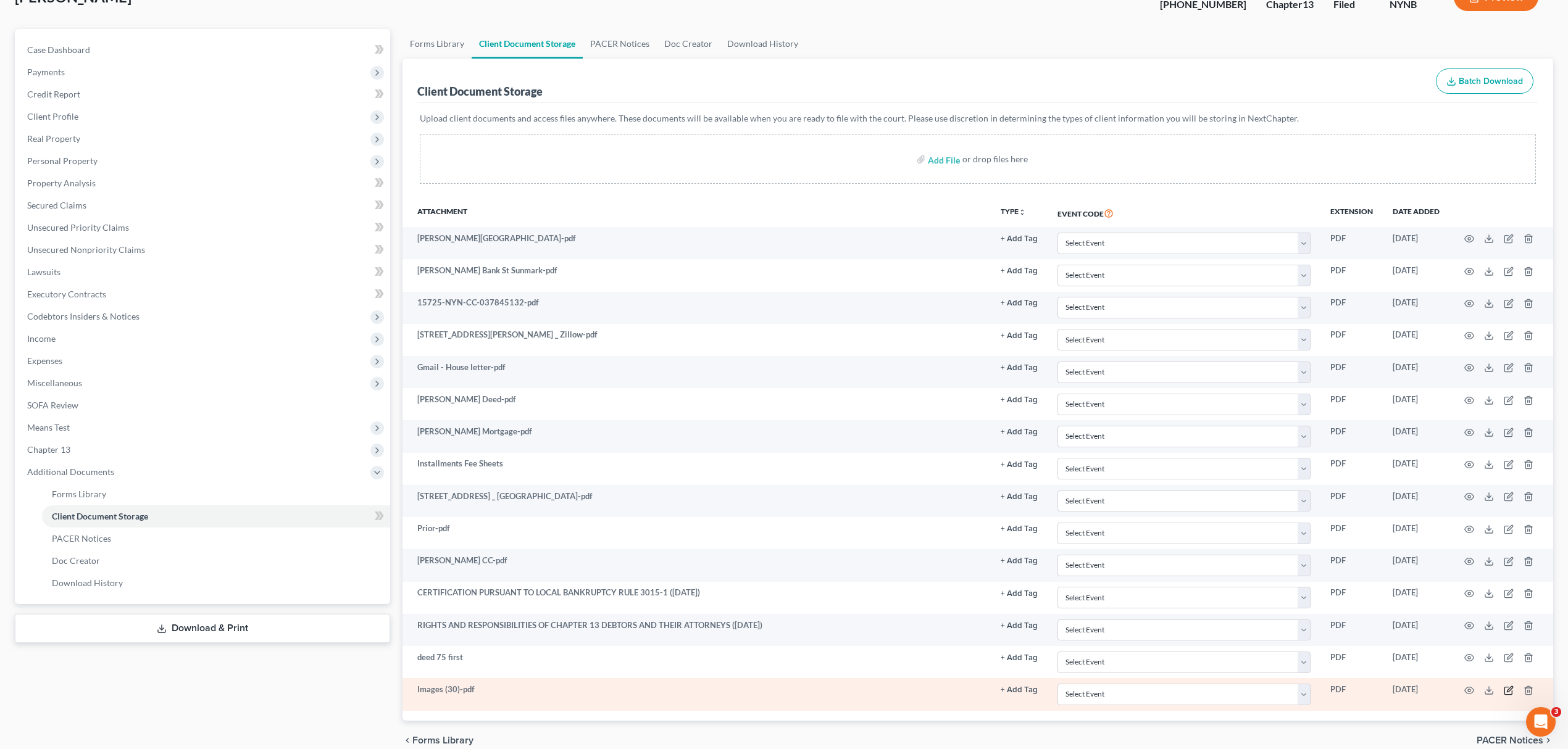
click at [1507, 685] on td at bounding box center [1501, 694] width 104 height 32
click at [1509, 694] on icon "button" at bounding box center [1508, 690] width 10 height 10
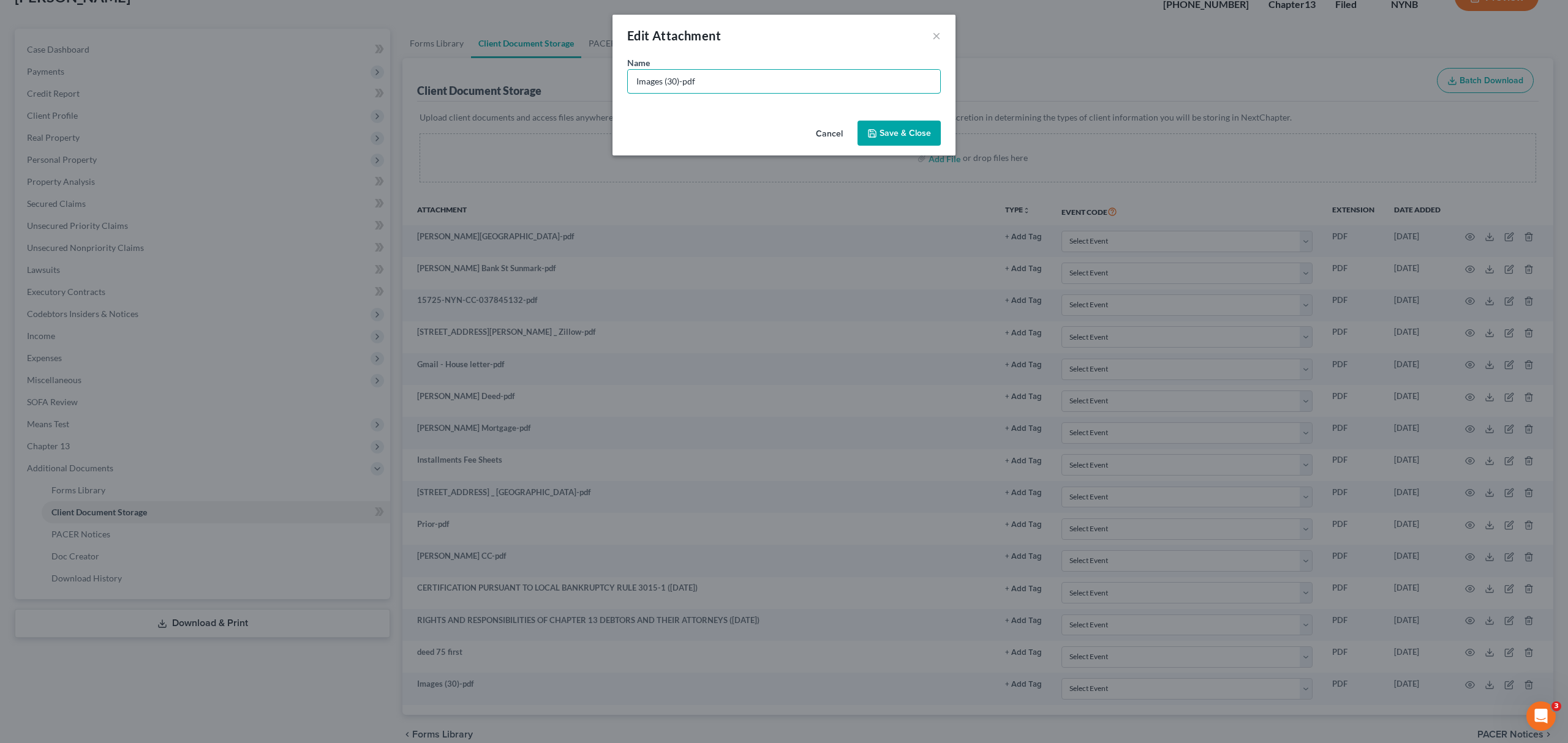
drag, startPoint x: 763, startPoint y: 87, endPoint x: 763, endPoint y: 103, distance: 16.0
click at [763, 103] on div "Name * Images (30)-pdf" at bounding box center [784, 86] width 343 height 59
click at [761, 88] on input "Images (30)-pdf" at bounding box center [783, 80] width 312 height 23
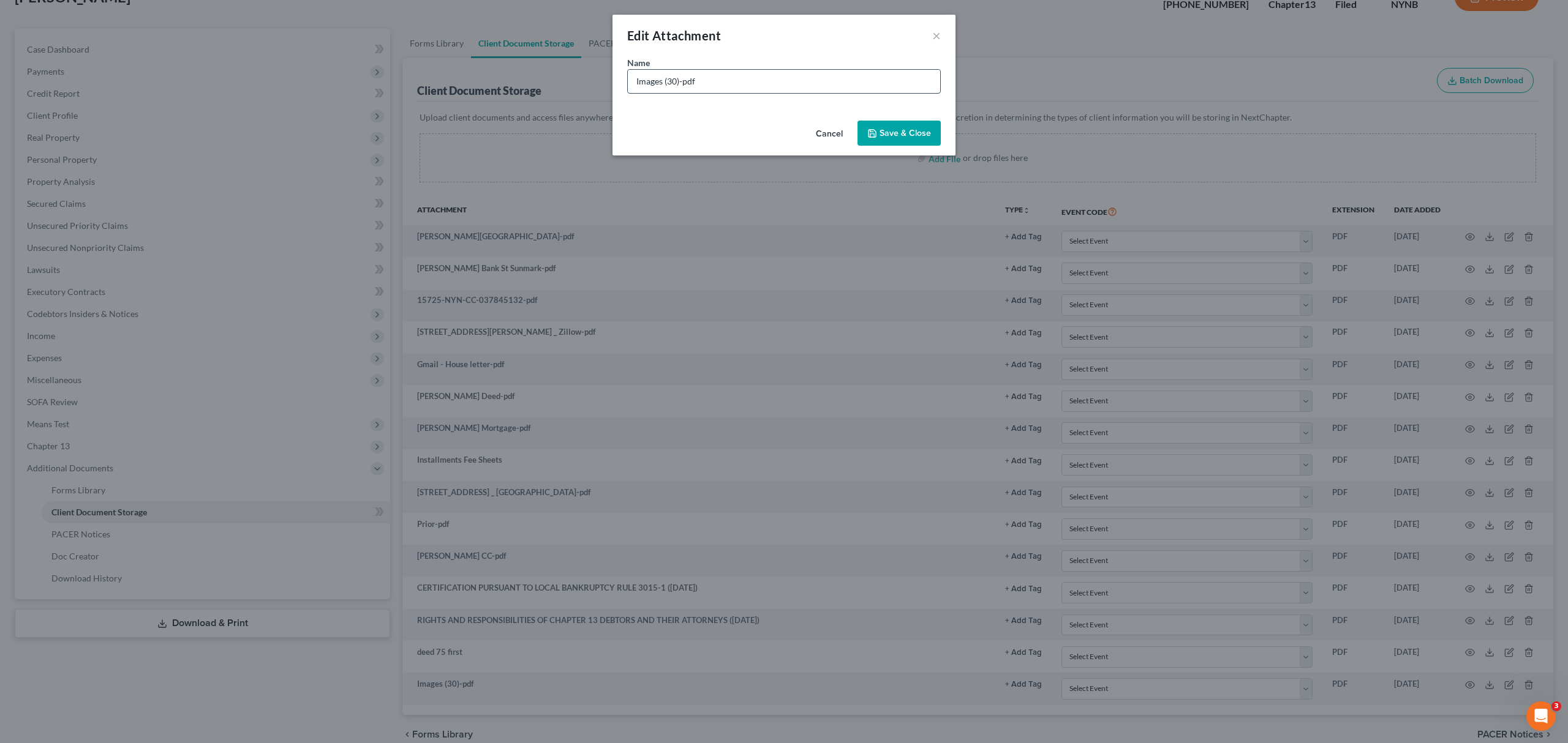
click at [761, 88] on input "Images (30)-pdf" at bounding box center [783, 80] width 312 height 23
type input "mortgage 75 first"
click at [871, 130] on polyline "button" at bounding box center [871, 130] width 3 height 2
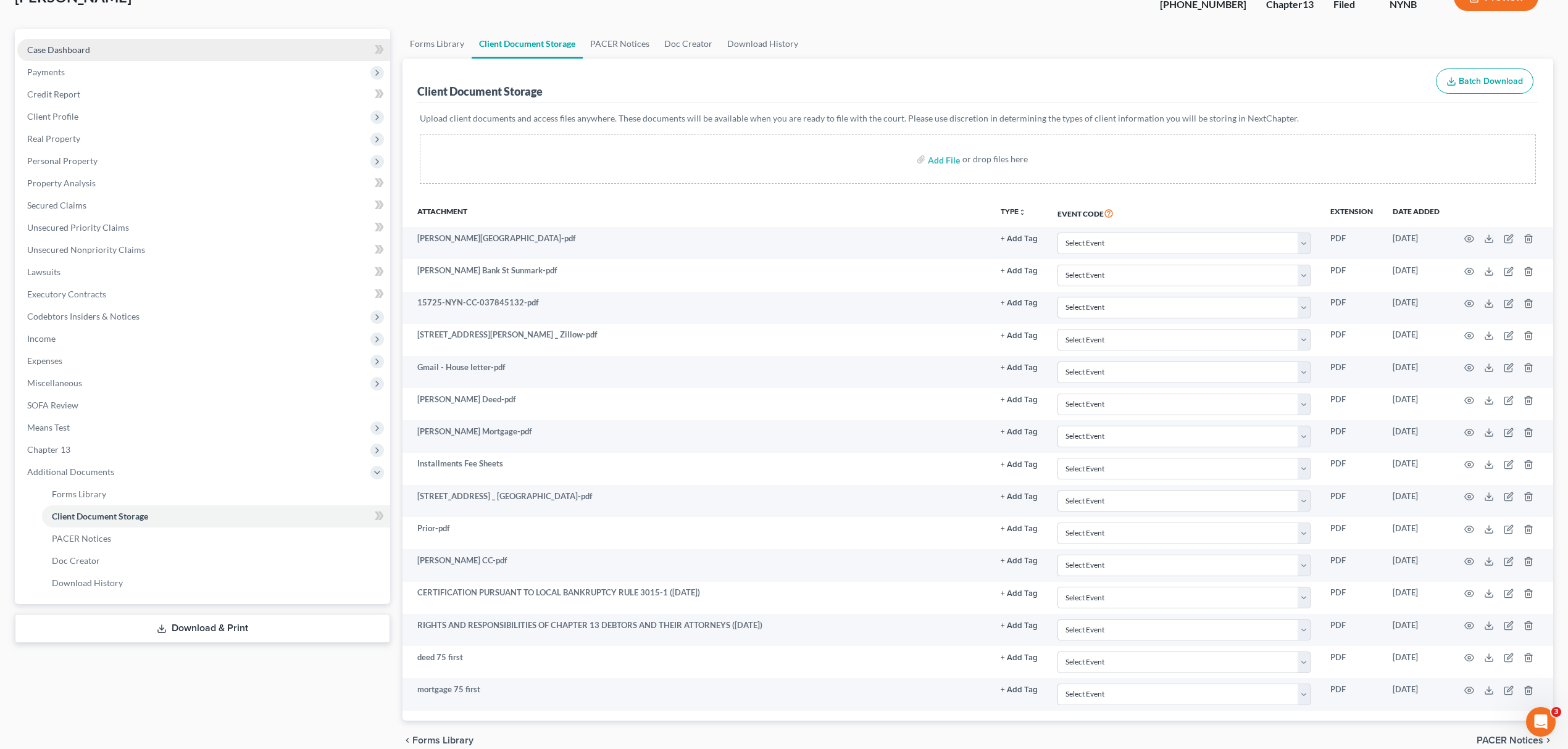
click at [56, 46] on span "Case Dashboard" at bounding box center [58, 49] width 62 height 10
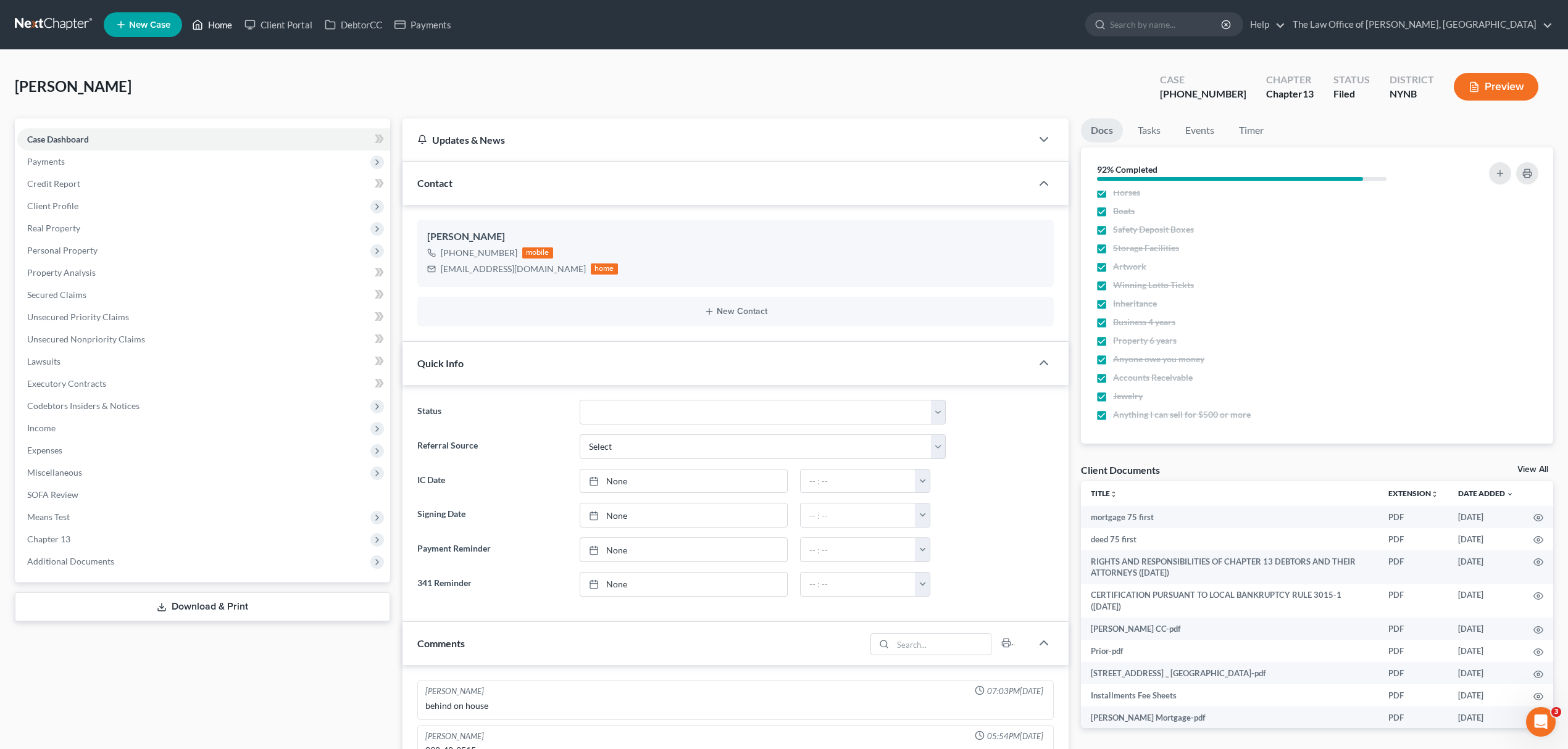
click at [188, 23] on link "Home" at bounding box center [212, 25] width 52 height 22
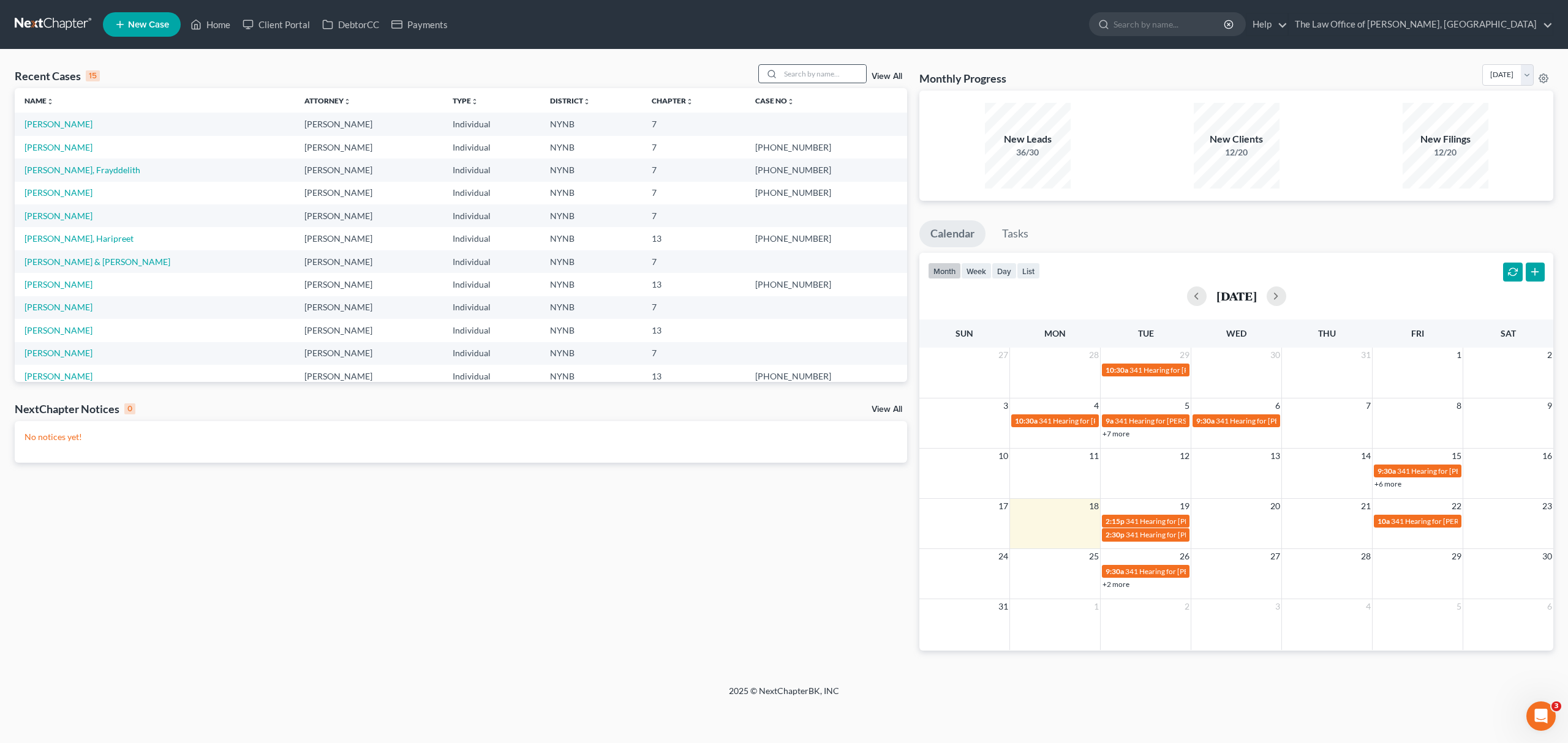
click at [838, 64] on div at bounding box center [813, 73] width 109 height 19
click at [830, 72] on input "search" at bounding box center [823, 73] width 86 height 18
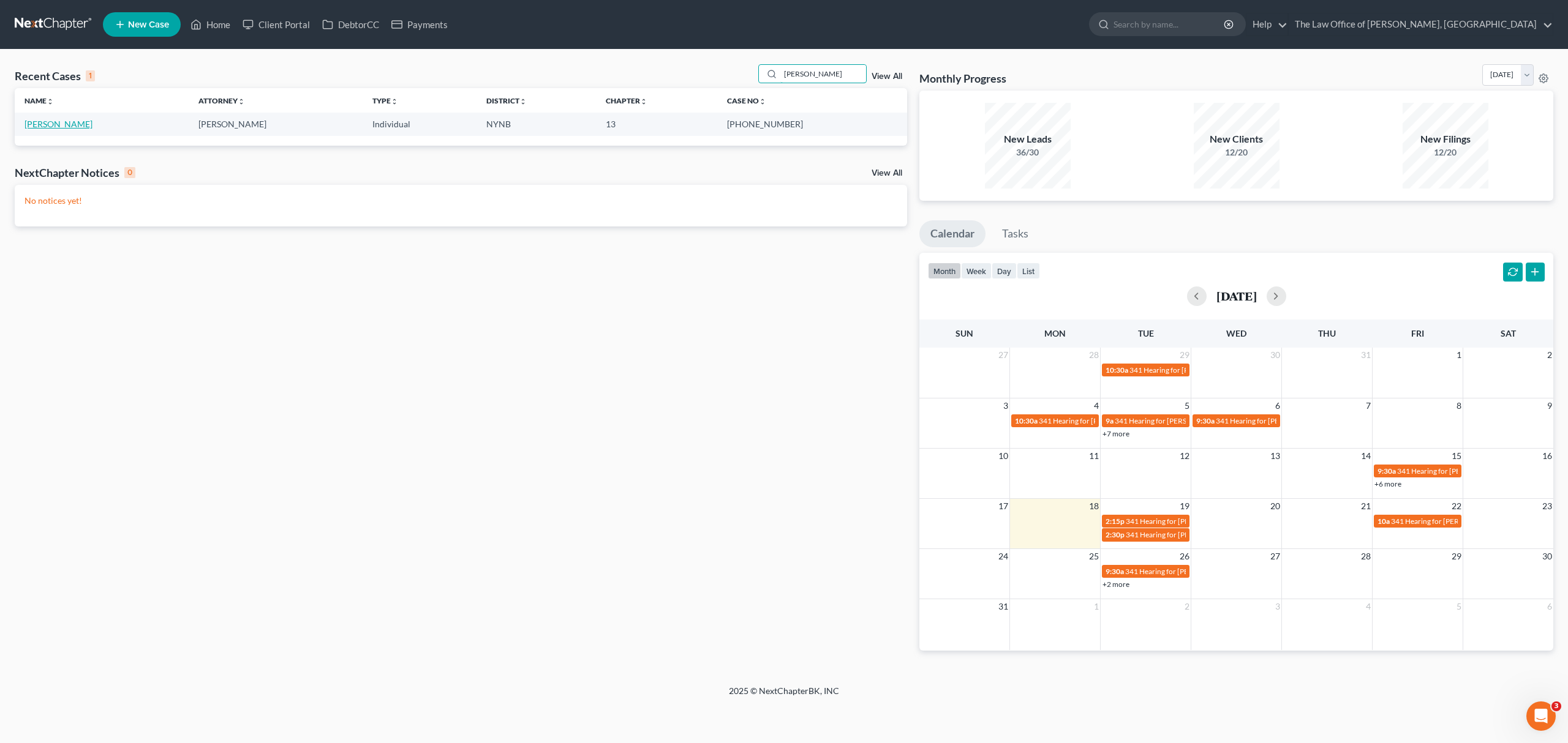
type input "deitz"
click at [69, 128] on link "Deitz, Denise" at bounding box center [57, 123] width 68 height 10
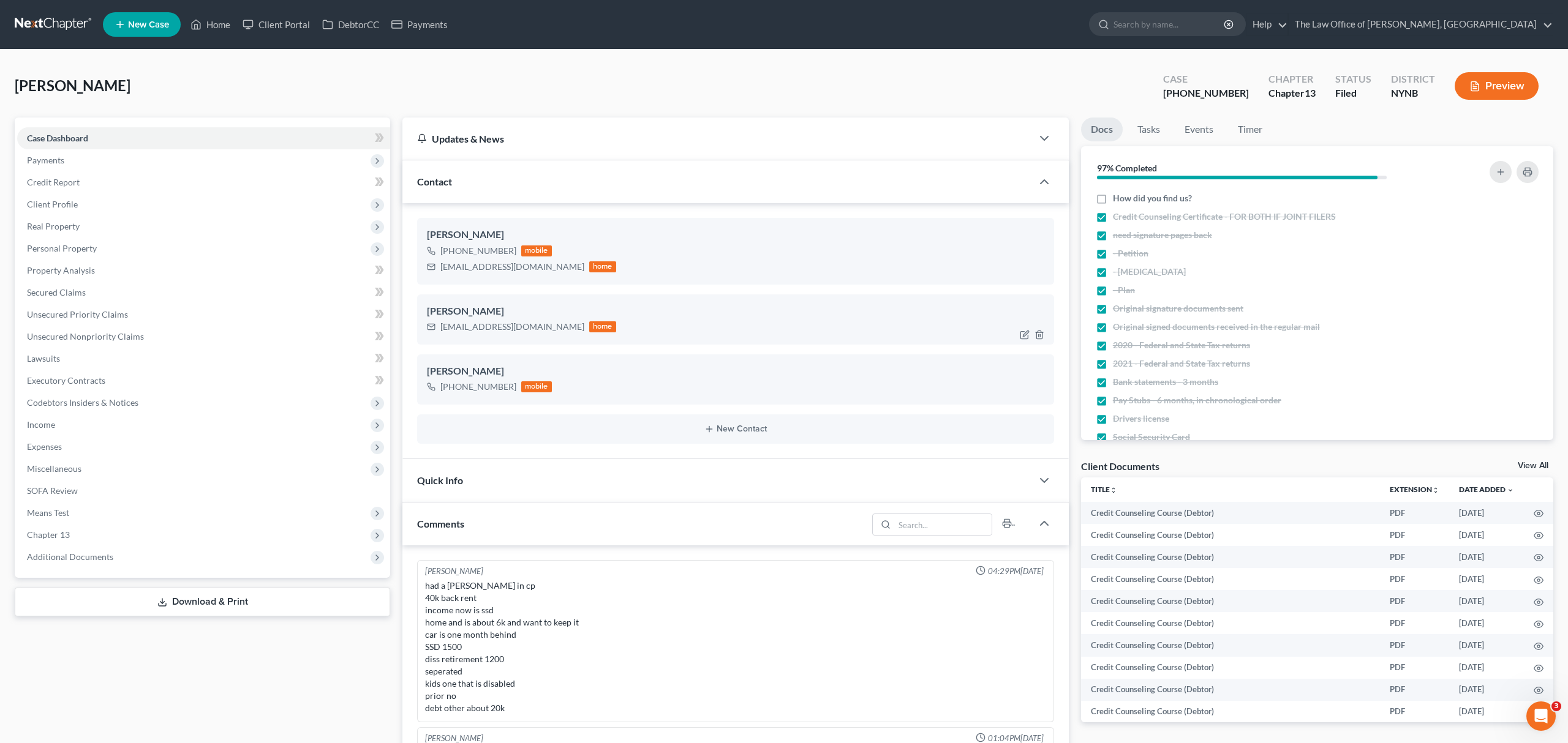
click at [444, 326] on div "ddeitz1118@gmail.com" at bounding box center [512, 327] width 143 height 12
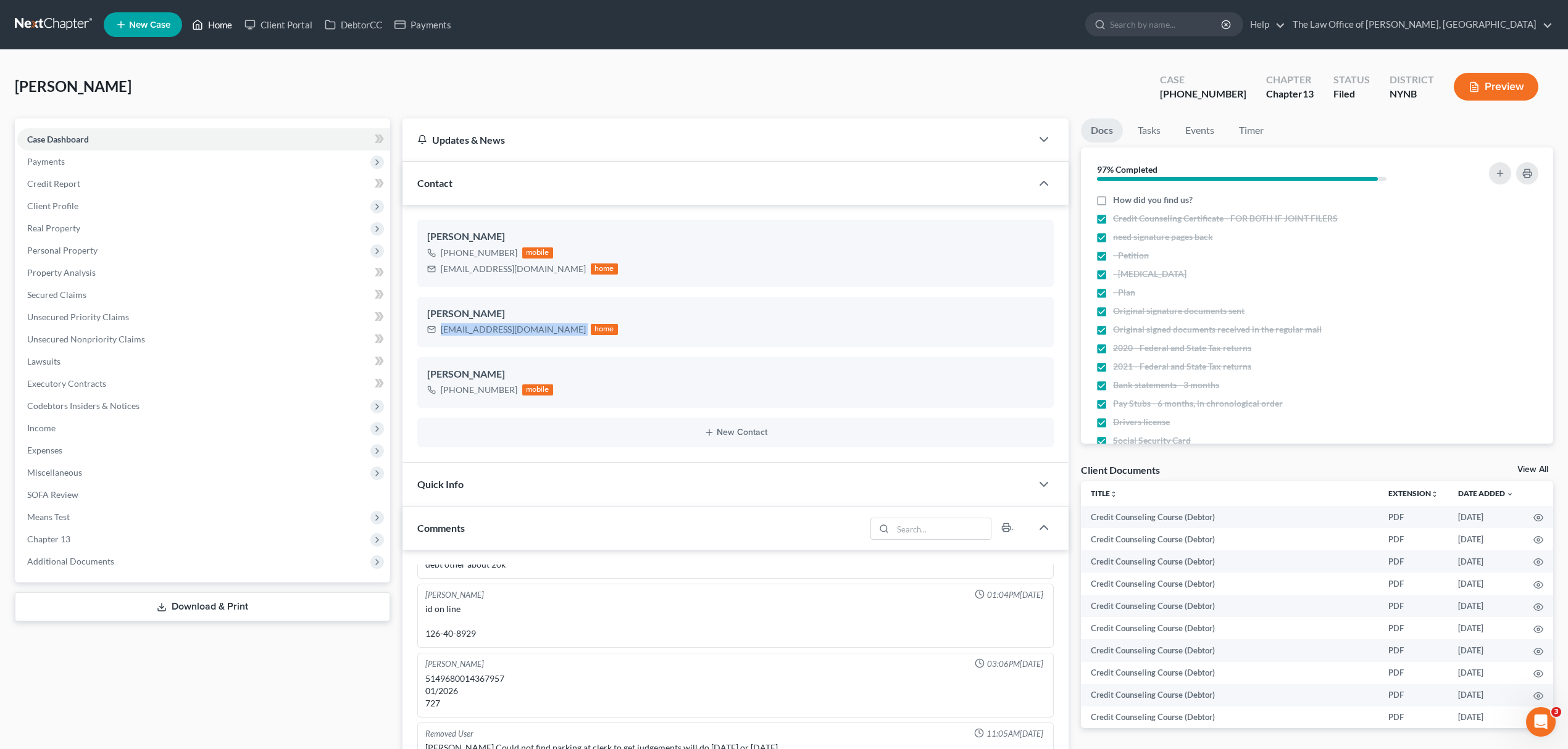
click at [215, 20] on link "Home" at bounding box center [212, 25] width 52 height 22
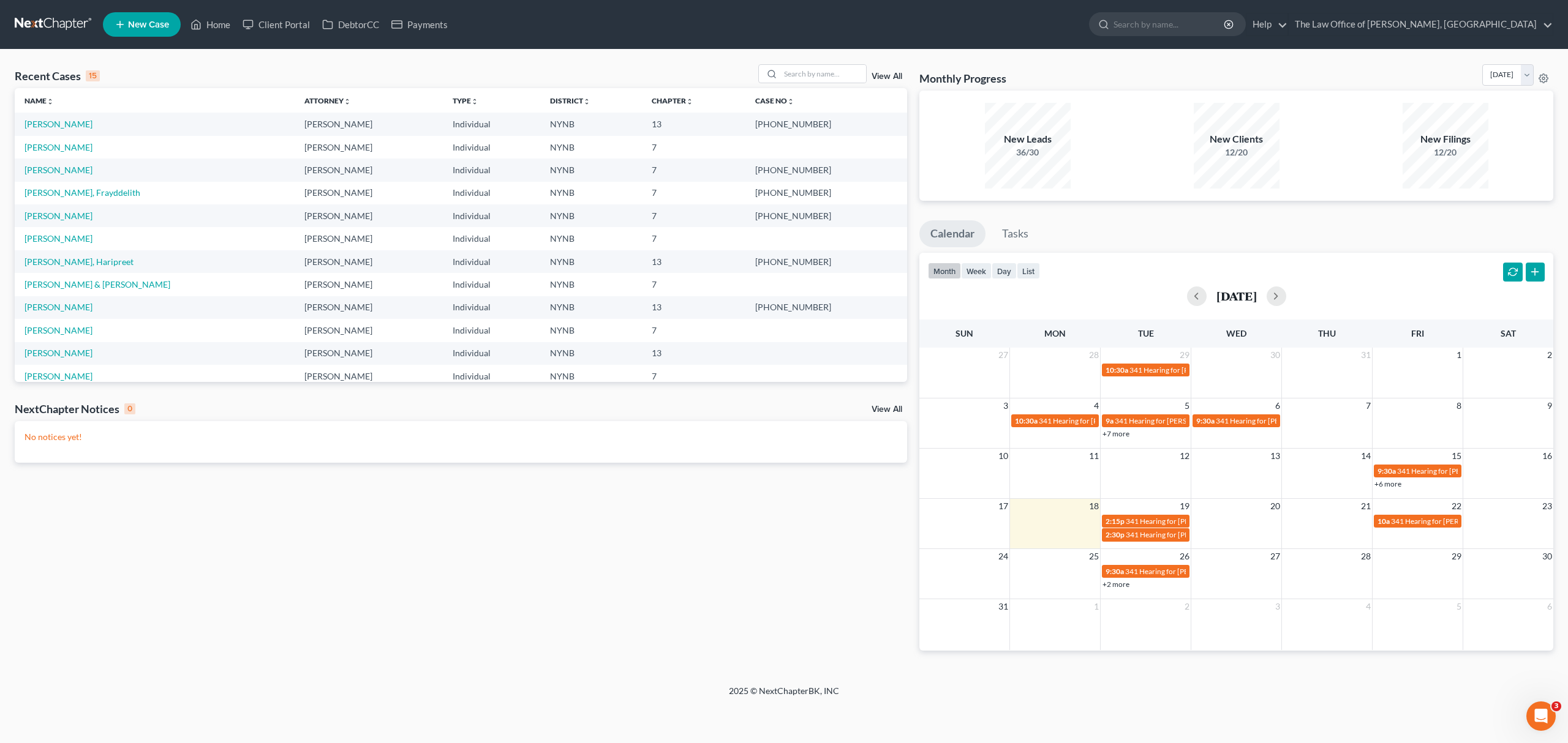
click at [799, 61] on div "Recent Cases 15 View All Name unfold_more expand_more expand_less Attorney unfo…" at bounding box center [784, 367] width 1568 height 636
click at [797, 67] on div "Recent Cases 15 View All Name unfold_more expand_more expand_less Attorney unfo…" at bounding box center [784, 367] width 1568 height 636
click at [797, 67] on input "search" at bounding box center [823, 73] width 86 height 18
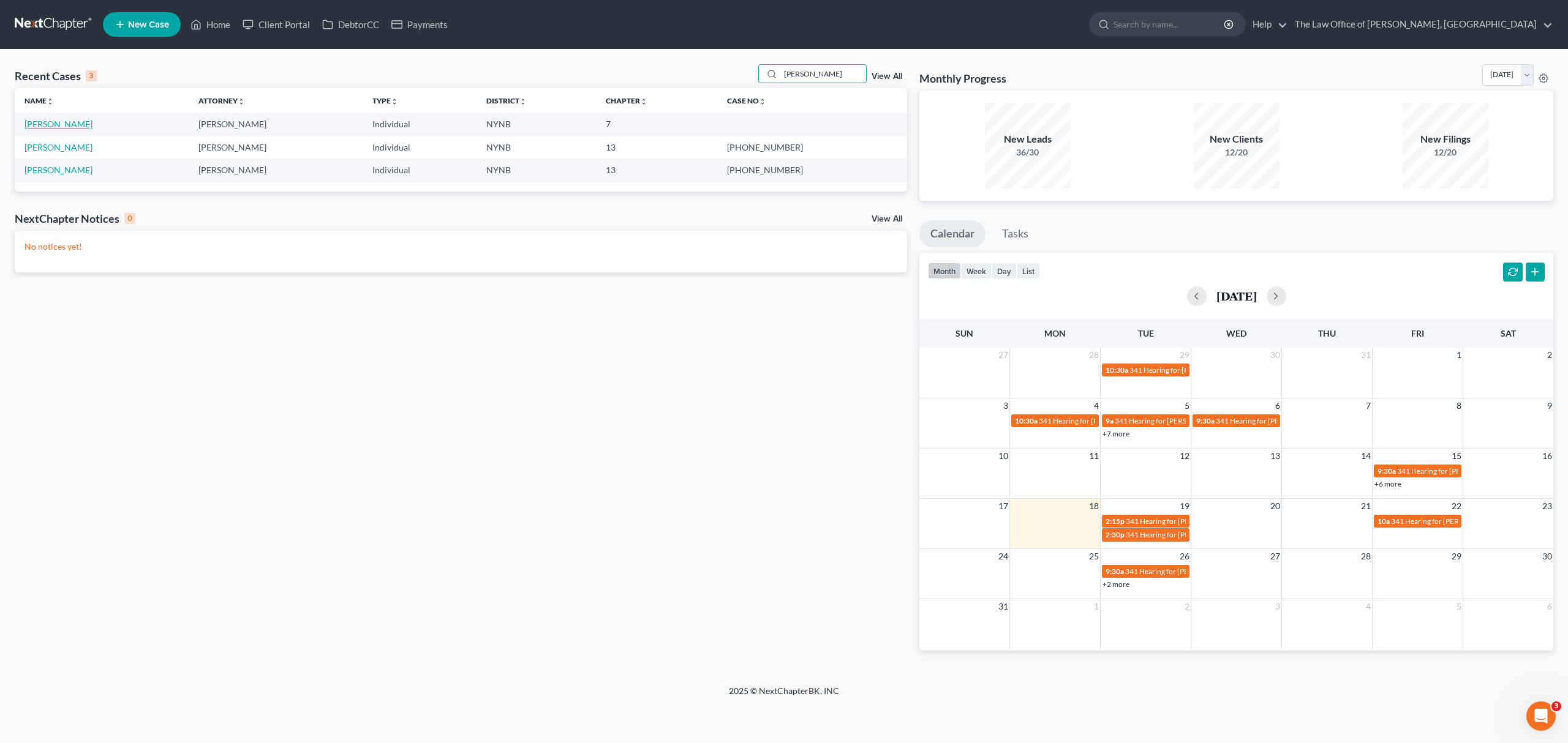
type input "kohl"
click at [59, 122] on link "Kohler, Kevin" at bounding box center [57, 123] width 68 height 10
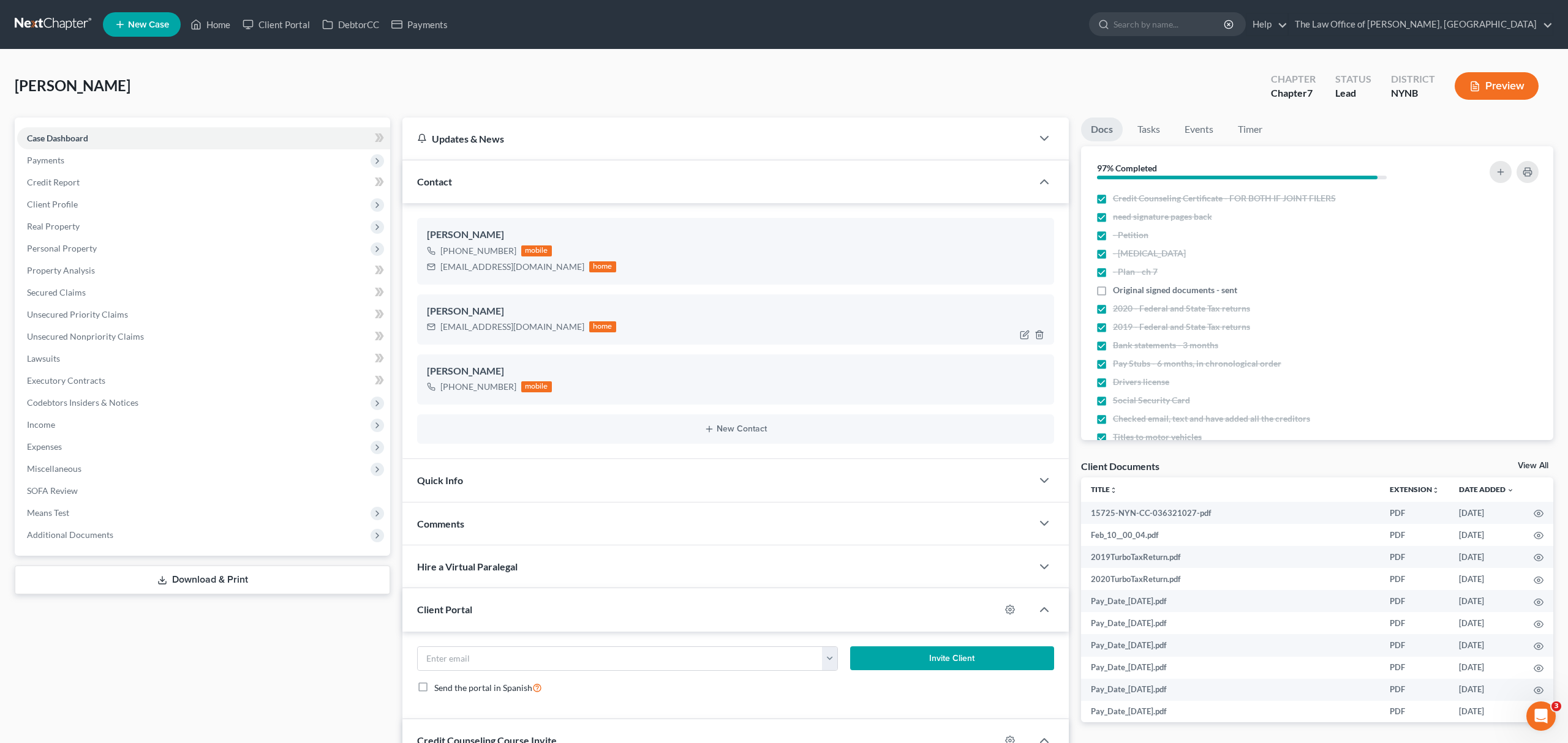
click at [491, 327] on div "Kevink1279@outlook.com" at bounding box center [512, 327] width 143 height 12
click at [217, 26] on link "Home" at bounding box center [210, 25] width 52 height 22
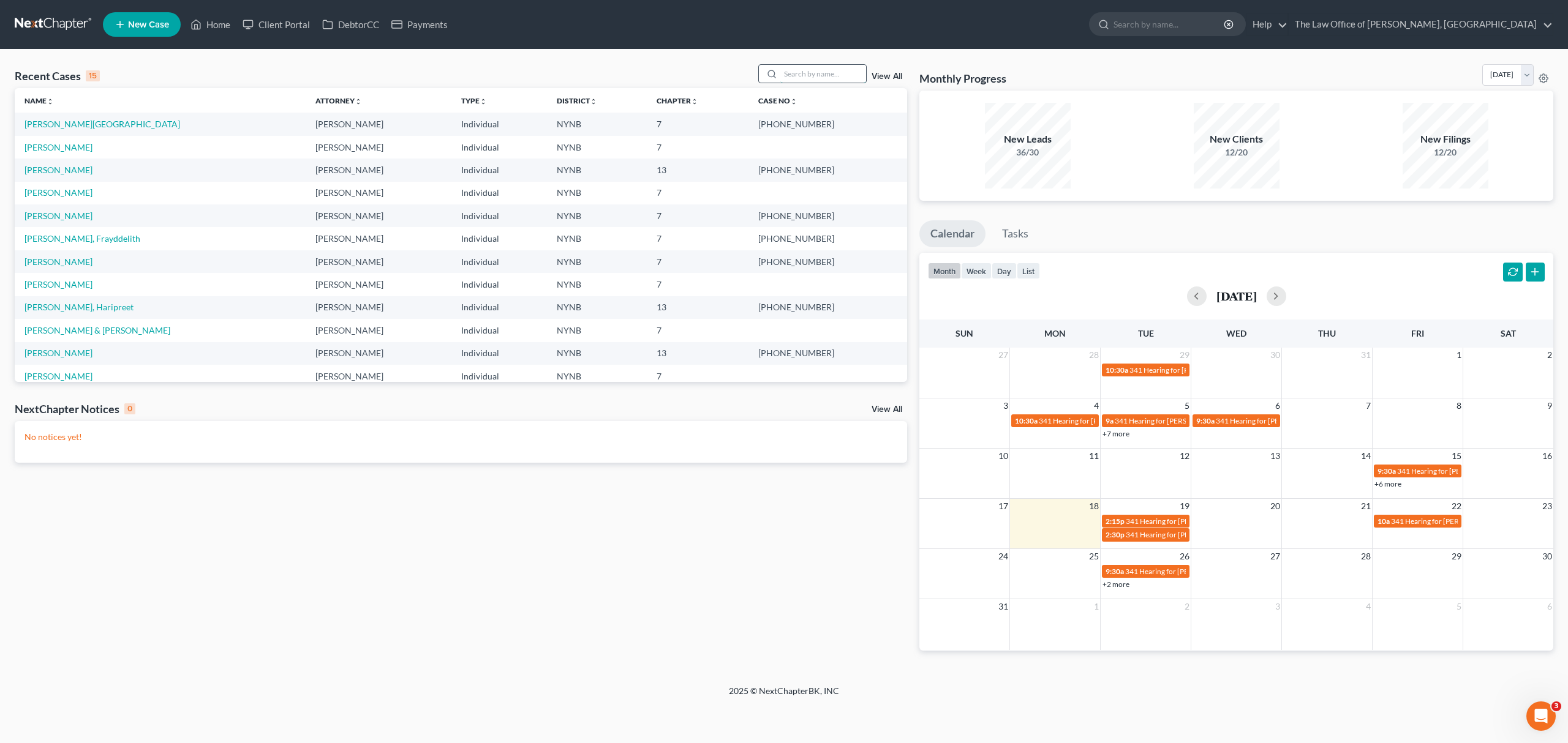
click at [803, 76] on input "search" at bounding box center [823, 73] width 86 height 18
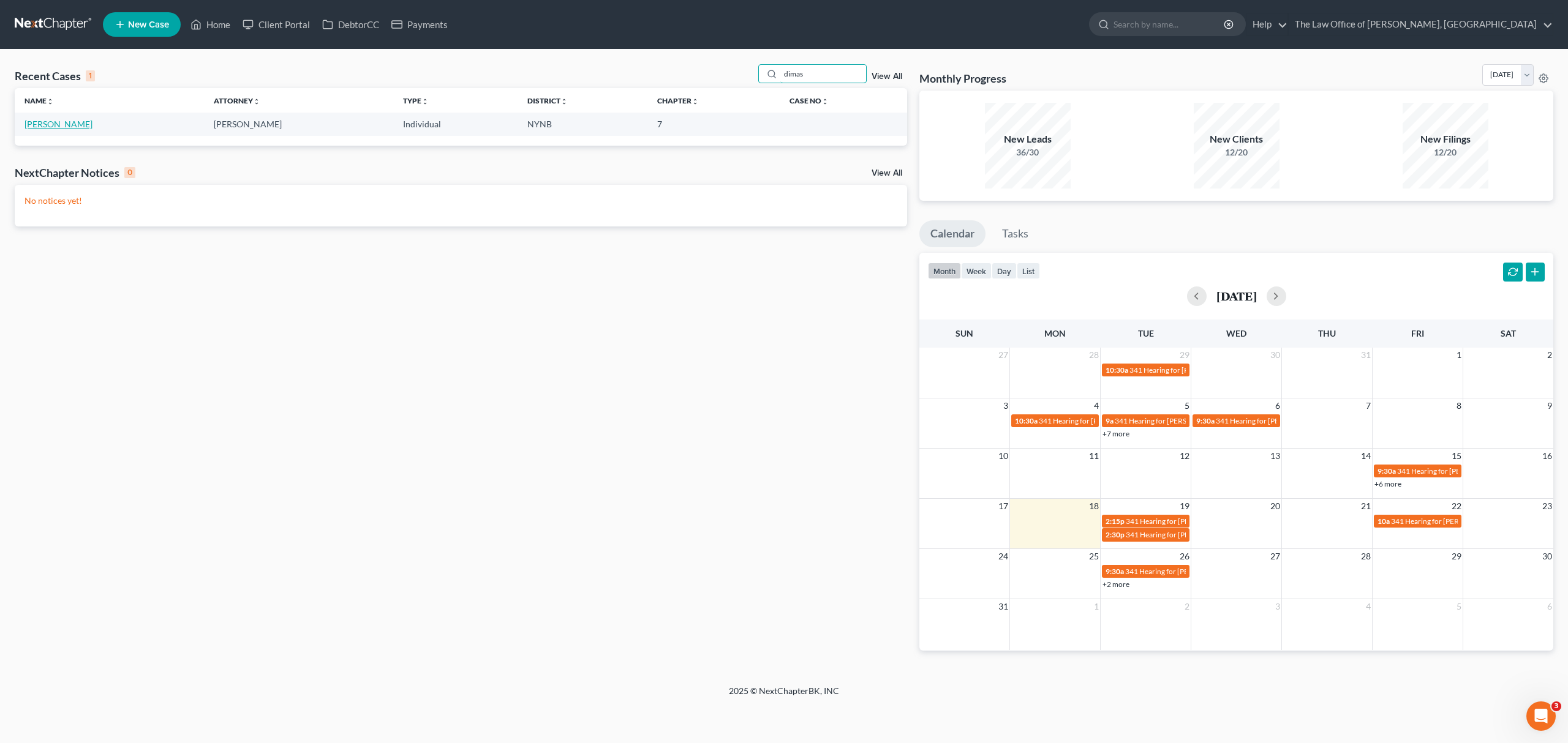
type input "dimas"
click at [30, 124] on link "Dimas, Kristine" at bounding box center [57, 123] width 68 height 10
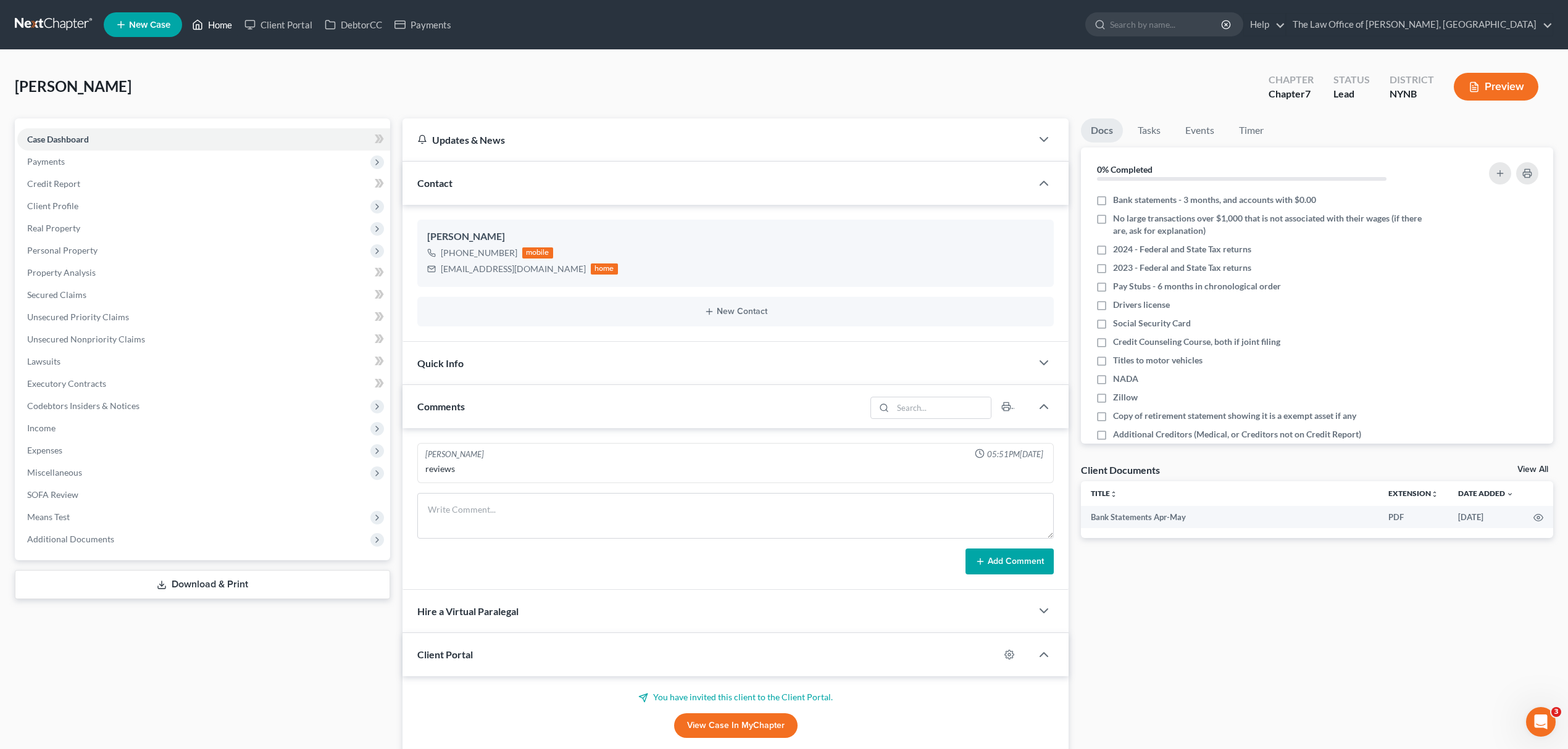
drag, startPoint x: 214, startPoint y: 28, endPoint x: 213, endPoint y: 21, distance: 7.1
click at [214, 28] on link "Home" at bounding box center [212, 25] width 52 height 22
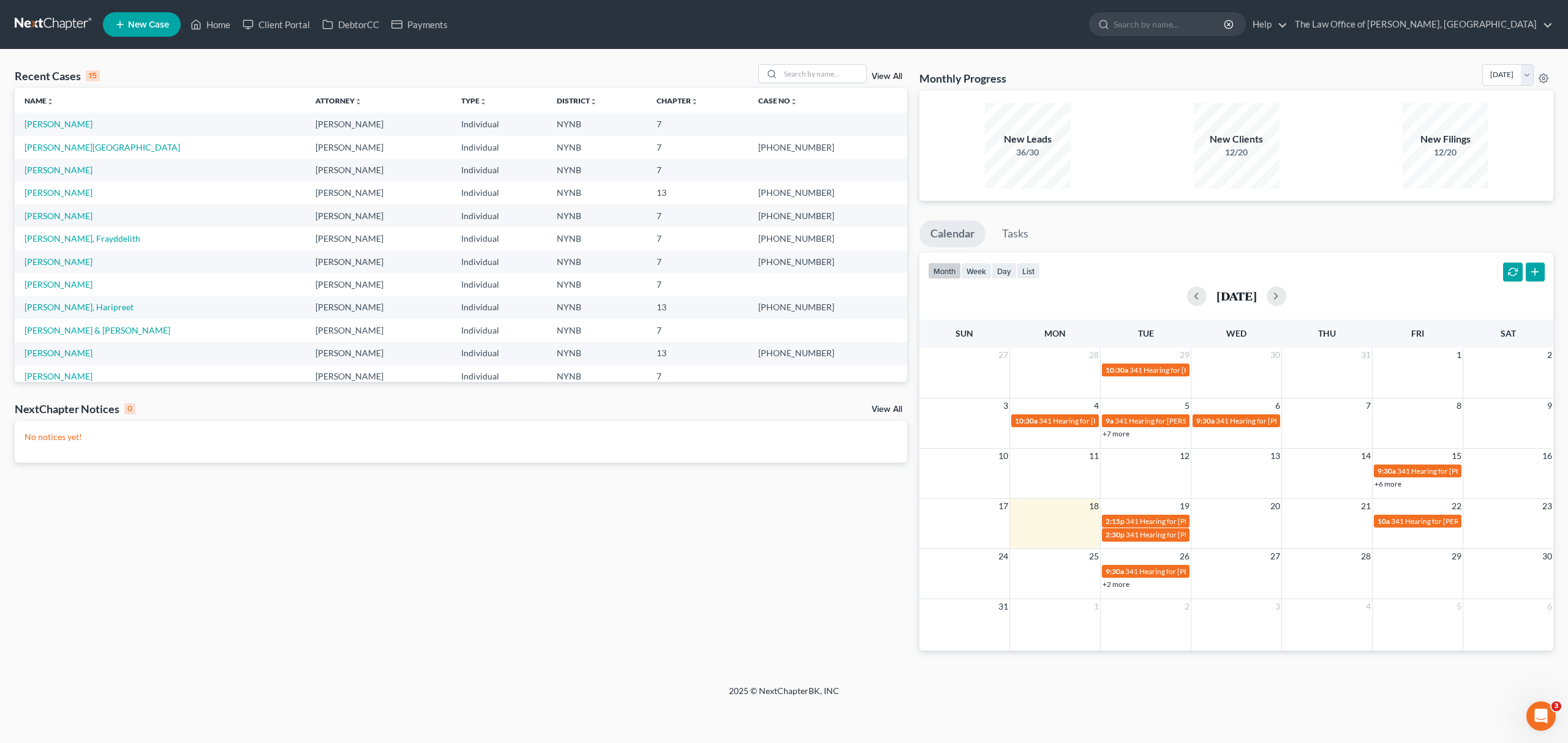
drag, startPoint x: 855, startPoint y: 59, endPoint x: 861, endPoint y: 56, distance: 6.7
click at [861, 53] on div "Recent Cases 15 View All Name unfold_more expand_more expand_less Attorney unfo…" at bounding box center [784, 367] width 1568 height 636
click at [845, 71] on input "search" at bounding box center [823, 73] width 86 height 18
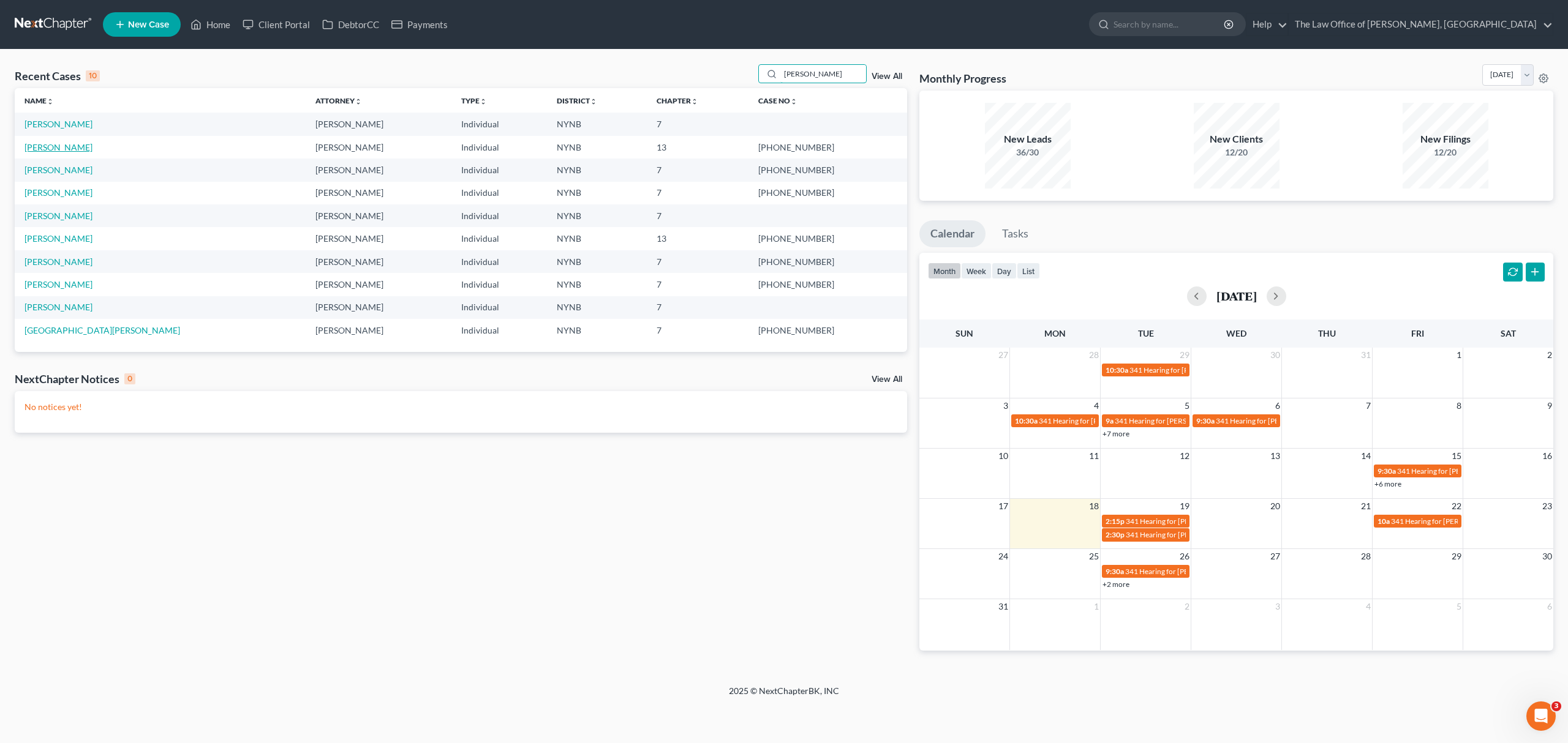
type input "sandra"
click at [50, 142] on link "Greene, Sandra" at bounding box center [57, 147] width 68 height 10
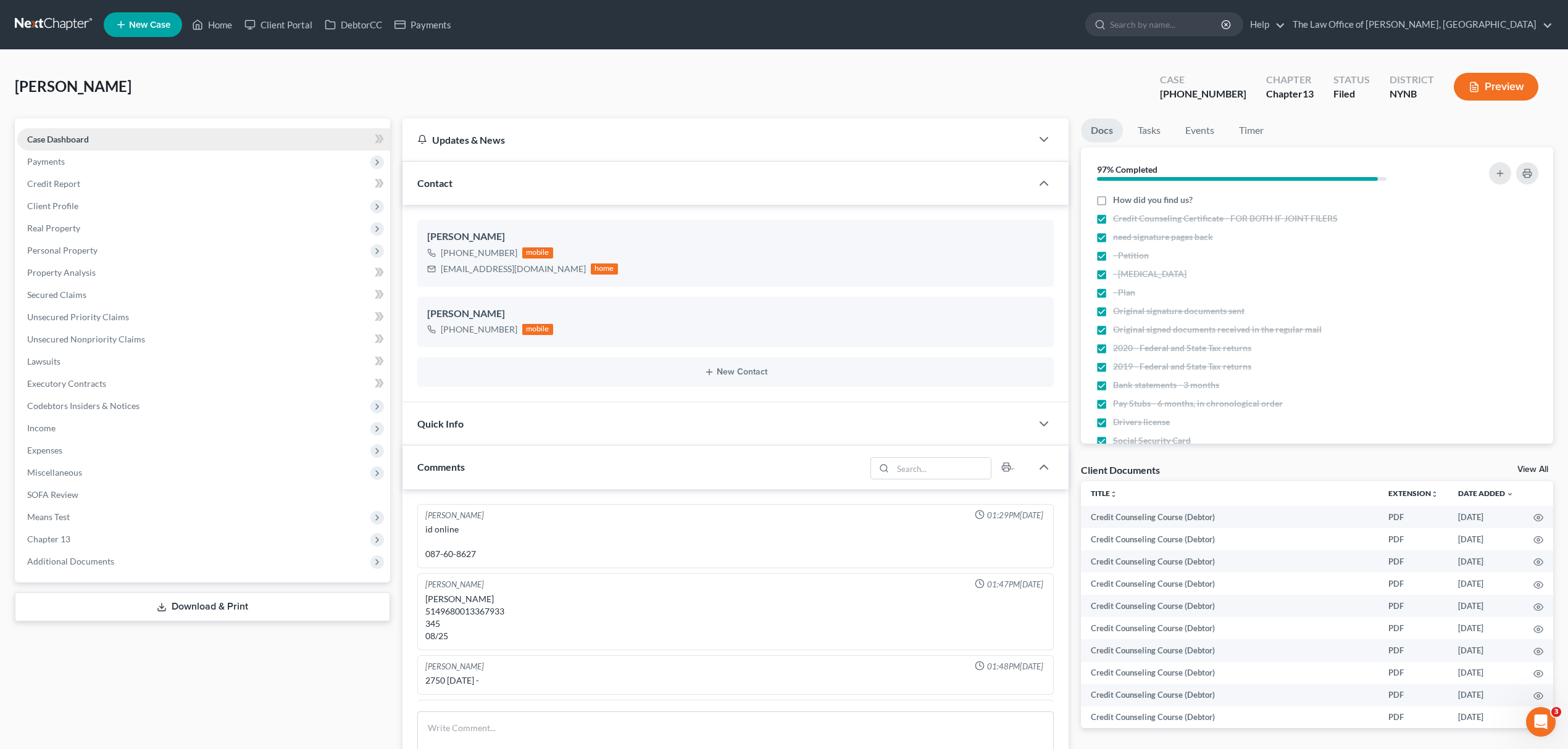
scroll to position [40, 0]
click at [497, 266] on div "sandramgreene@outlook.com" at bounding box center [512, 269] width 145 height 12
copy div "sandramgreene@outlook.com"
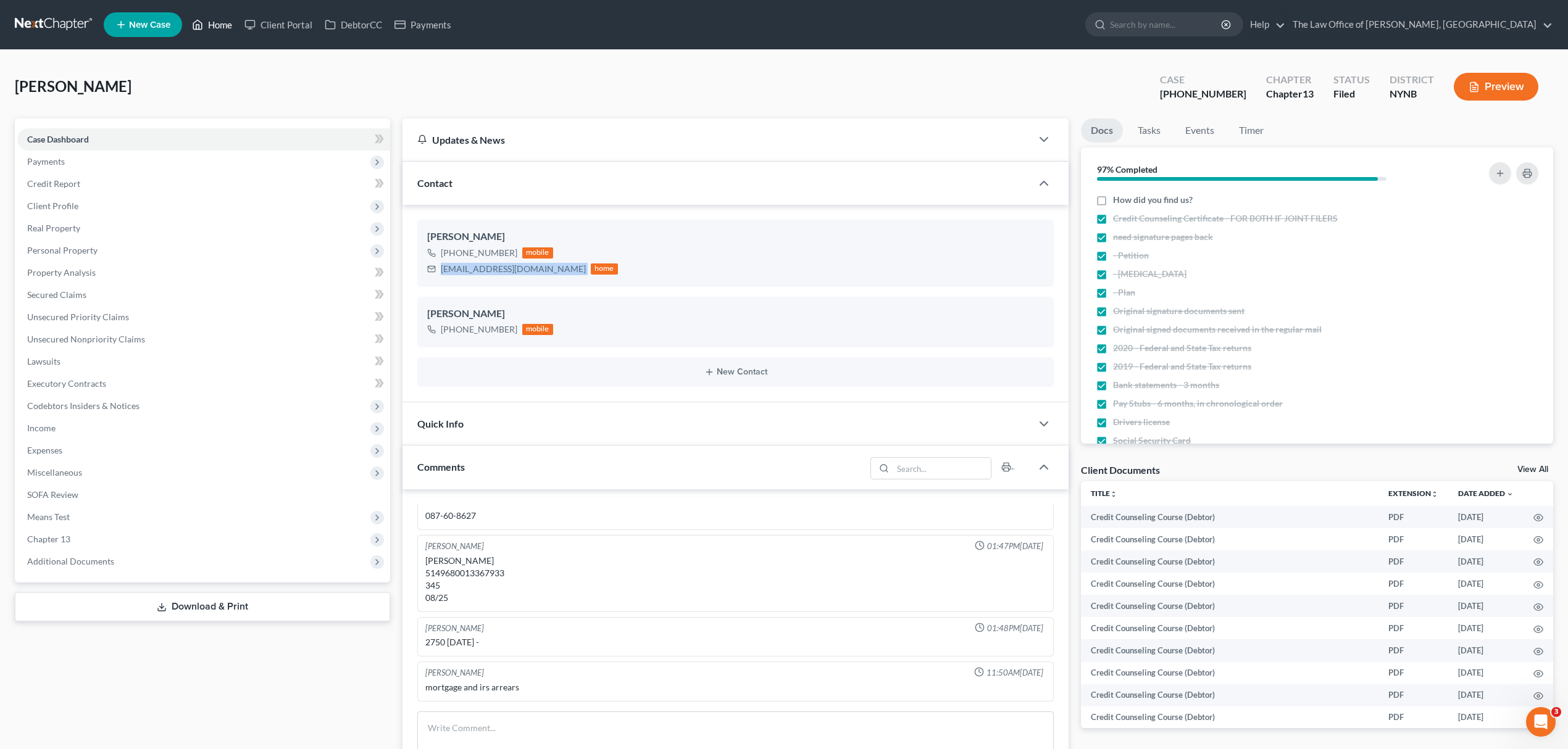
click at [215, 18] on link "Home" at bounding box center [212, 25] width 52 height 22
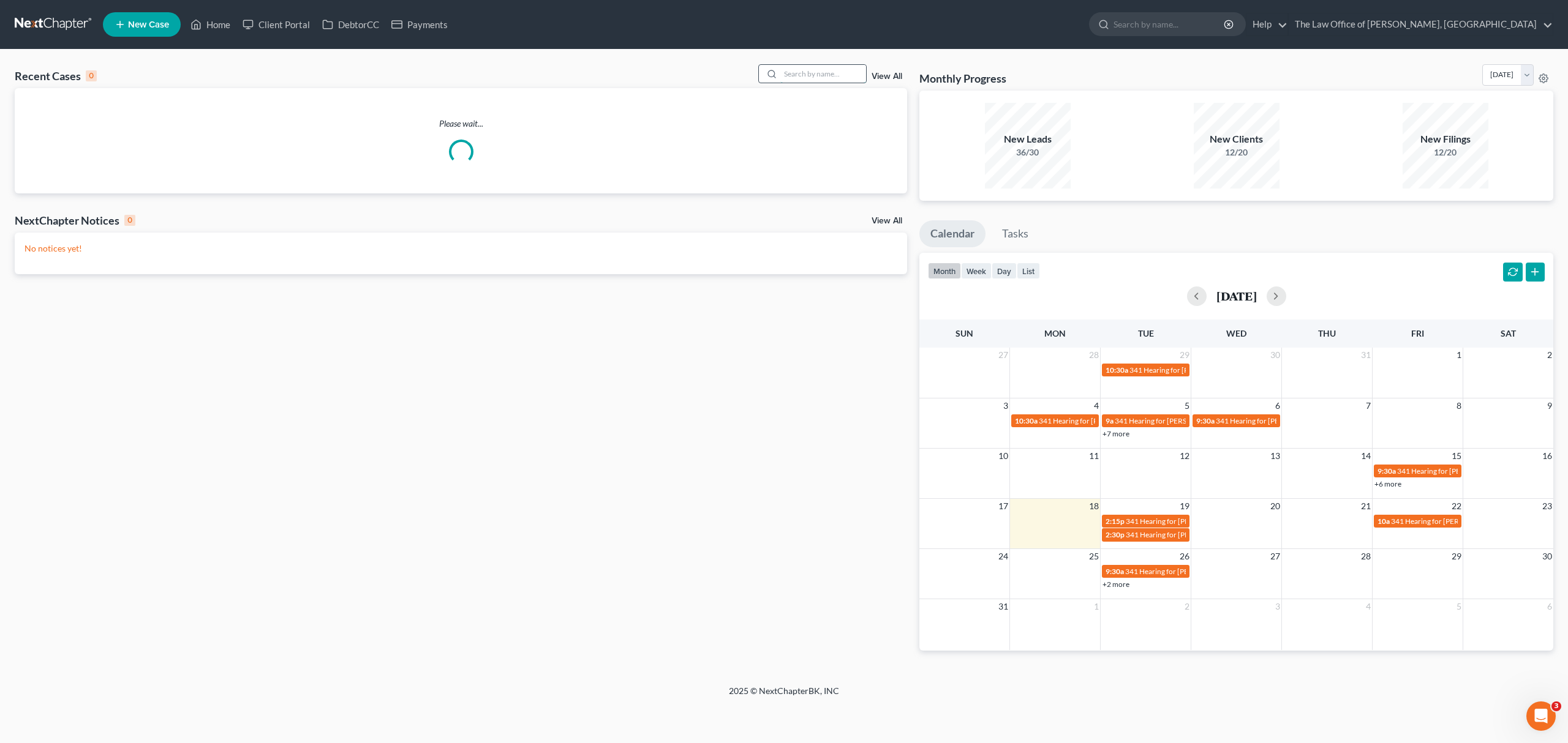
click at [839, 71] on input "search" at bounding box center [823, 73] width 86 height 18
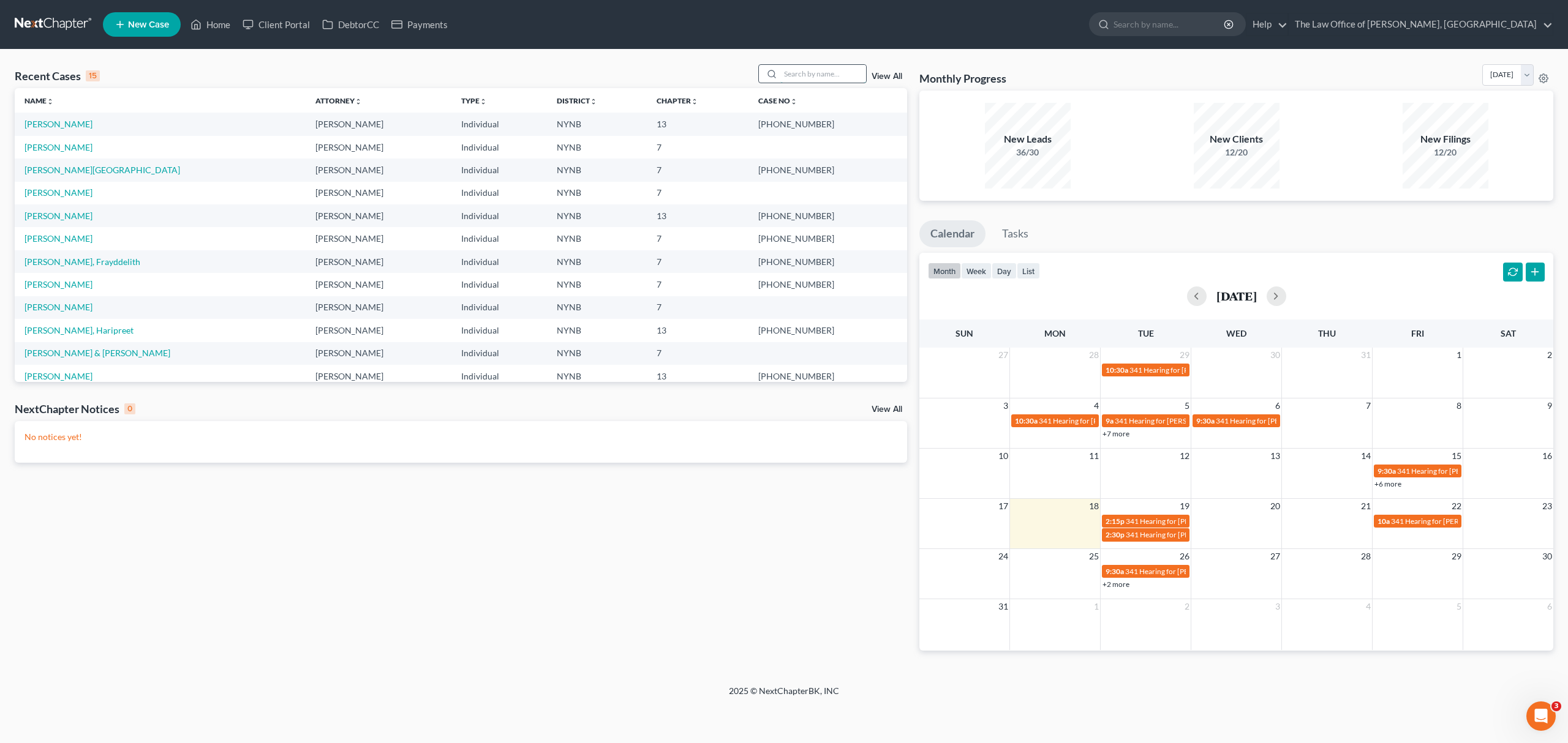
click at [840, 73] on input "search" at bounding box center [823, 73] width 86 height 18
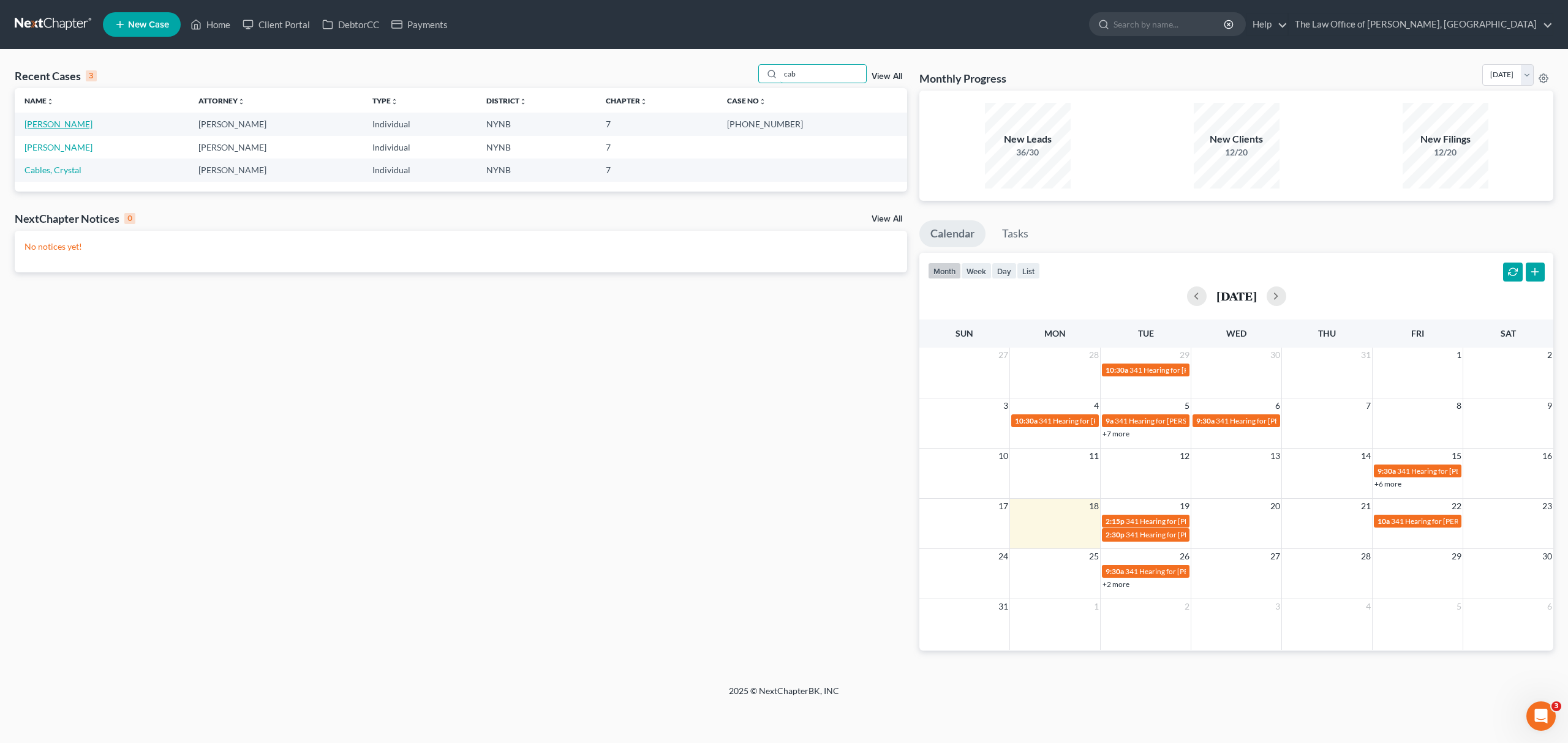
type input "cab"
click at [50, 120] on link "Cabassa, Glorianna" at bounding box center [57, 123] width 68 height 10
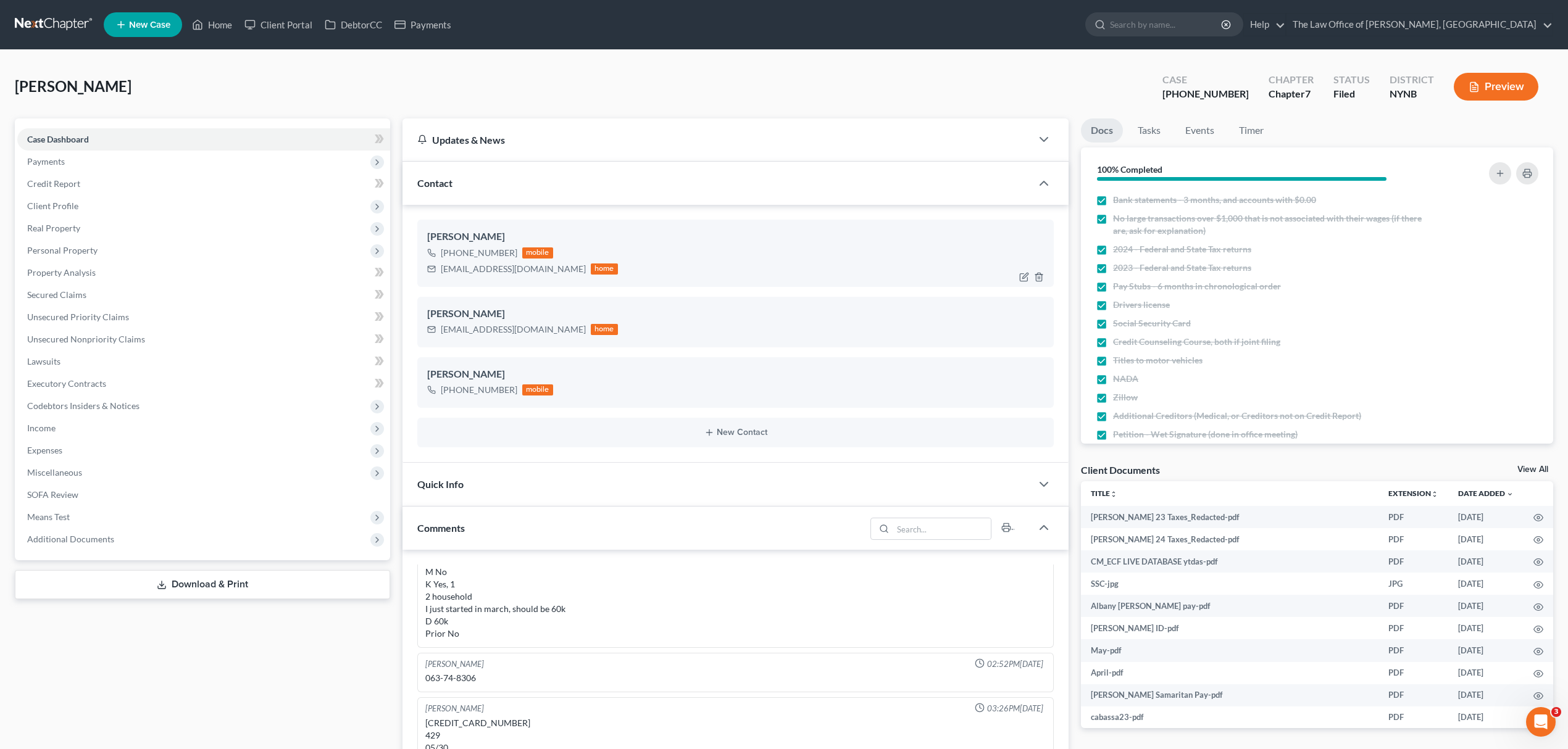
scroll to position [98, 0]
click at [467, 272] on div "Gcabassa@gmail.com" at bounding box center [512, 269] width 145 height 12
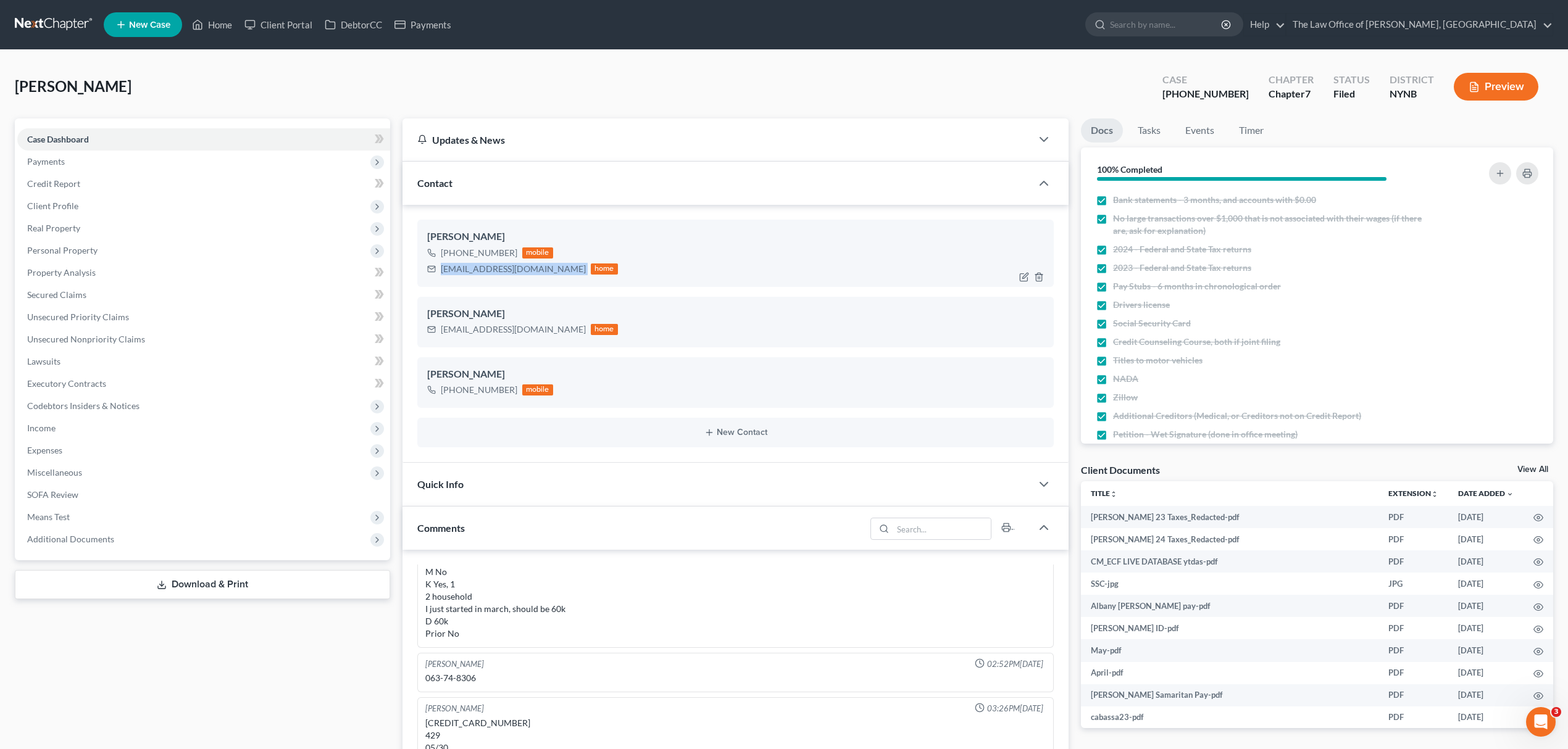
copy div "Gcabassa@gmail.com"
click at [224, 19] on link "Home" at bounding box center [212, 25] width 52 height 22
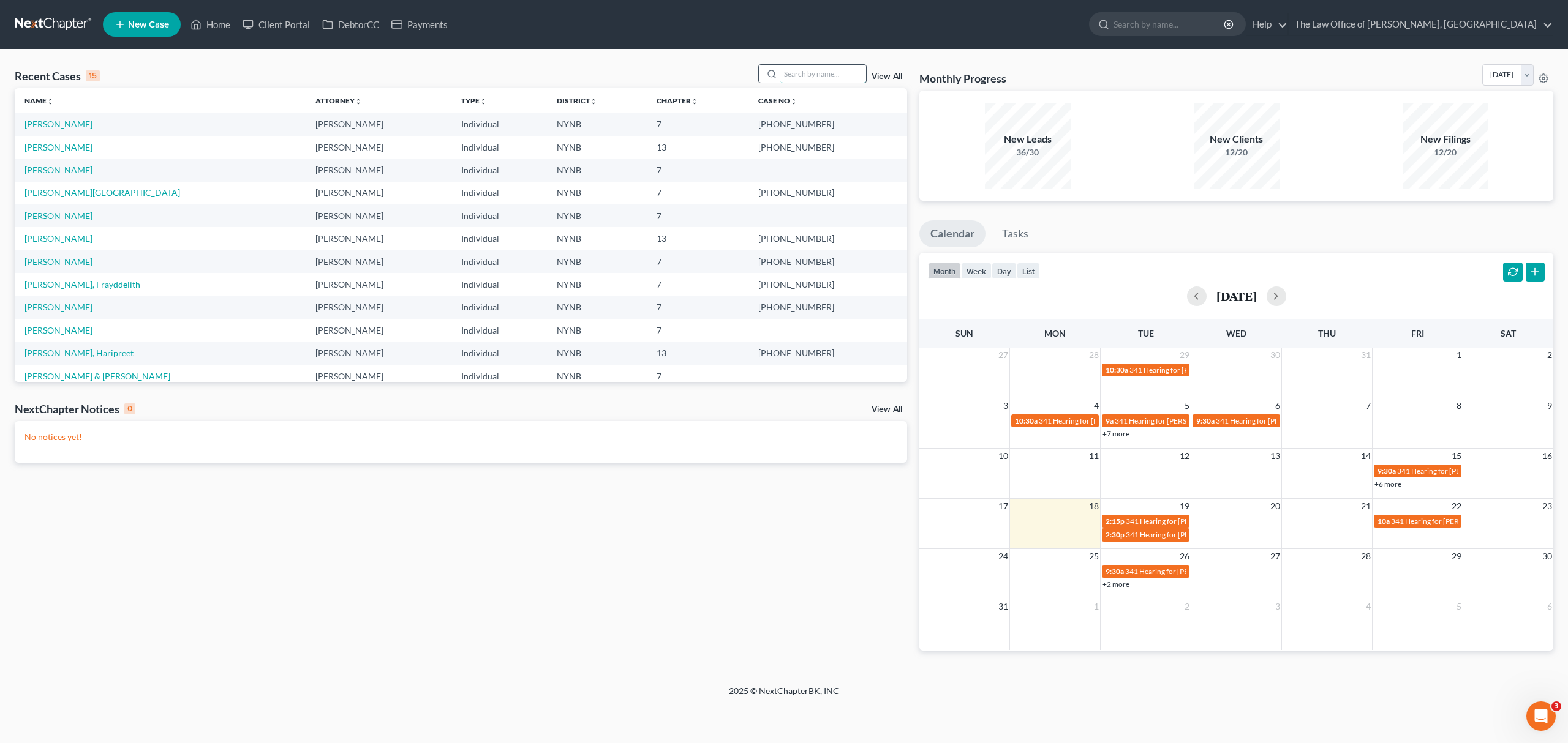
click at [816, 75] on input "search" at bounding box center [823, 73] width 86 height 18
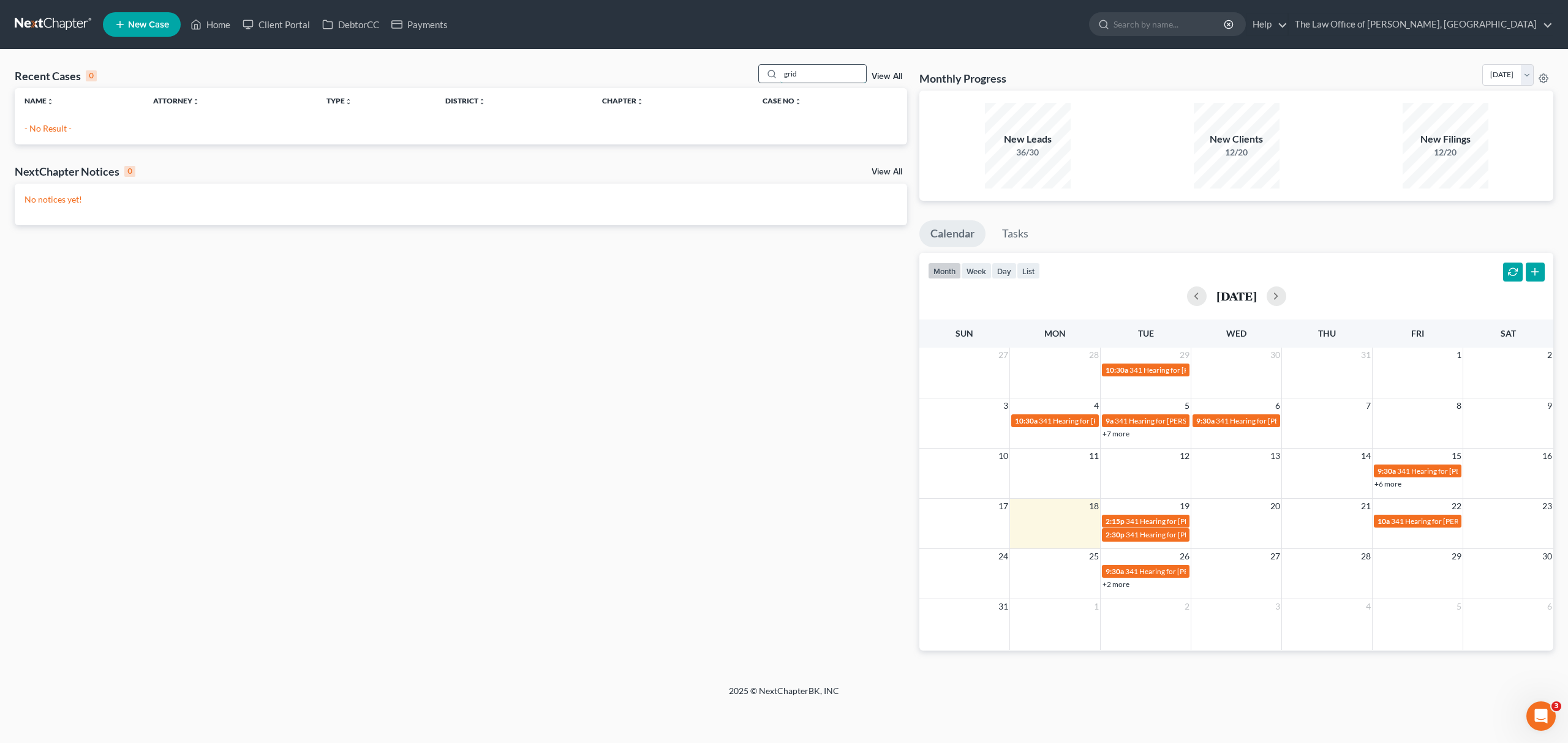
click at [801, 76] on input "grid" at bounding box center [823, 73] width 86 height 18
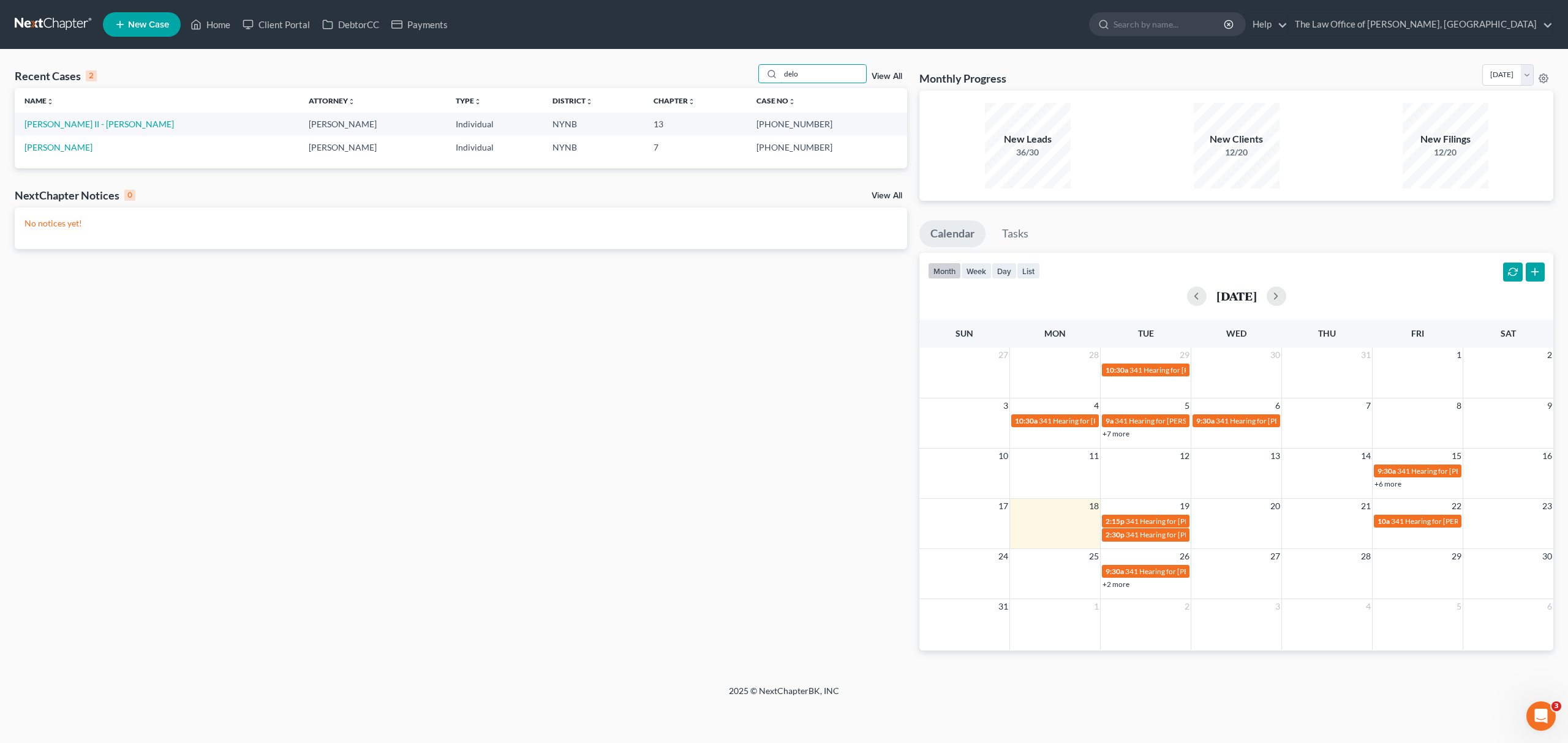
type input "delo"
click at [103, 125] on link "Delorenzo II - Martin, Jane" at bounding box center [98, 123] width 149 height 10
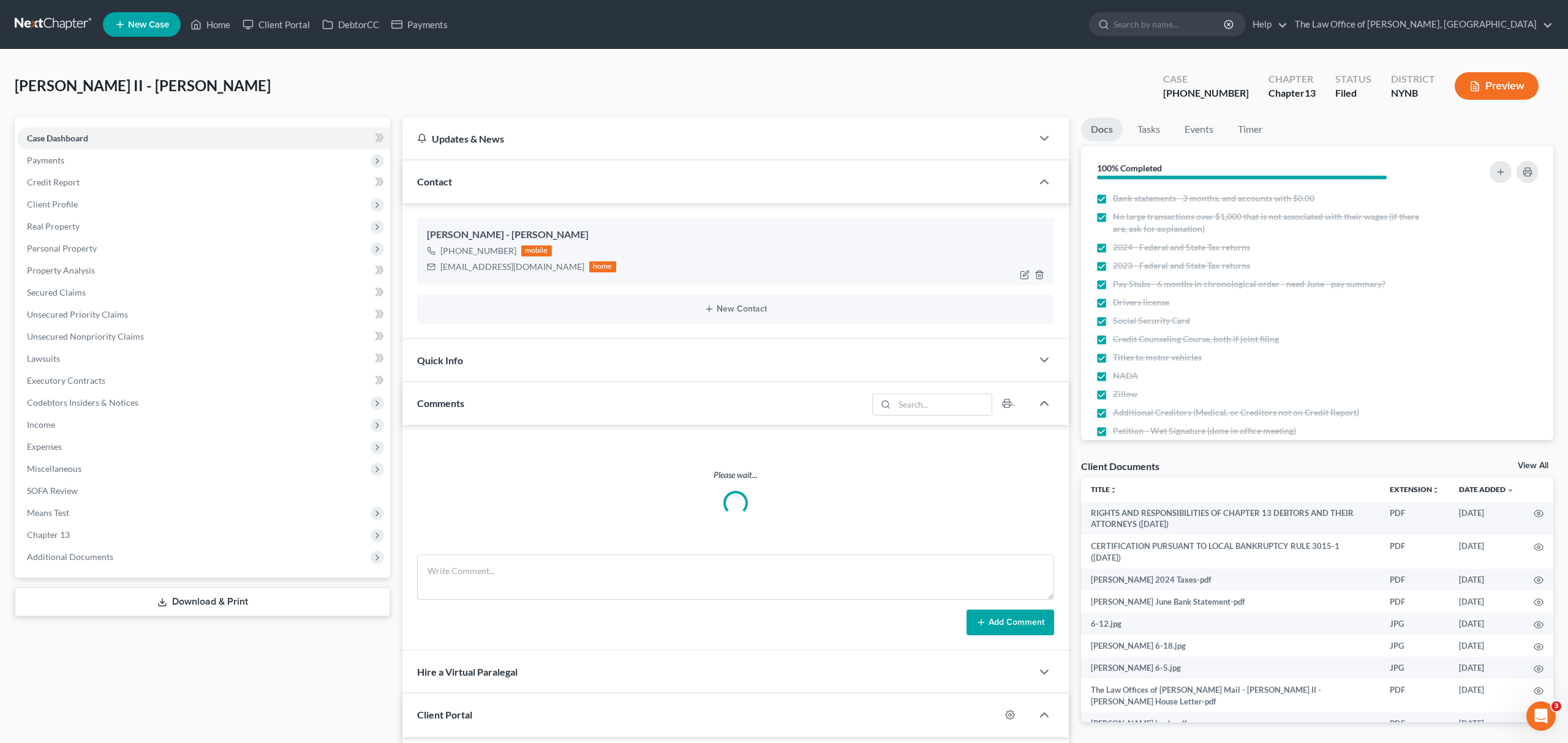
click at [449, 265] on div "jdelorenzo510@gmail.com" at bounding box center [512, 266] width 143 height 12
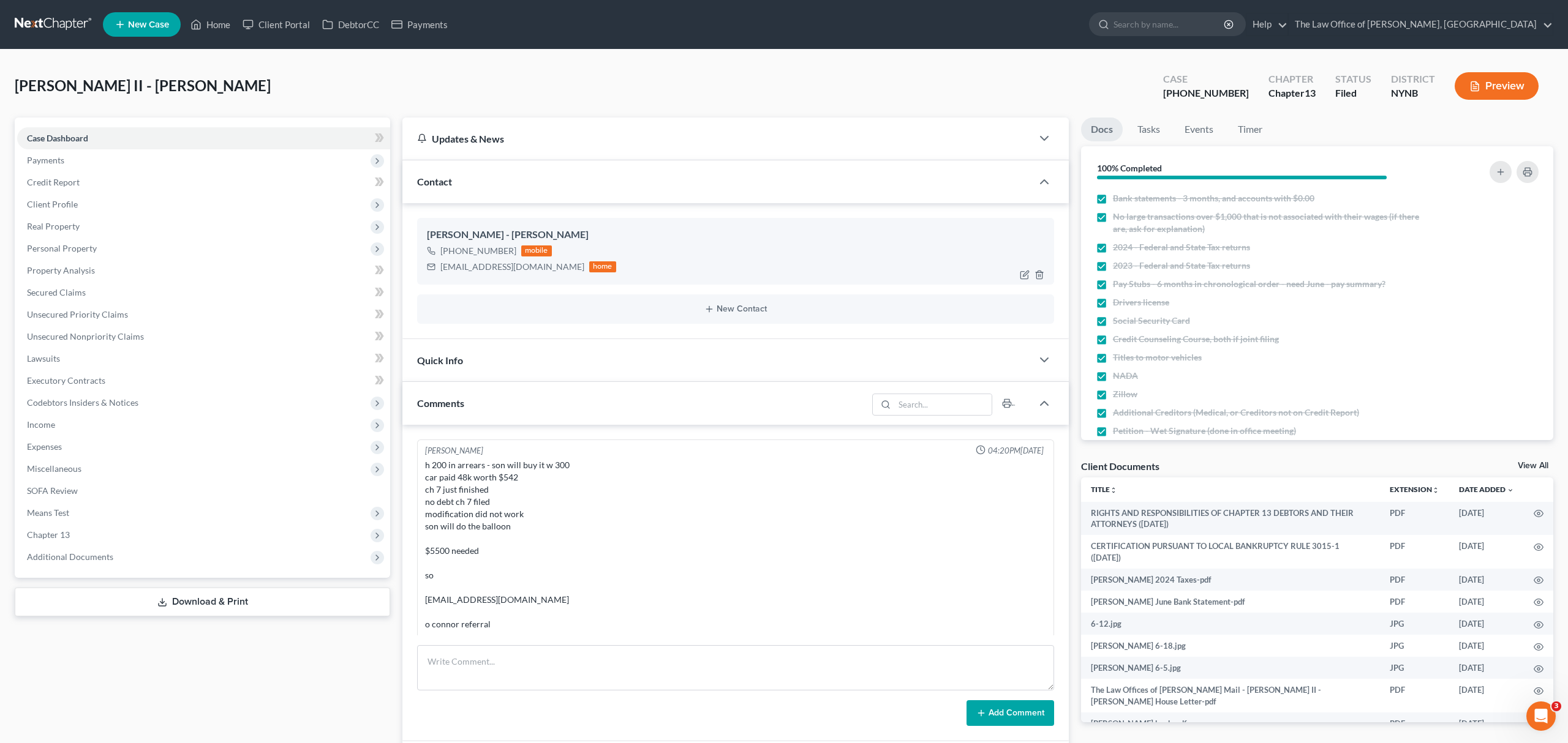
click at [449, 265] on div "jdelorenzo510@gmail.com" at bounding box center [512, 266] width 143 height 12
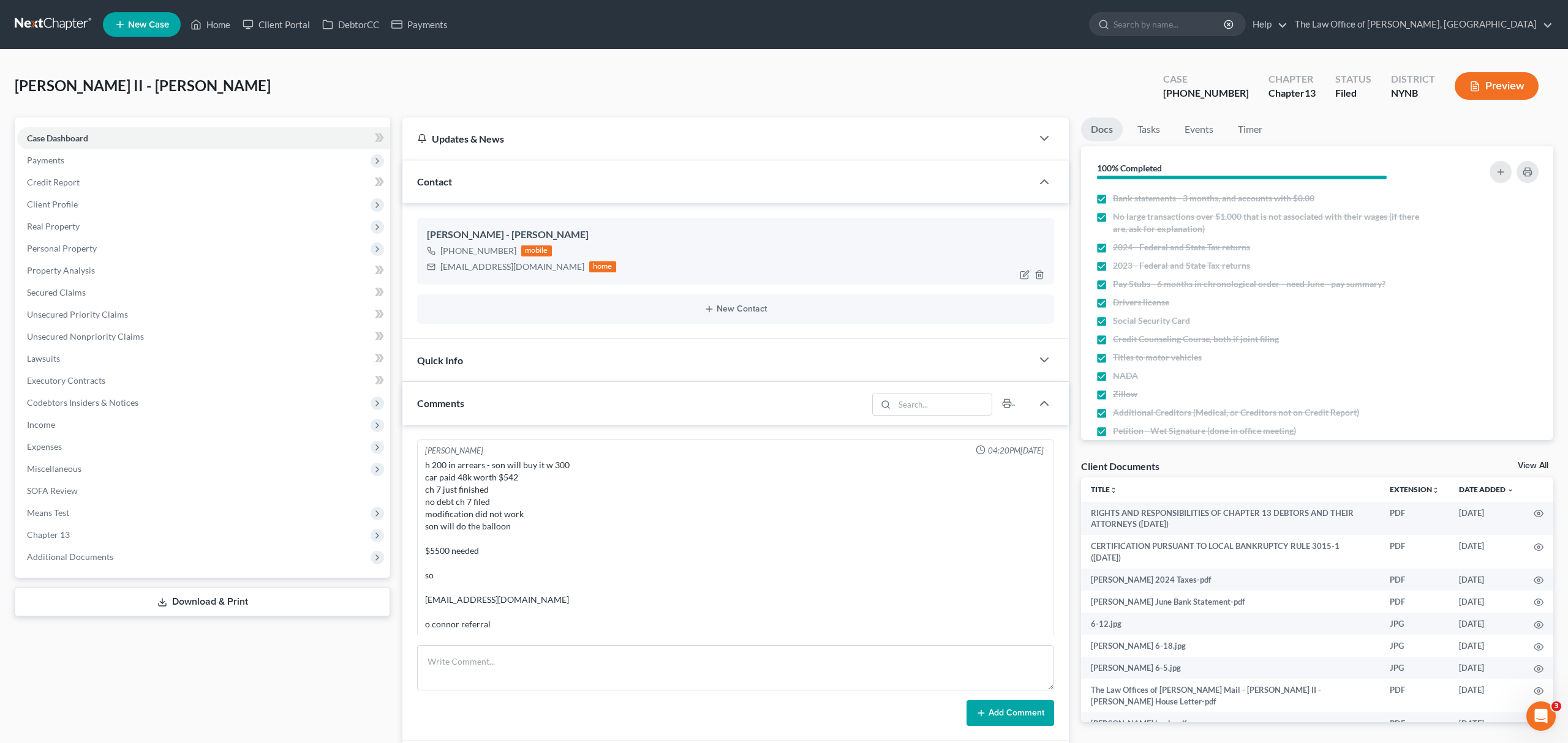
click at [449, 265] on div "jdelorenzo510@gmail.com" at bounding box center [512, 266] width 143 height 12
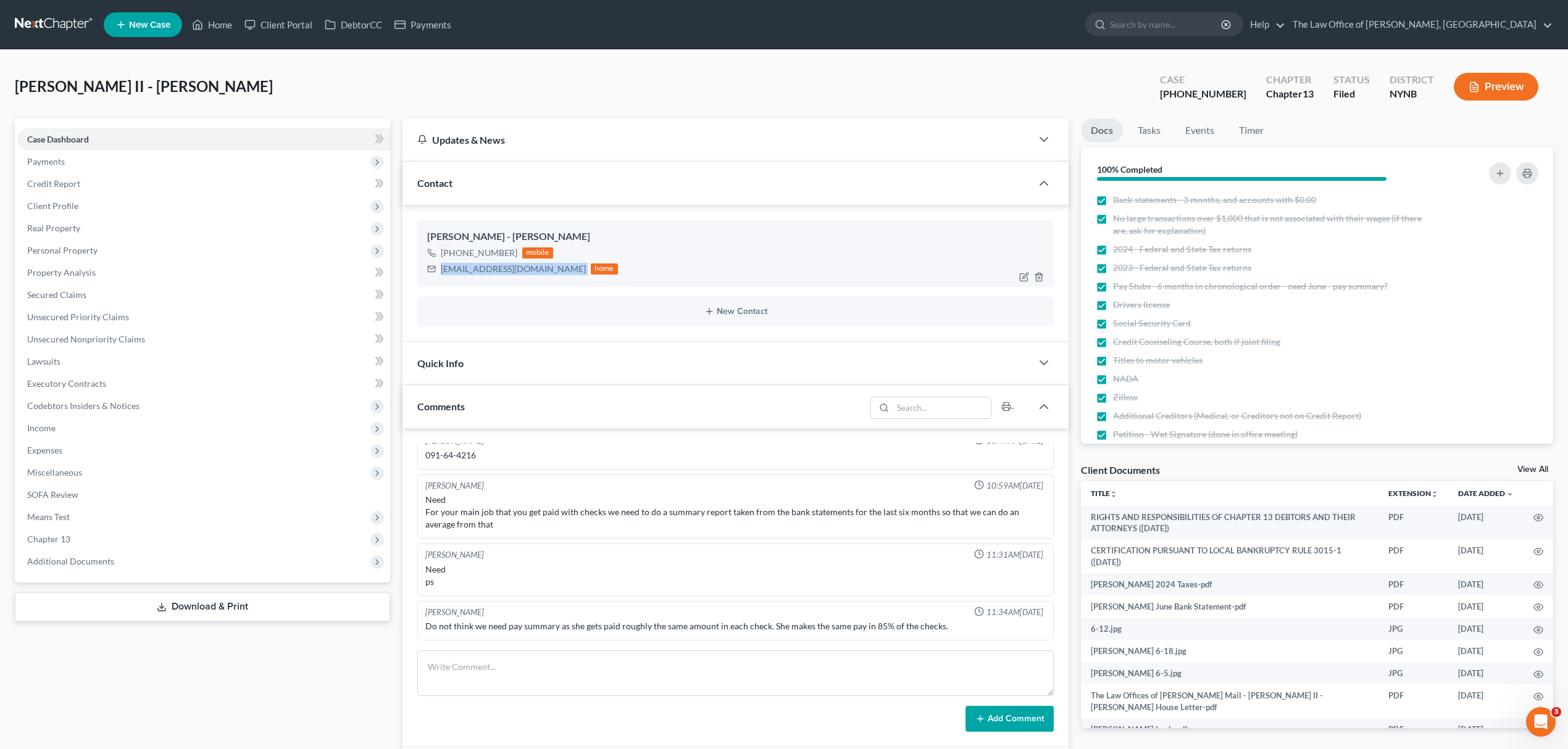
scroll to position [625, 0]
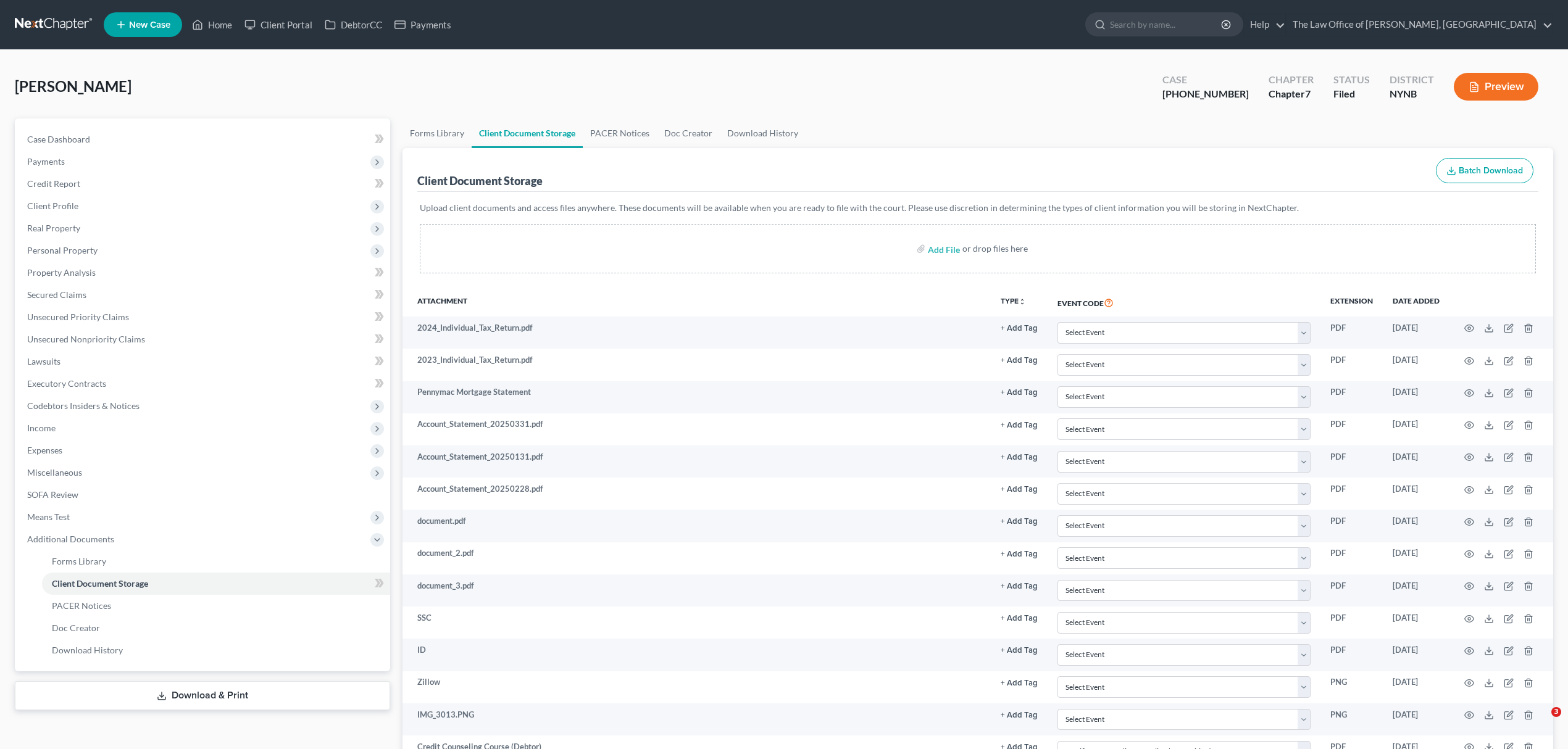
select select "1"
select select "5"
